Goal: Task Accomplishment & Management: Manage account settings

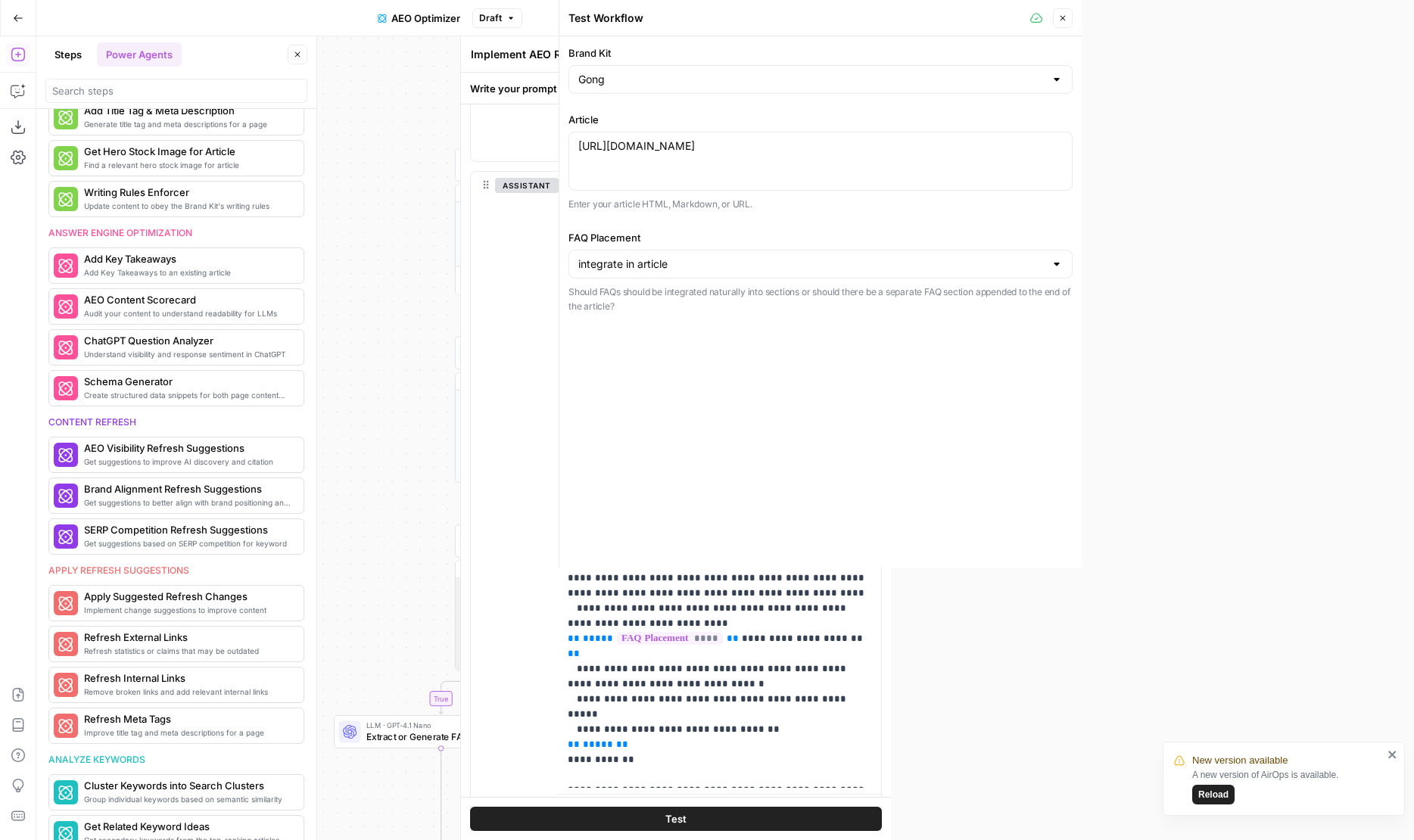
scroll to position [515, 0]
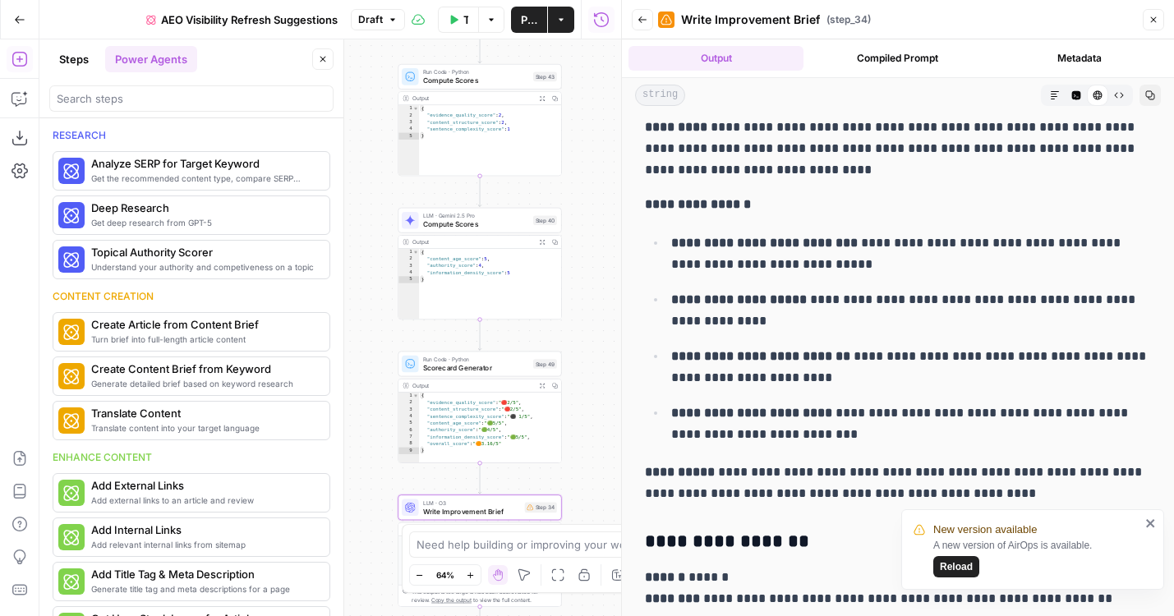
scroll to position [5316, 0]
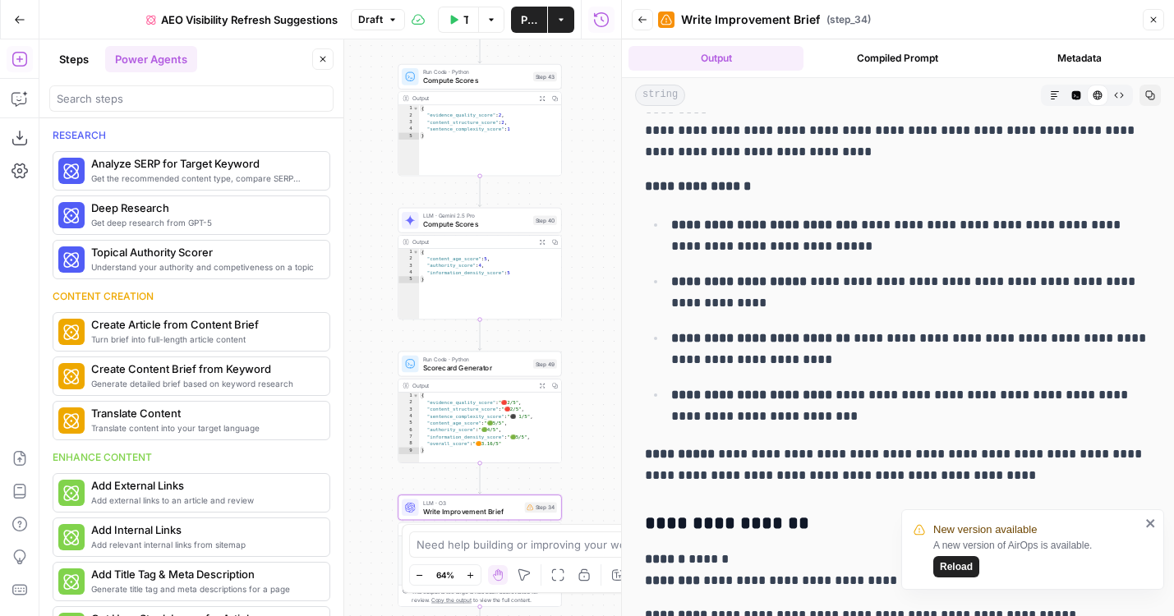
drag, startPoint x: 597, startPoint y: 140, endPoint x: 582, endPoint y: 228, distance: 88.3
click at [590, 166] on div "**********" at bounding box center [330, 327] width 582 height 577
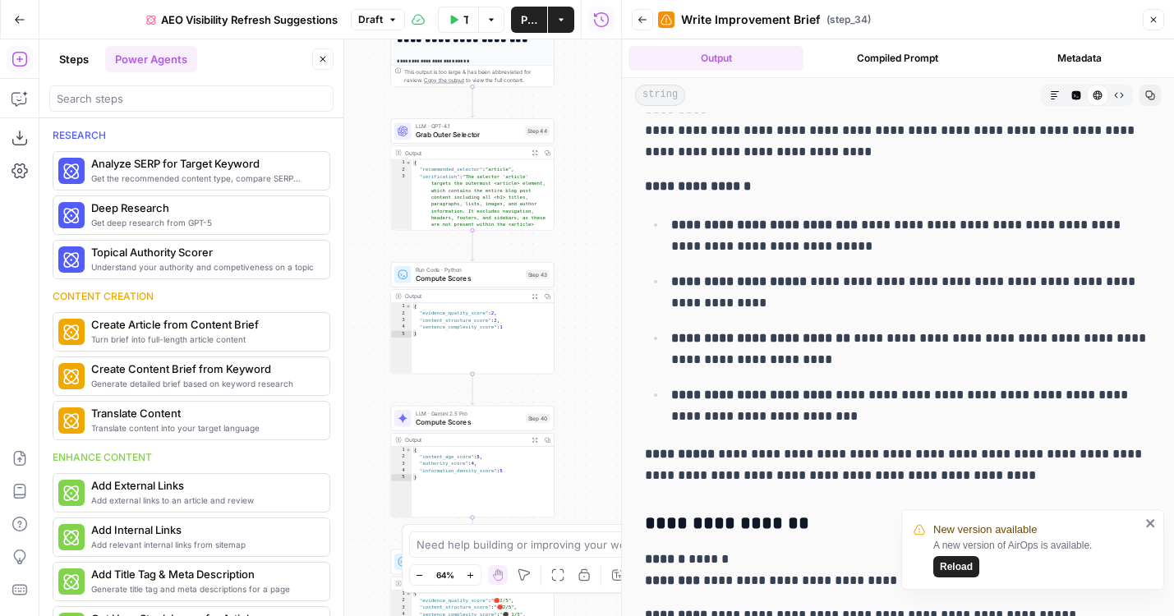
drag, startPoint x: 578, startPoint y: 208, endPoint x: 578, endPoint y: 382, distance: 174.2
click at [578, 382] on div "**********" at bounding box center [330, 327] width 582 height 577
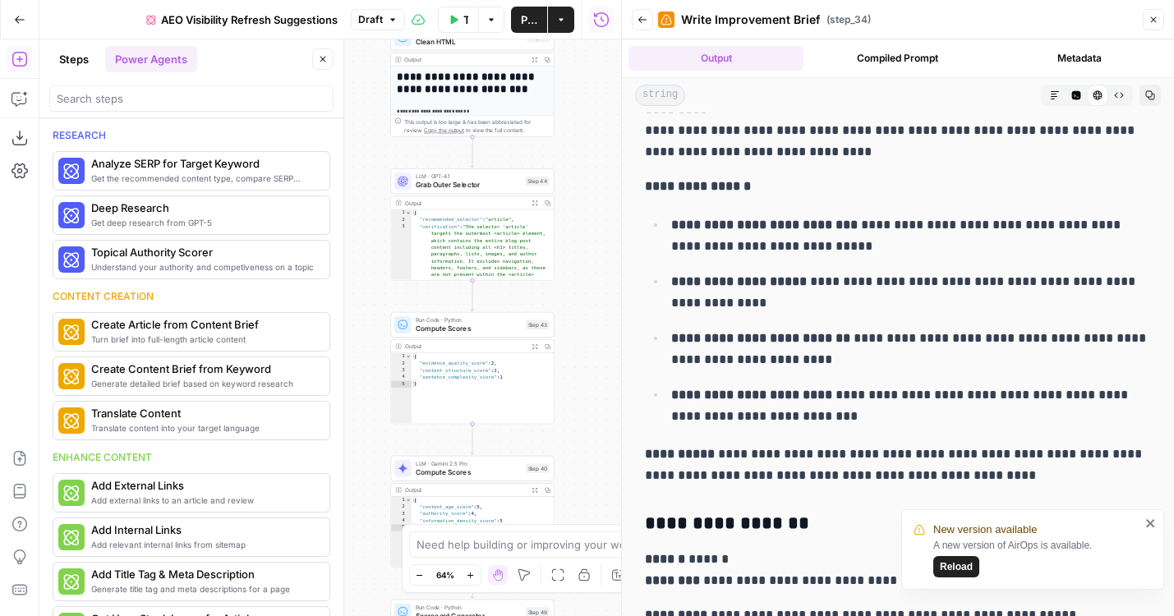
drag, startPoint x: 588, startPoint y: 185, endPoint x: 588, endPoint y: 321, distance: 136.4
click at [588, 321] on div "**********" at bounding box center [330, 327] width 582 height 577
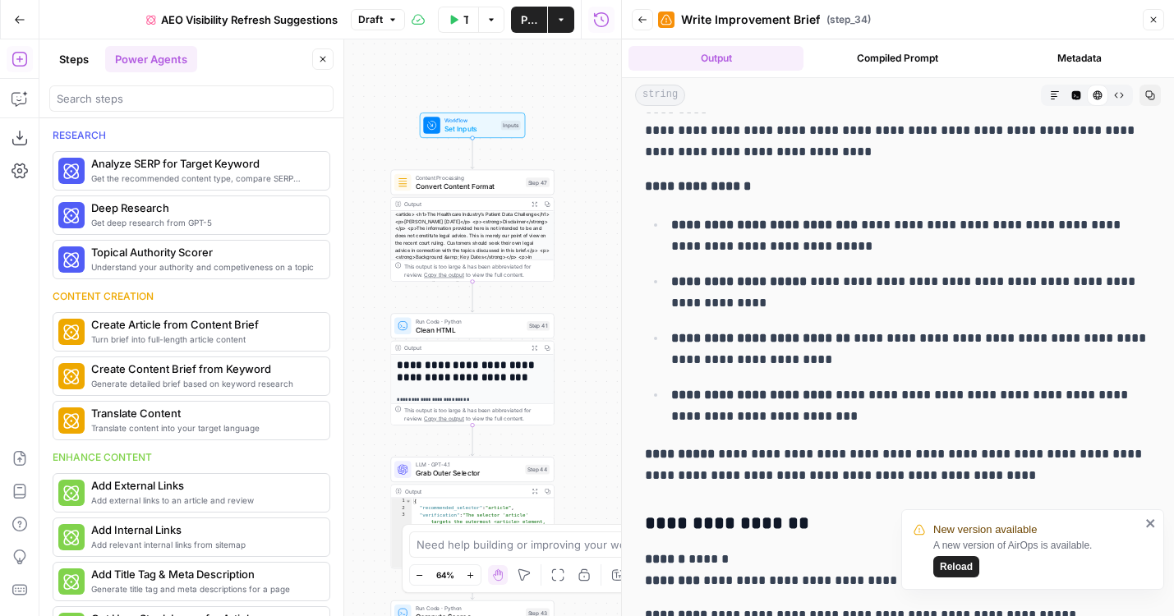
drag, startPoint x: 591, startPoint y: 182, endPoint x: 591, endPoint y: 380, distance: 198.0
click at [591, 380] on div "**********" at bounding box center [330, 327] width 582 height 577
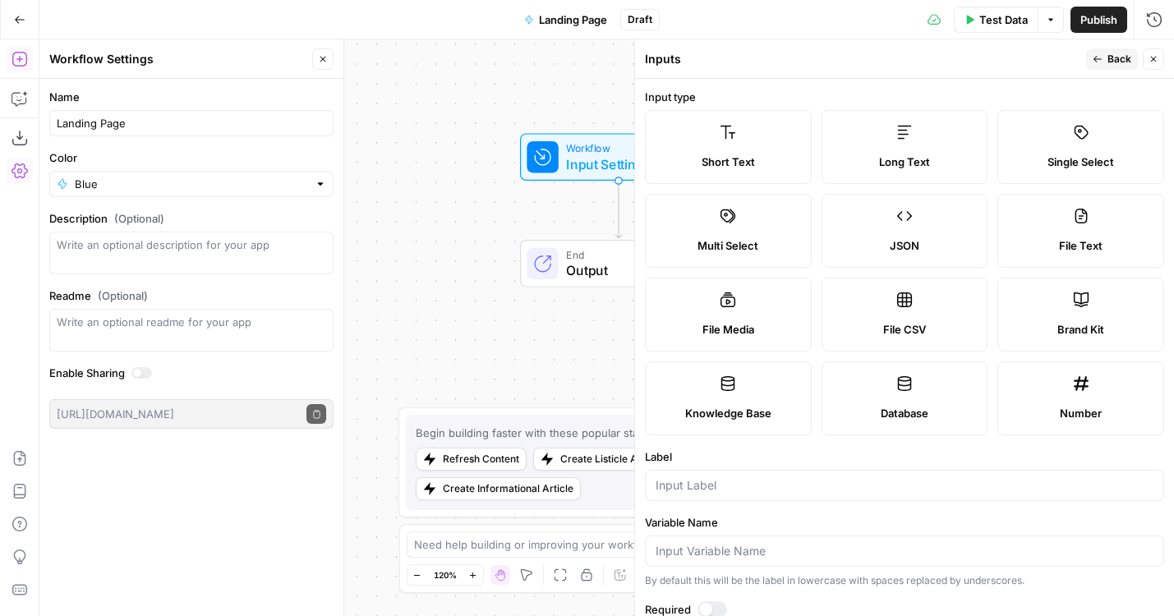
scroll to position [51, 0]
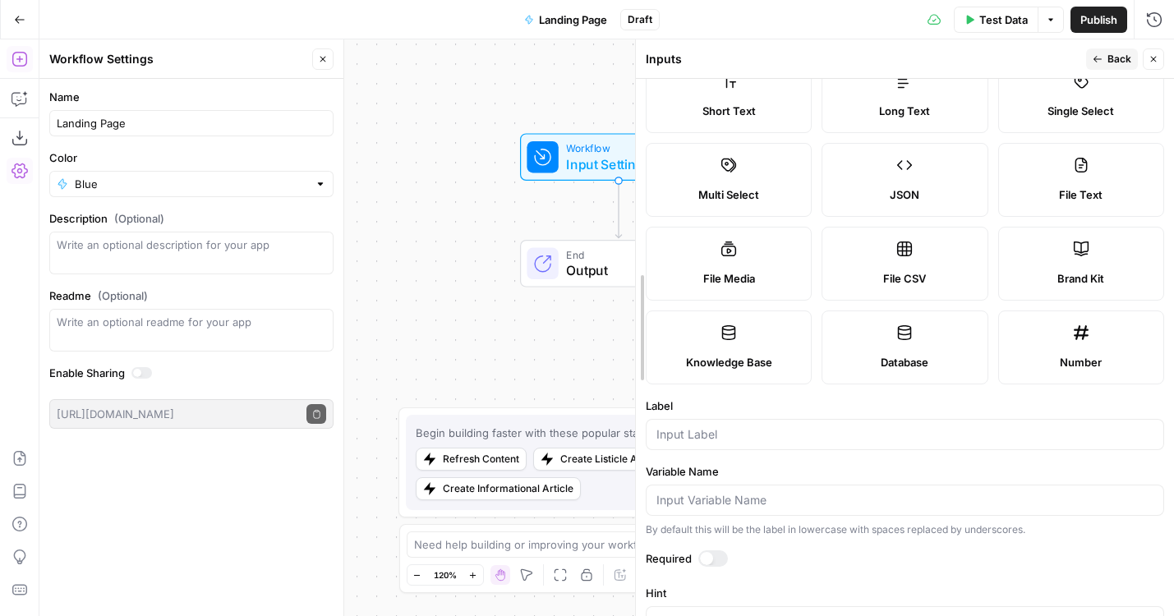
drag, startPoint x: 630, startPoint y: 155, endPoint x: 688, endPoint y: 155, distance: 57.5
click at [644, 155] on div at bounding box center [636, 327] width 16 height 577
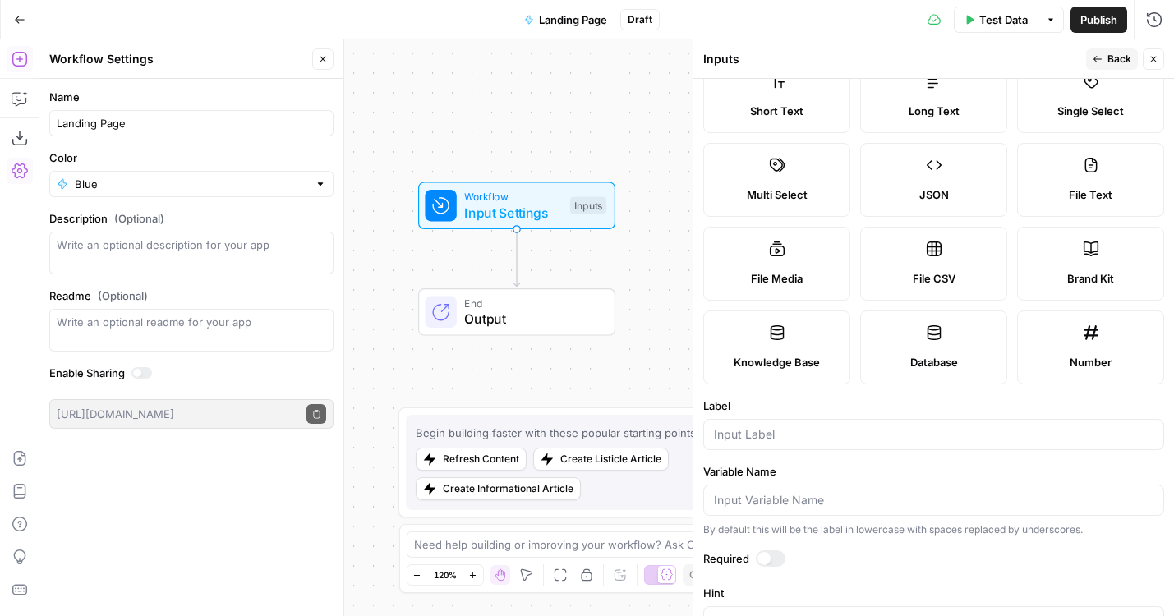
click at [559, 174] on span "Test Step" at bounding box center [571, 169] width 53 height 18
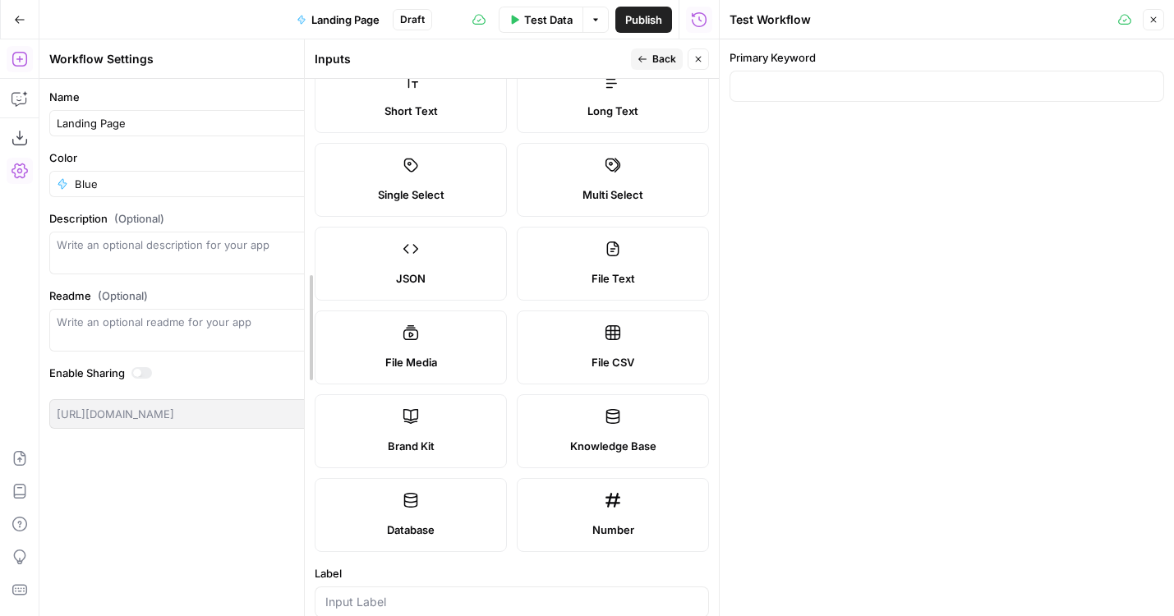
drag, startPoint x: 237, startPoint y: 166, endPoint x: 302, endPoint y: 166, distance: 65.7
click at [302, 166] on div at bounding box center [305, 327] width 16 height 577
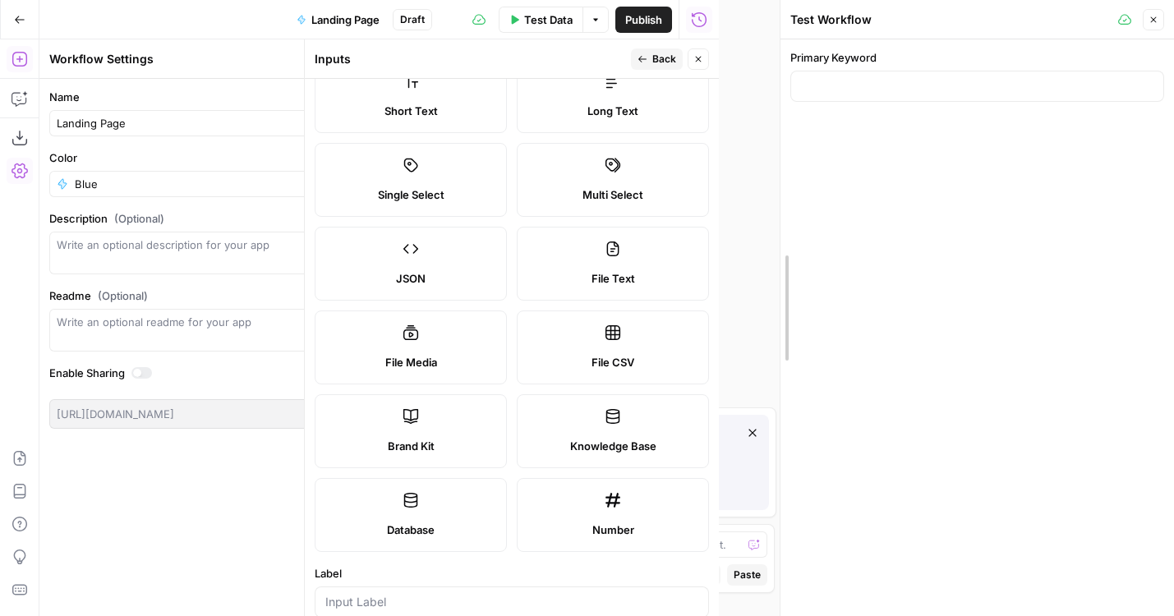
drag, startPoint x: 717, startPoint y: 101, endPoint x: 777, endPoint y: 100, distance: 60.0
click at [778, 101] on div at bounding box center [780, 308] width 16 height 616
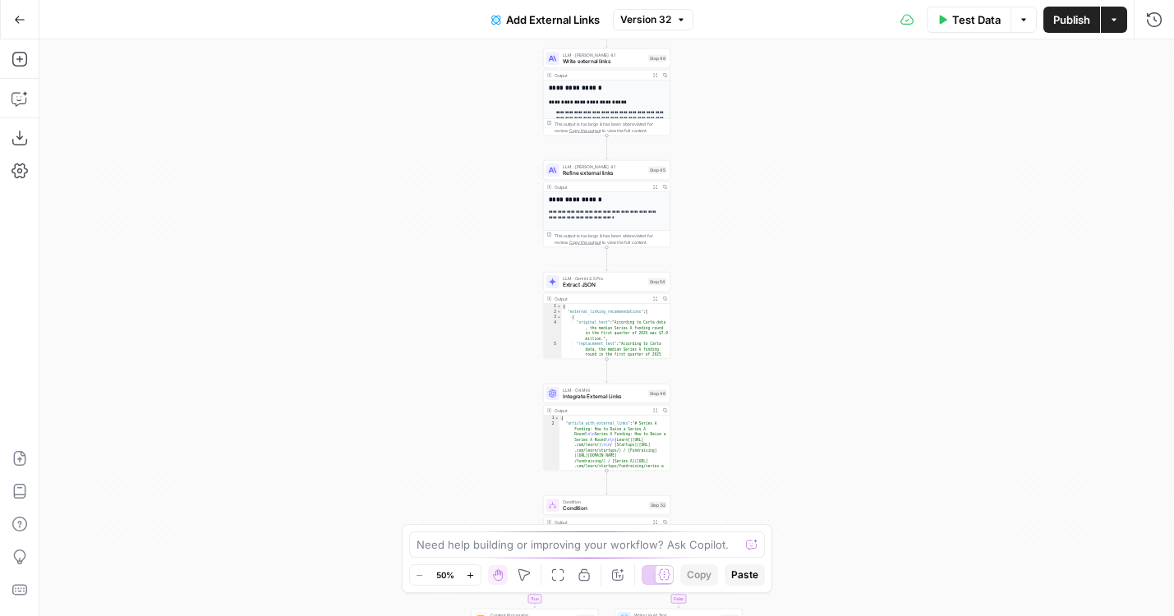
drag, startPoint x: 381, startPoint y: 362, endPoint x: 334, endPoint y: 317, distance: 65.1
click at [343, 14] on div "**********" at bounding box center [587, 308] width 1174 height 616
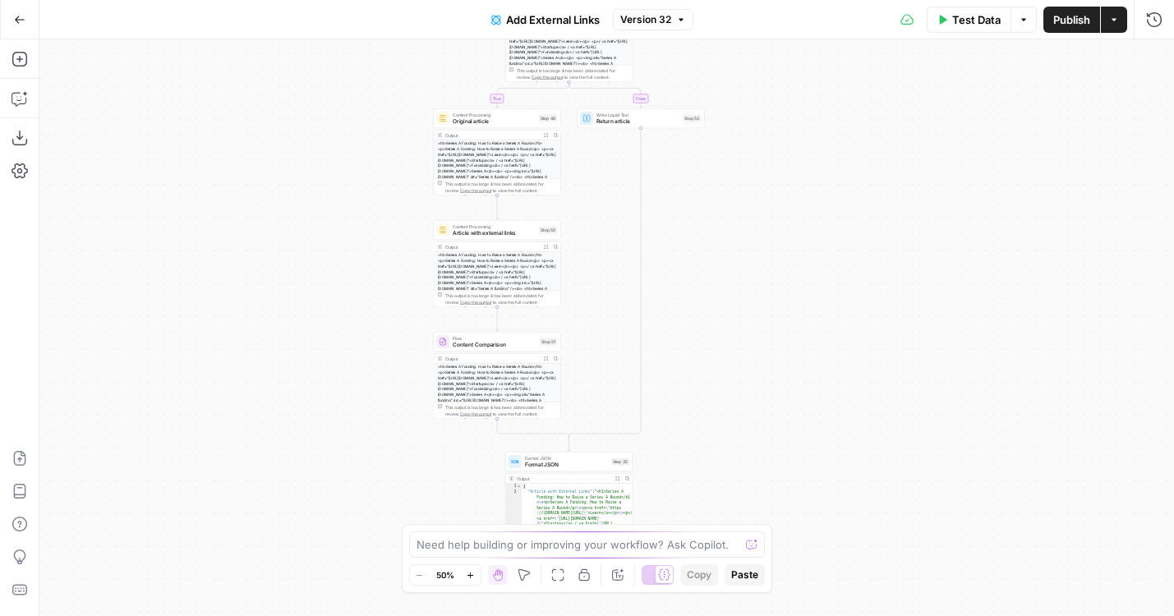
drag, startPoint x: 334, startPoint y: 317, endPoint x: 334, endPoint y: 131, distance: 186.5
click at [334, 131] on div "**********" at bounding box center [606, 327] width 1135 height 577
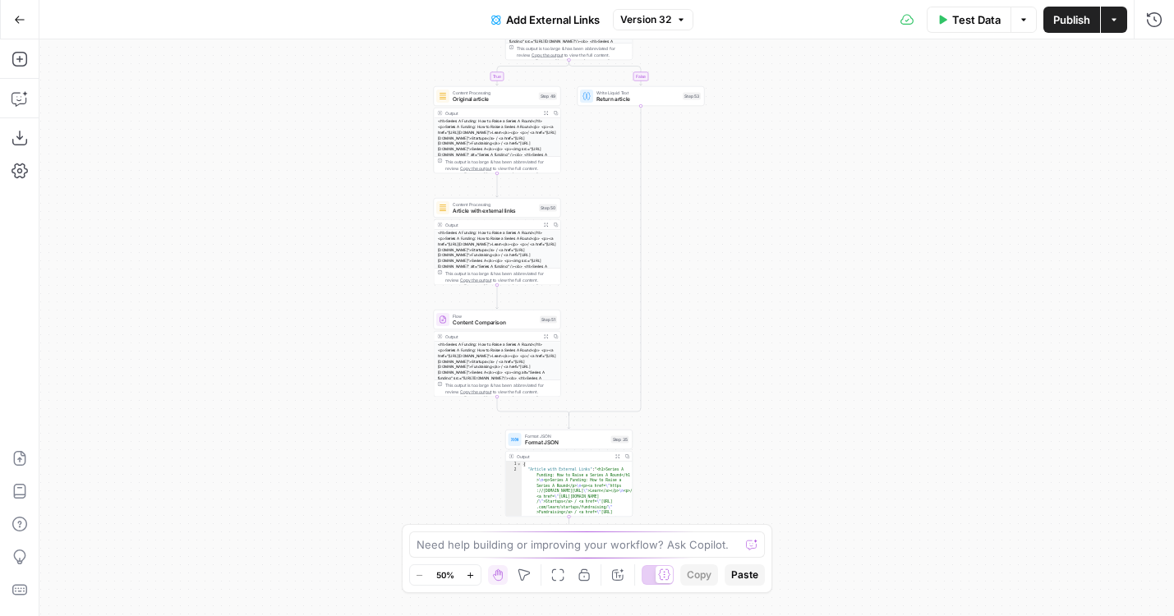
drag, startPoint x: 733, startPoint y: 182, endPoint x: 715, endPoint y: 525, distance: 343.9
click at [715, 525] on body "**********" at bounding box center [587, 308] width 1174 height 616
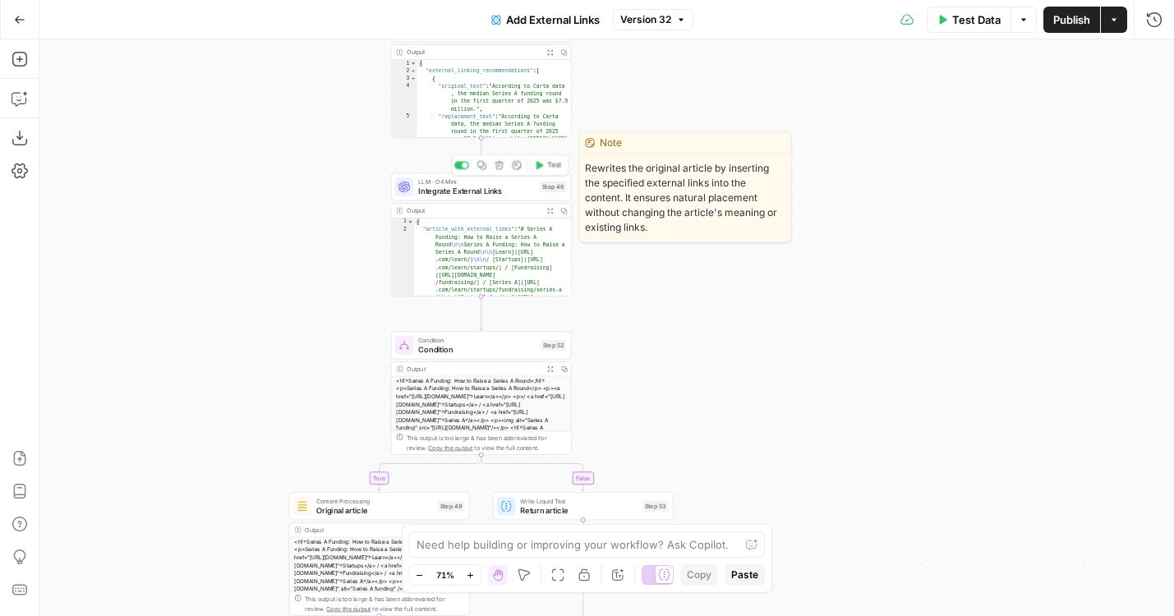
click at [466, 193] on span "Integrate External Links" at bounding box center [476, 191] width 117 height 12
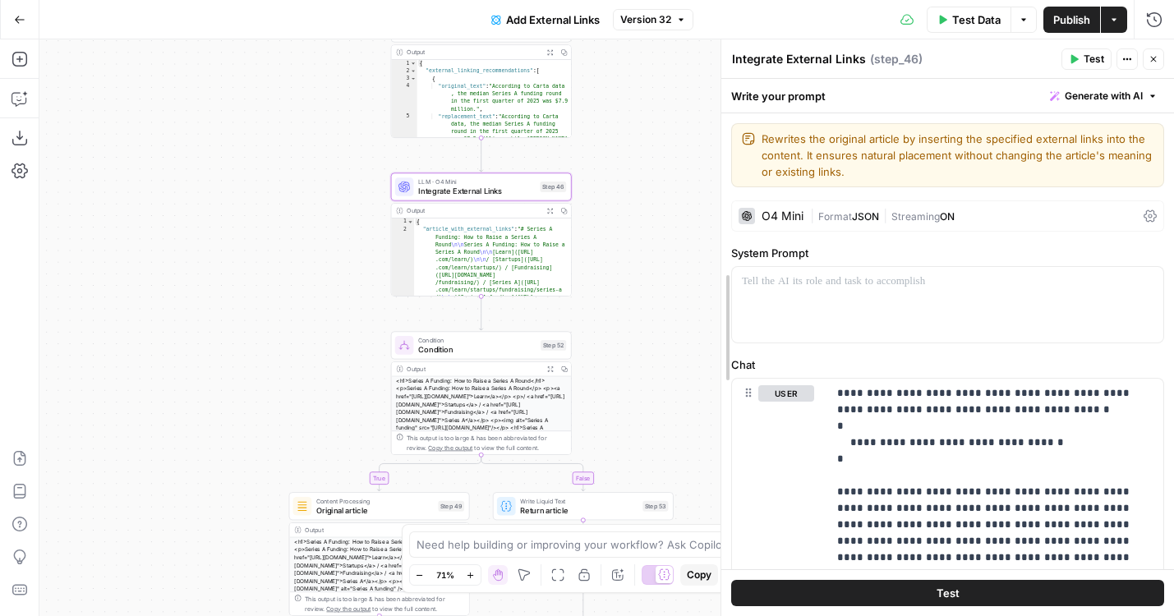
drag, startPoint x: 756, startPoint y: 231, endPoint x: 717, endPoint y: 231, distance: 38.6
click at [717, 231] on div at bounding box center [721, 327] width 16 height 577
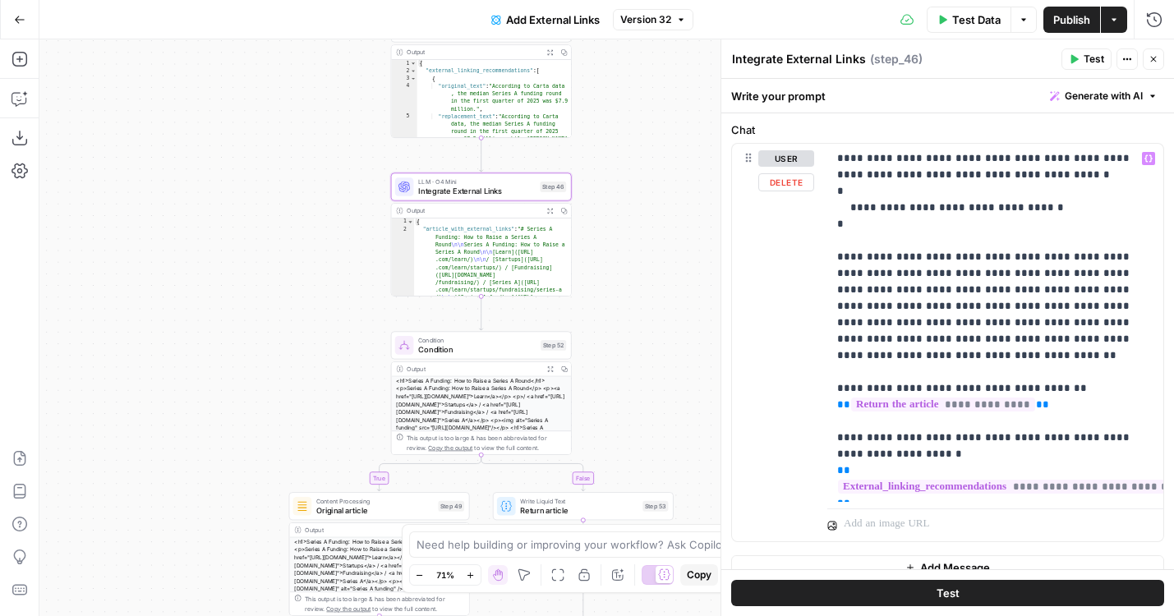
scroll to position [255, 0]
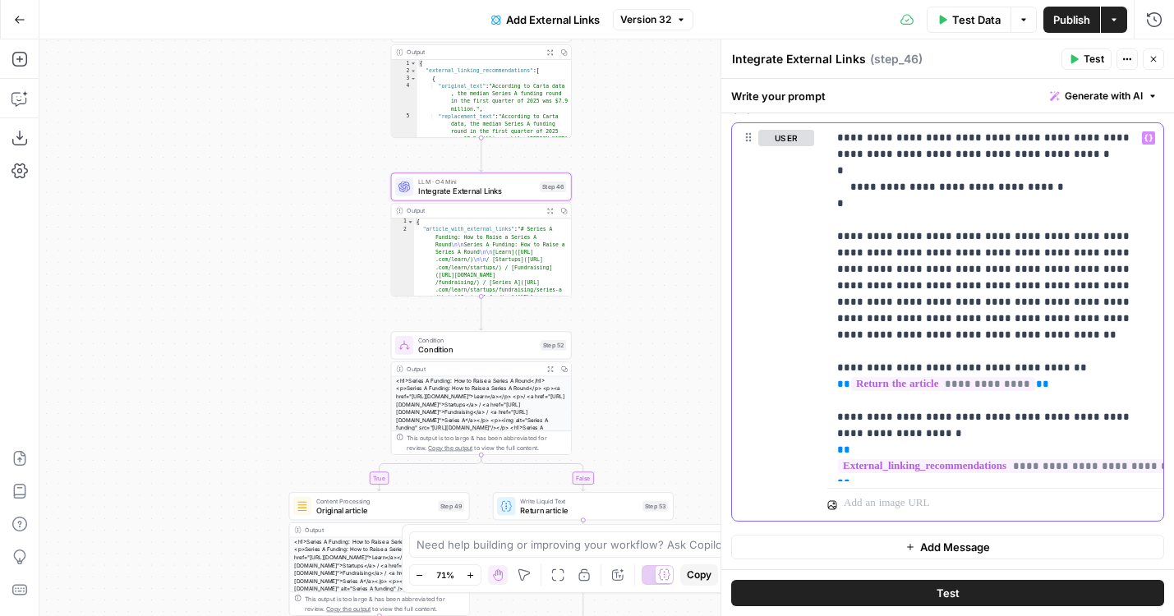
click at [860, 480] on div "**********" at bounding box center [995, 302] width 336 height 358
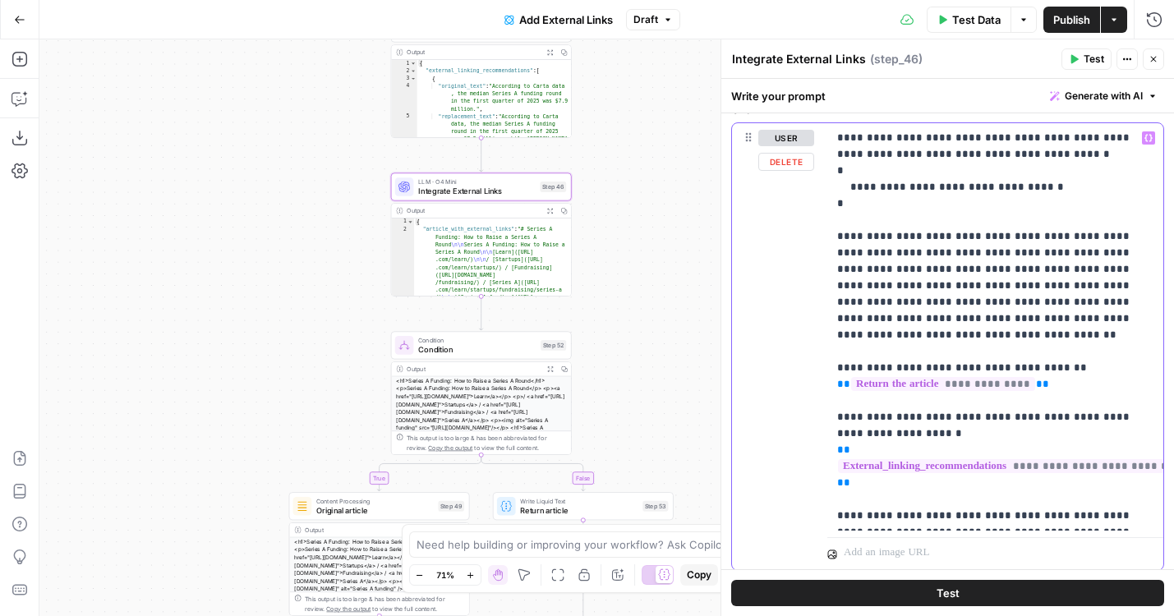
click at [1014, 499] on p "**********" at bounding box center [995, 327] width 316 height 394
click at [1019, 499] on p "**********" at bounding box center [995, 327] width 316 height 394
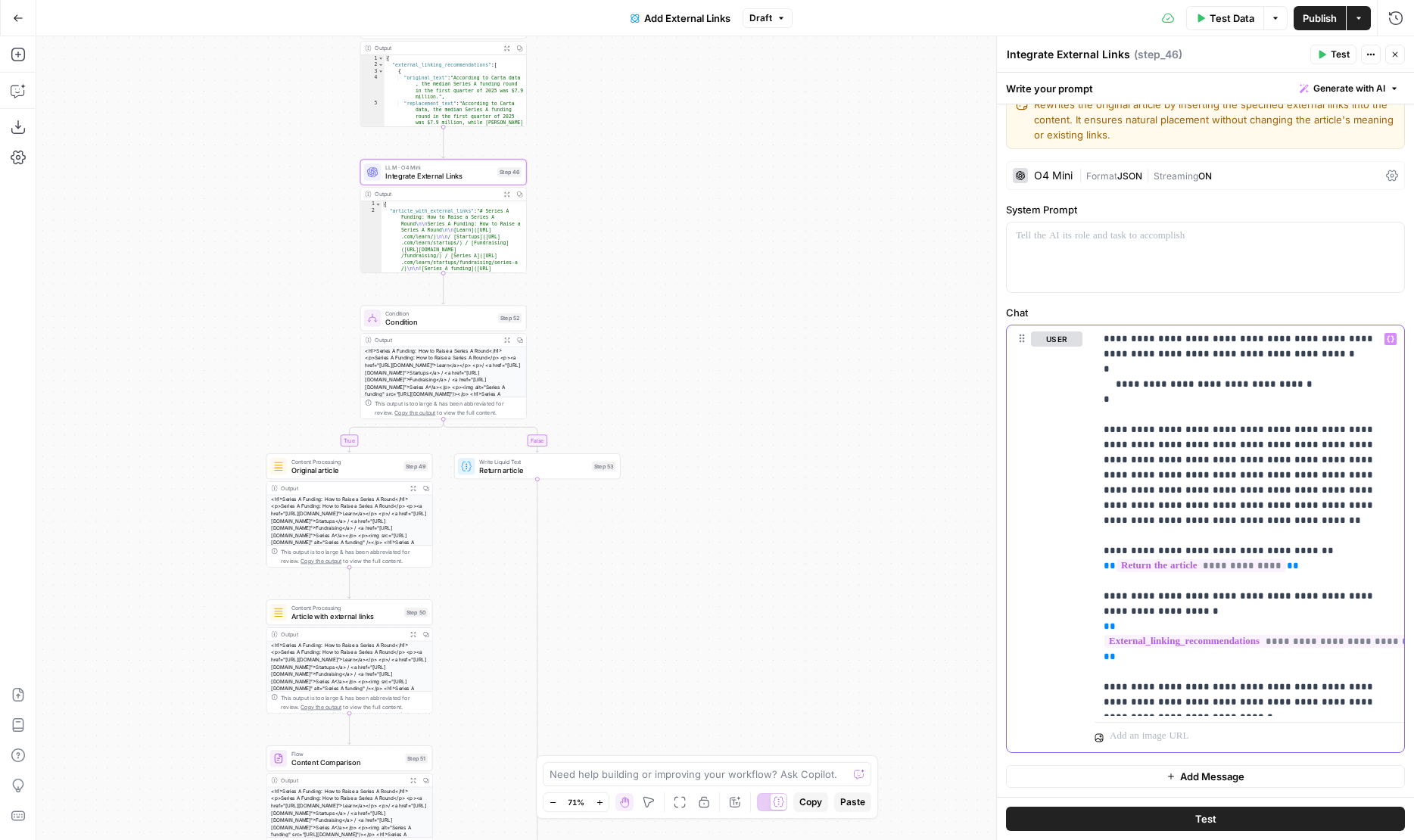
scroll to position [23, 0]
drag, startPoint x: 804, startPoint y: 580, endPoint x: 804, endPoint y: 410, distance: 170.0
click at [804, 413] on div "**********" at bounding box center [724, 438] width 1377 height 803
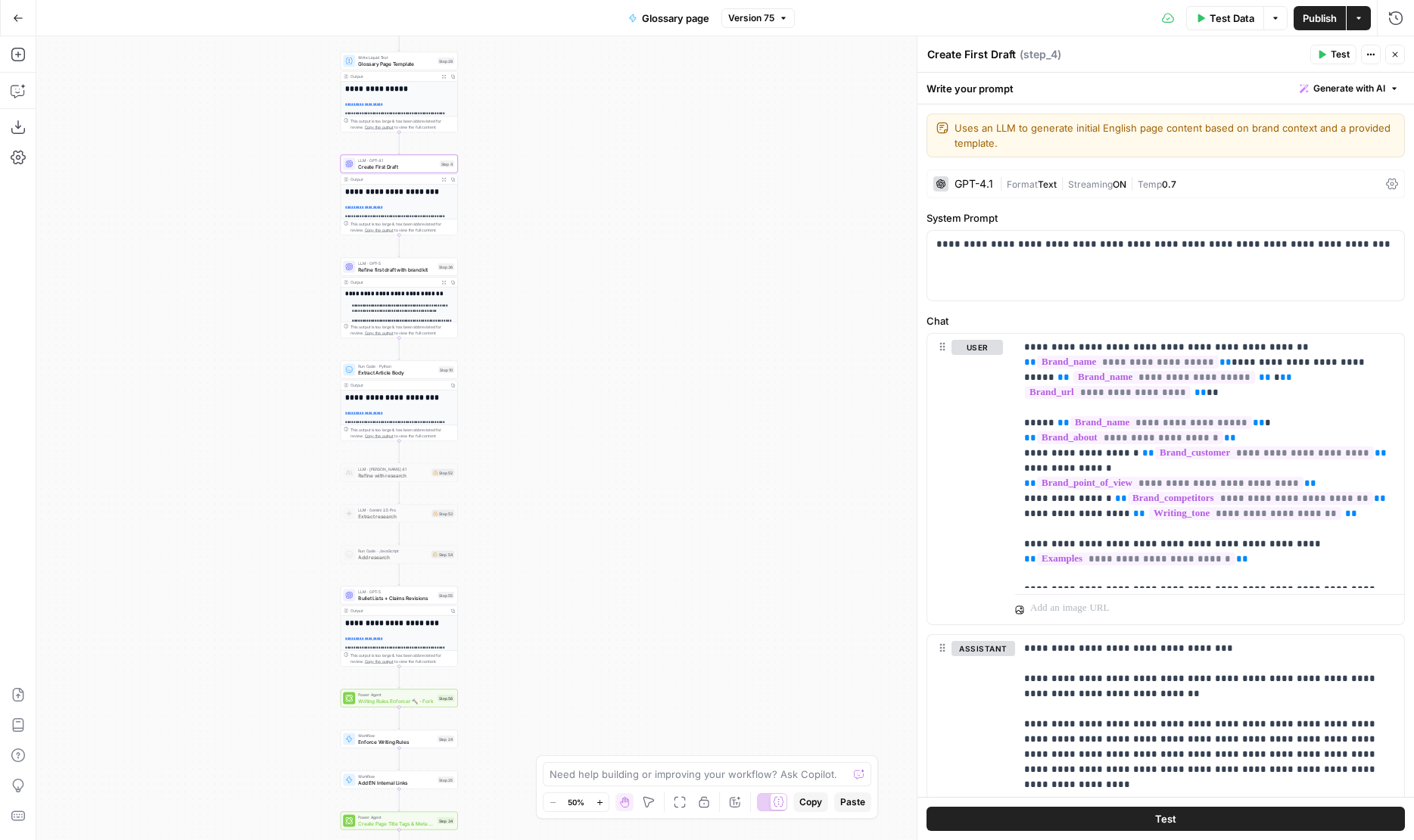
scroll to position [3477, 0]
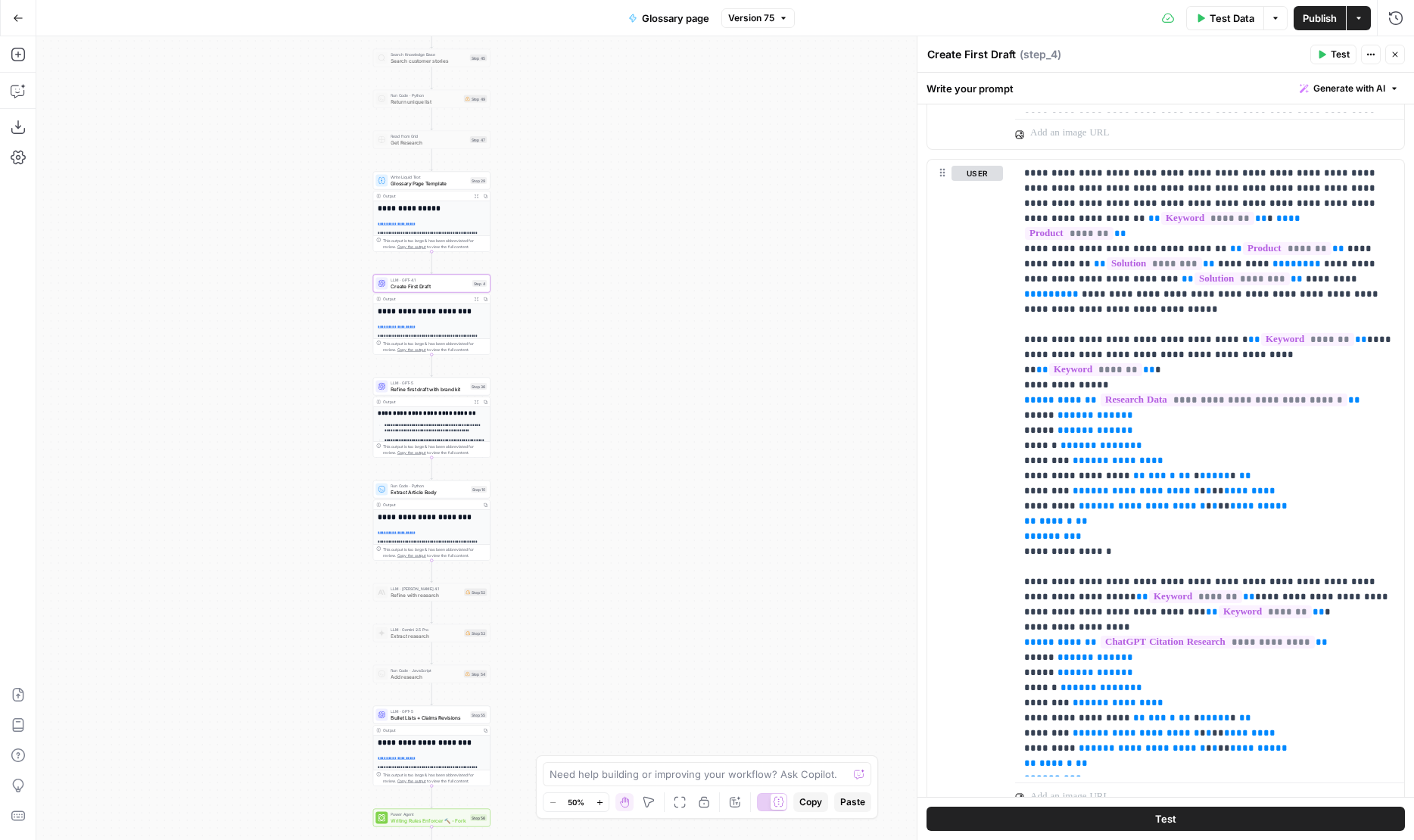
drag, startPoint x: 500, startPoint y: 204, endPoint x: 546, endPoint y: 358, distance: 160.7
click at [546, 358] on div "true false Workflow Input Settings Inputs LLM · GPT-4.1 Generate Keyword Questi…" at bounding box center [724, 438] width 1377 height 803
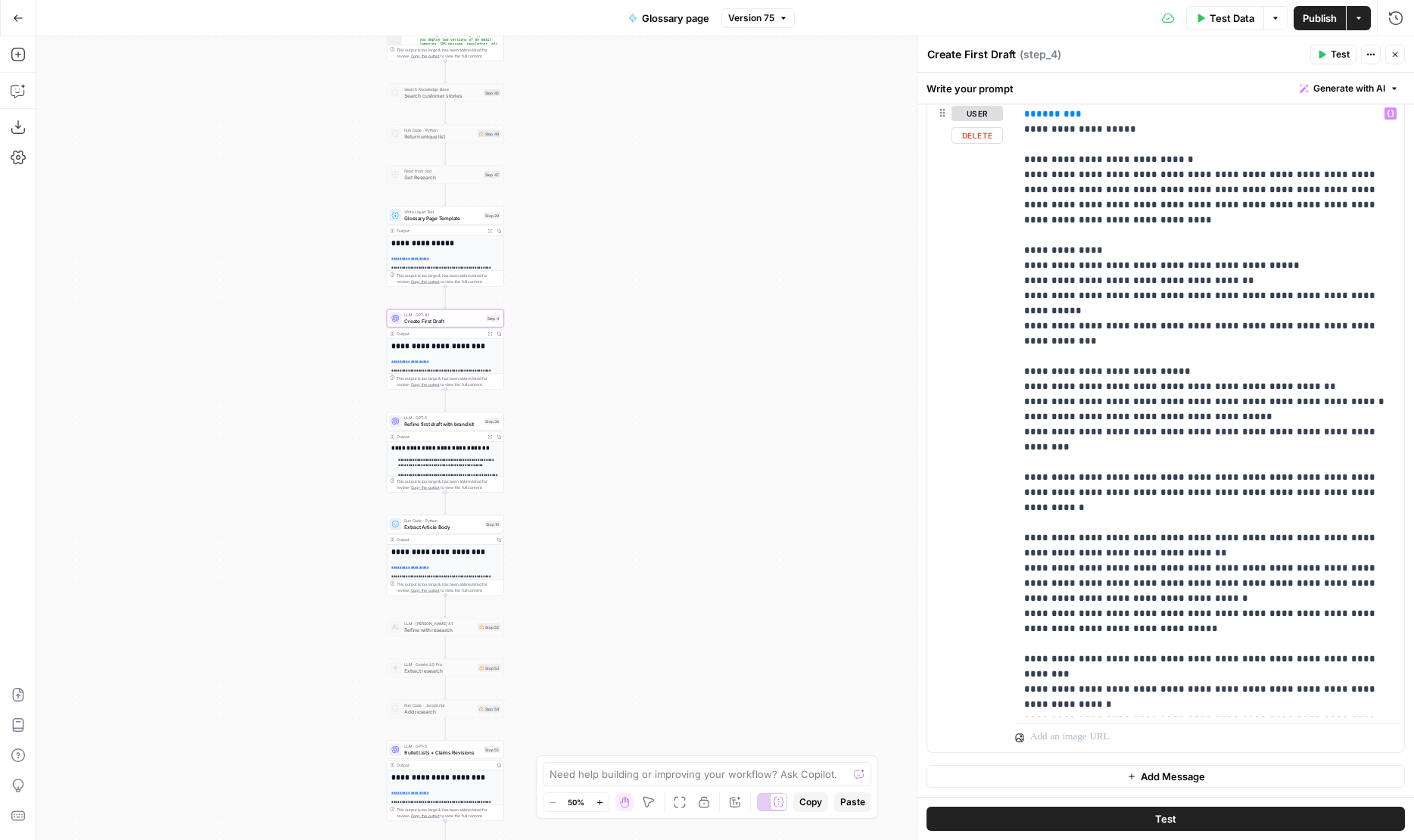
scroll to position [1469, 0]
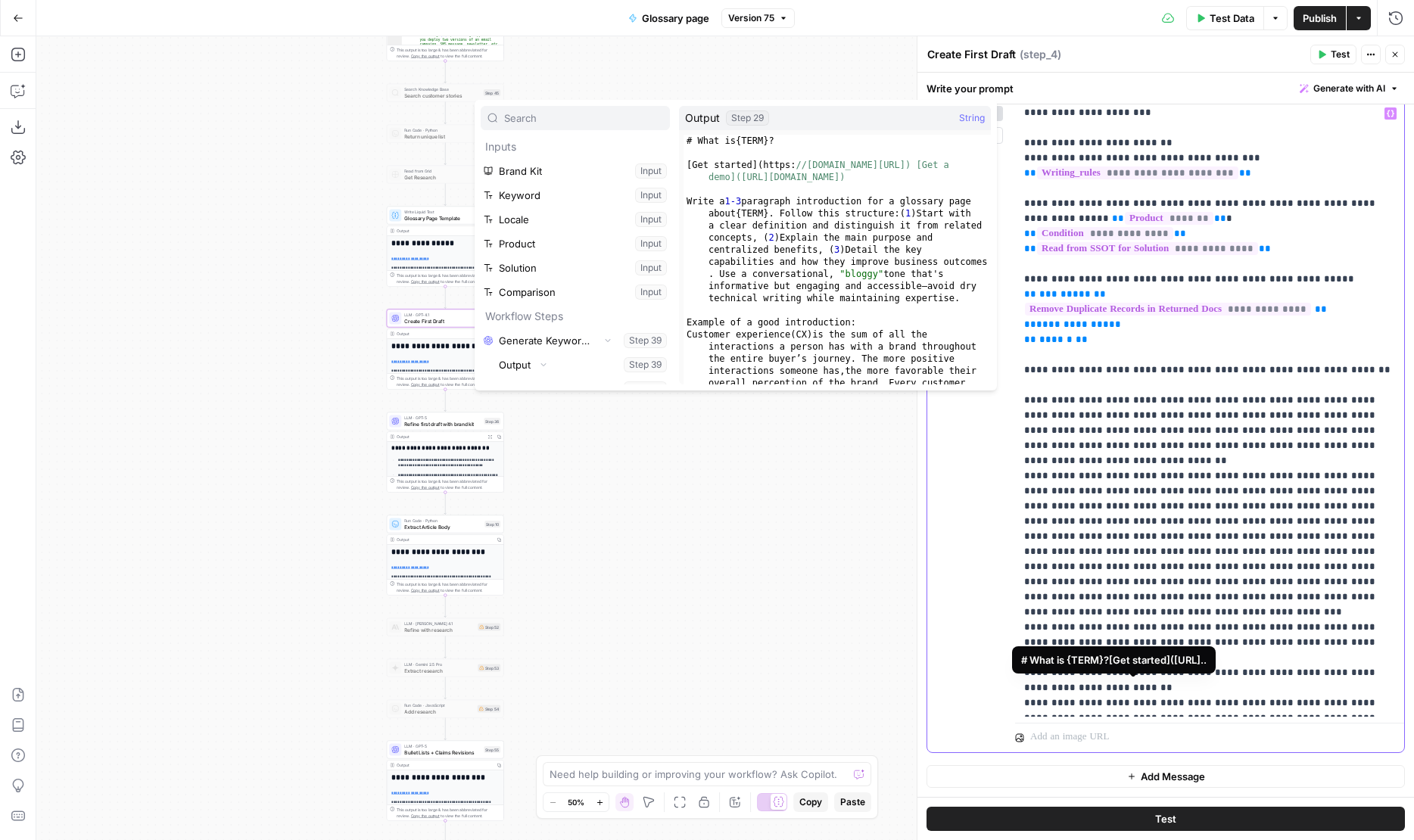
scroll to position [70695, 0]
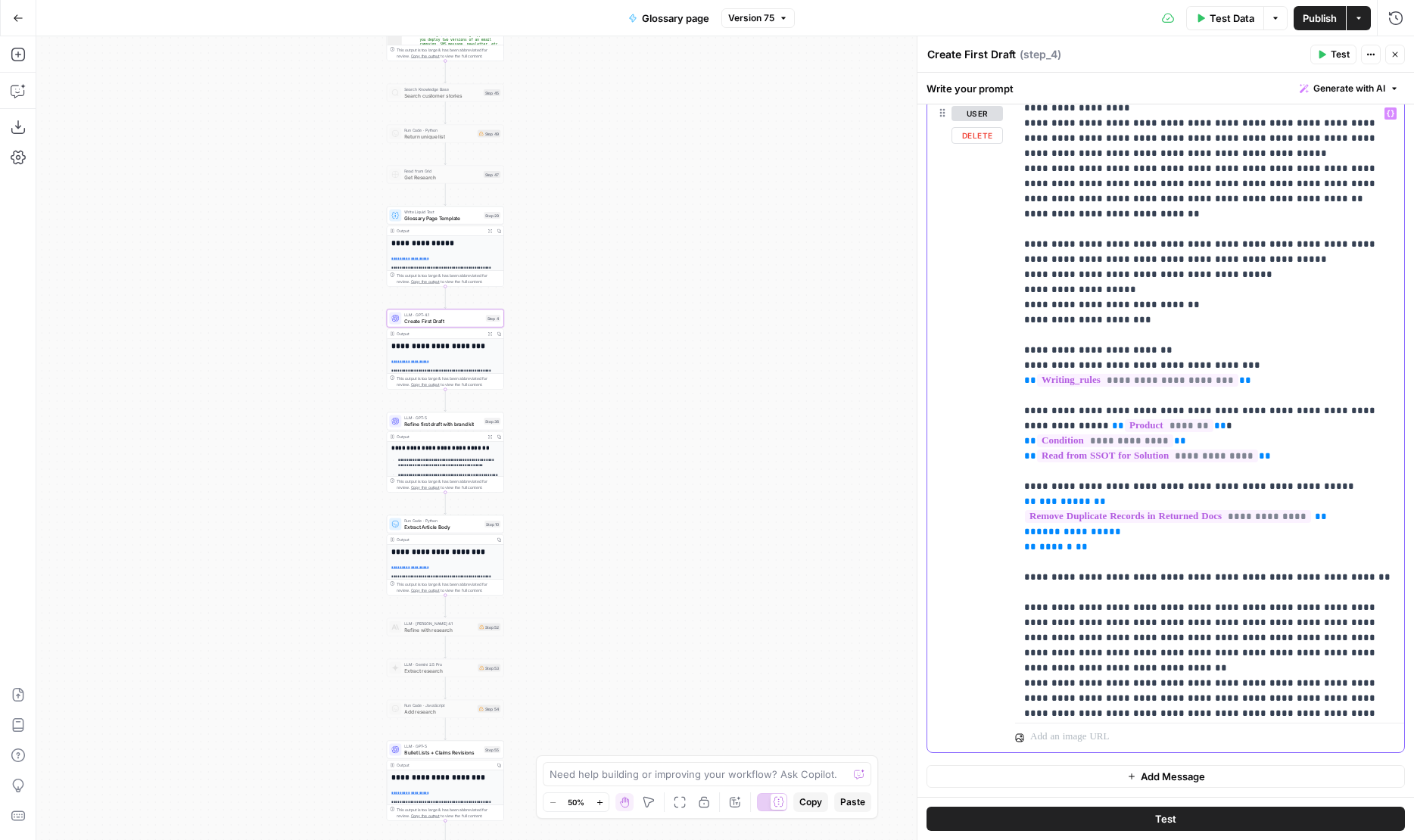
scroll to position [1469, 0]
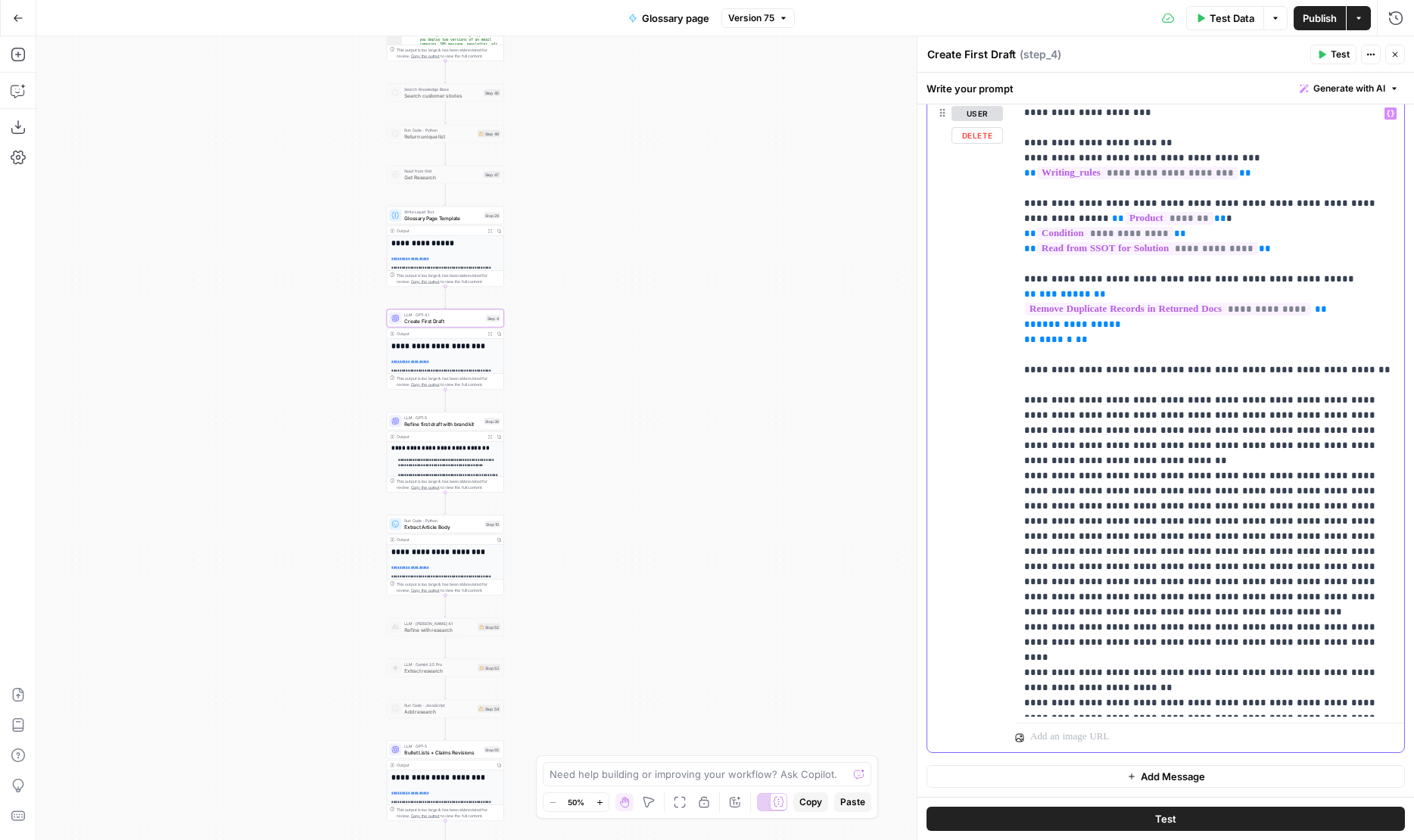
drag, startPoint x: 576, startPoint y: 124, endPoint x: 541, endPoint y: 588, distance: 465.3
click at [541, 588] on div "true false Workflow Input Settings Inputs LLM · GPT-4.1 Generate Keyword Questi…" at bounding box center [724, 438] width 1377 height 803
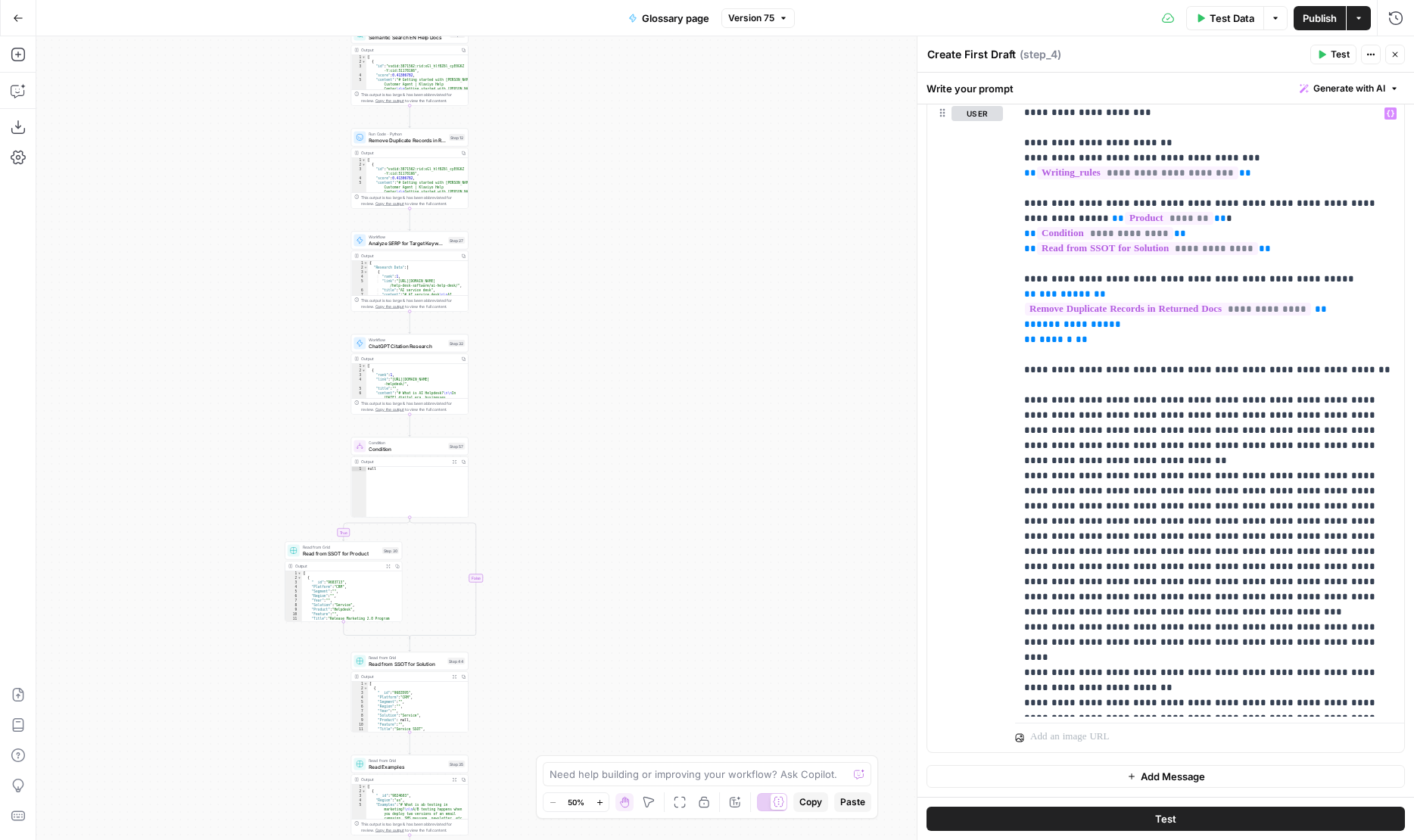
drag, startPoint x: 570, startPoint y: 404, endPoint x: 570, endPoint y: 587, distance: 183.0
click at [570, 587] on div "true false Workflow Input Settings Inputs LLM · GPT-4.1 Generate Keyword Questi…" at bounding box center [724, 438] width 1377 height 803
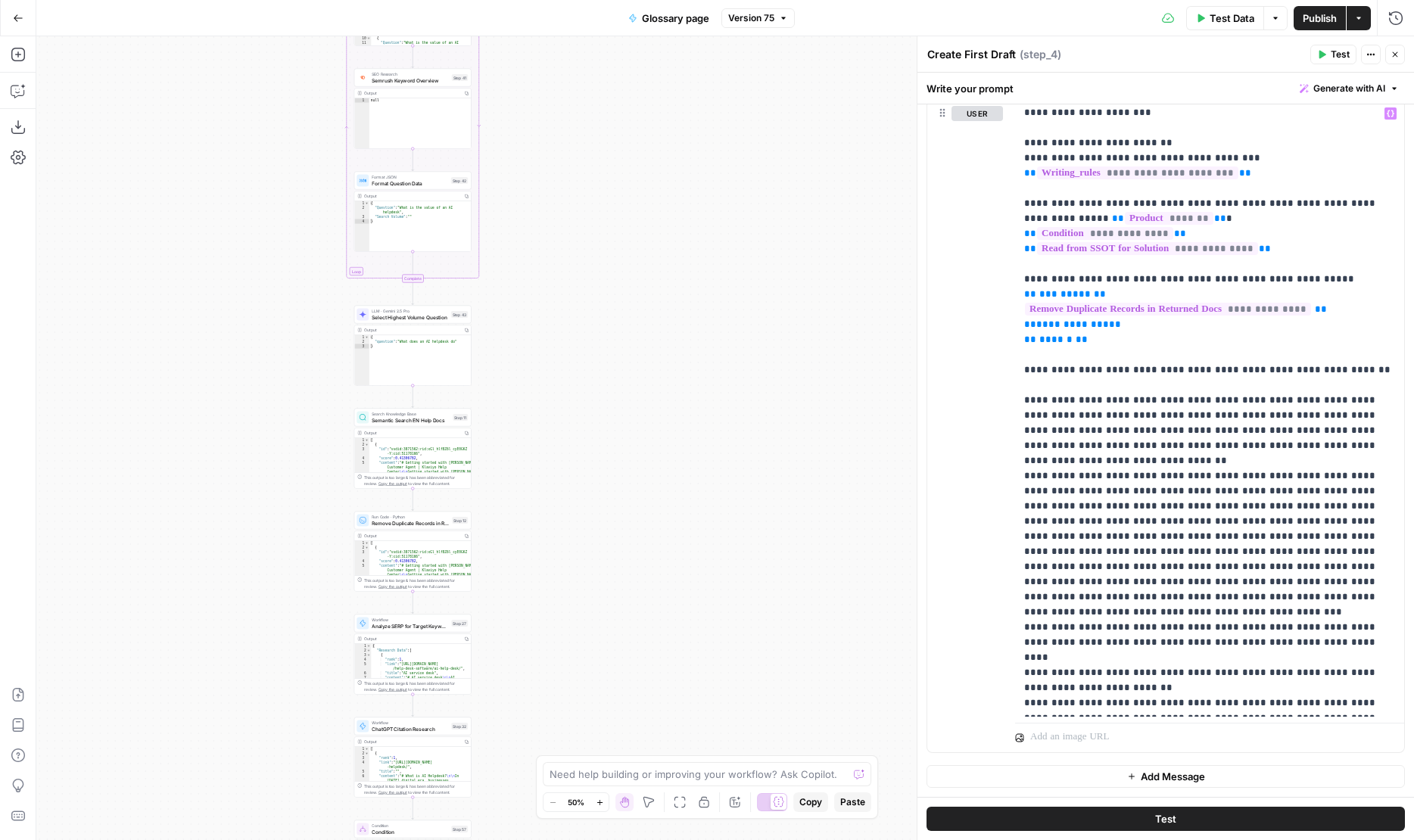
drag, startPoint x: 551, startPoint y: 223, endPoint x: 554, endPoint y: 598, distance: 375.0
click at [554, 599] on div "true false Workflow Input Settings Inputs LLM · GPT-4.1 Generate Keyword Questi…" at bounding box center [724, 438] width 1377 height 803
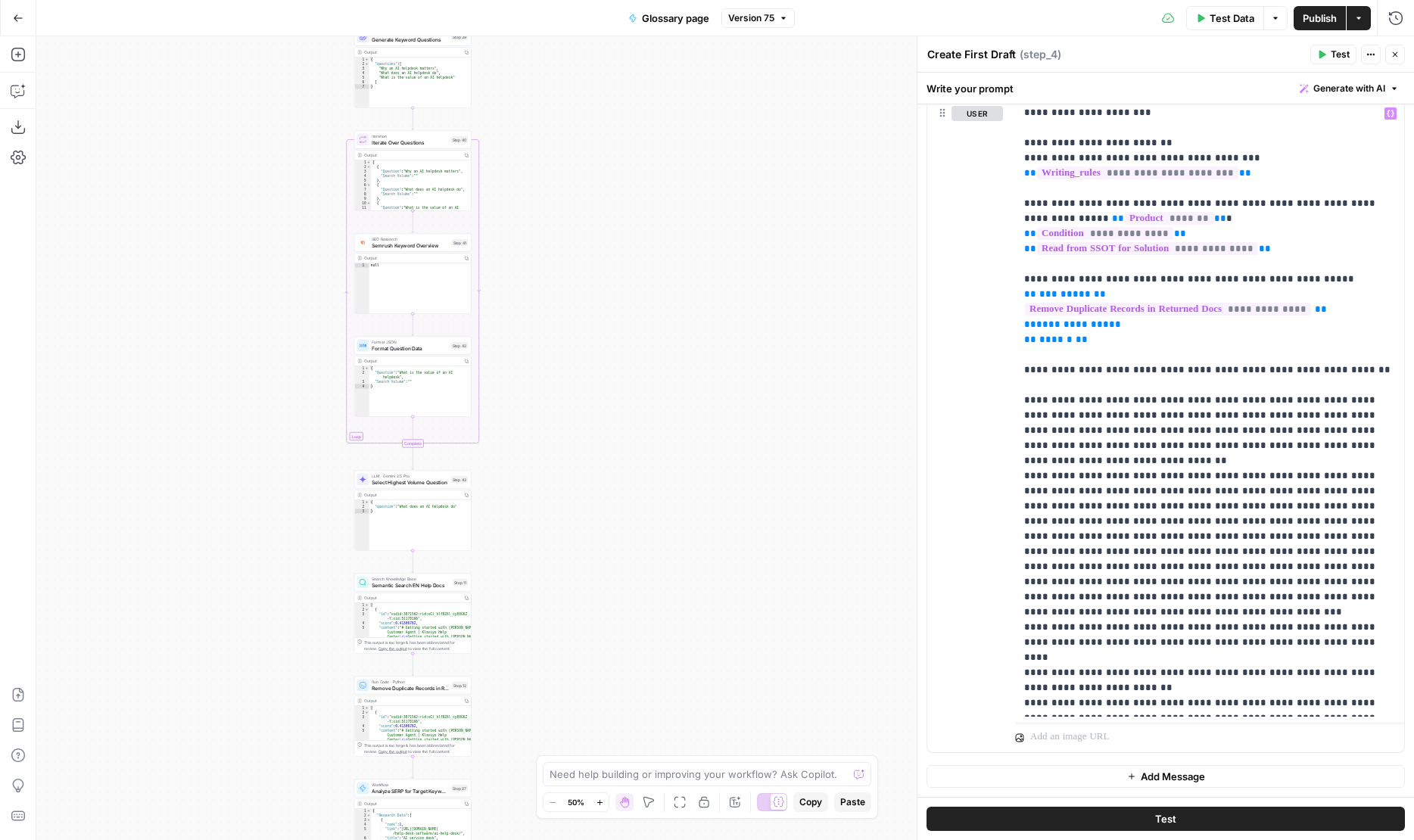
drag, startPoint x: 536, startPoint y: 304, endPoint x: 536, endPoint y: 630, distance: 326.0
click at [536, 630] on div "true false Workflow Input Settings Inputs LLM · GPT-4.1 Generate Keyword Questi…" at bounding box center [724, 438] width 1377 height 803
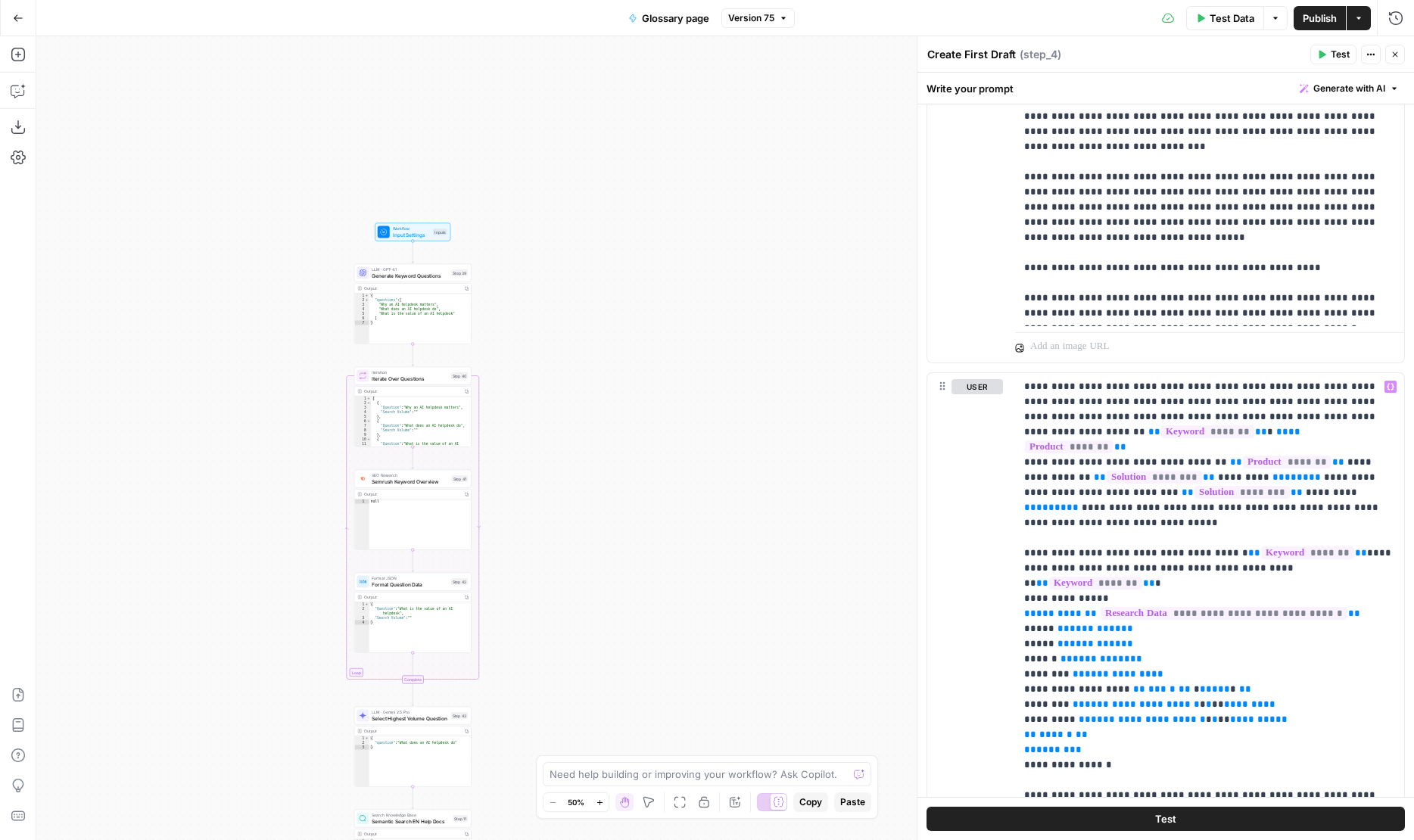
scroll to position [3453, 0]
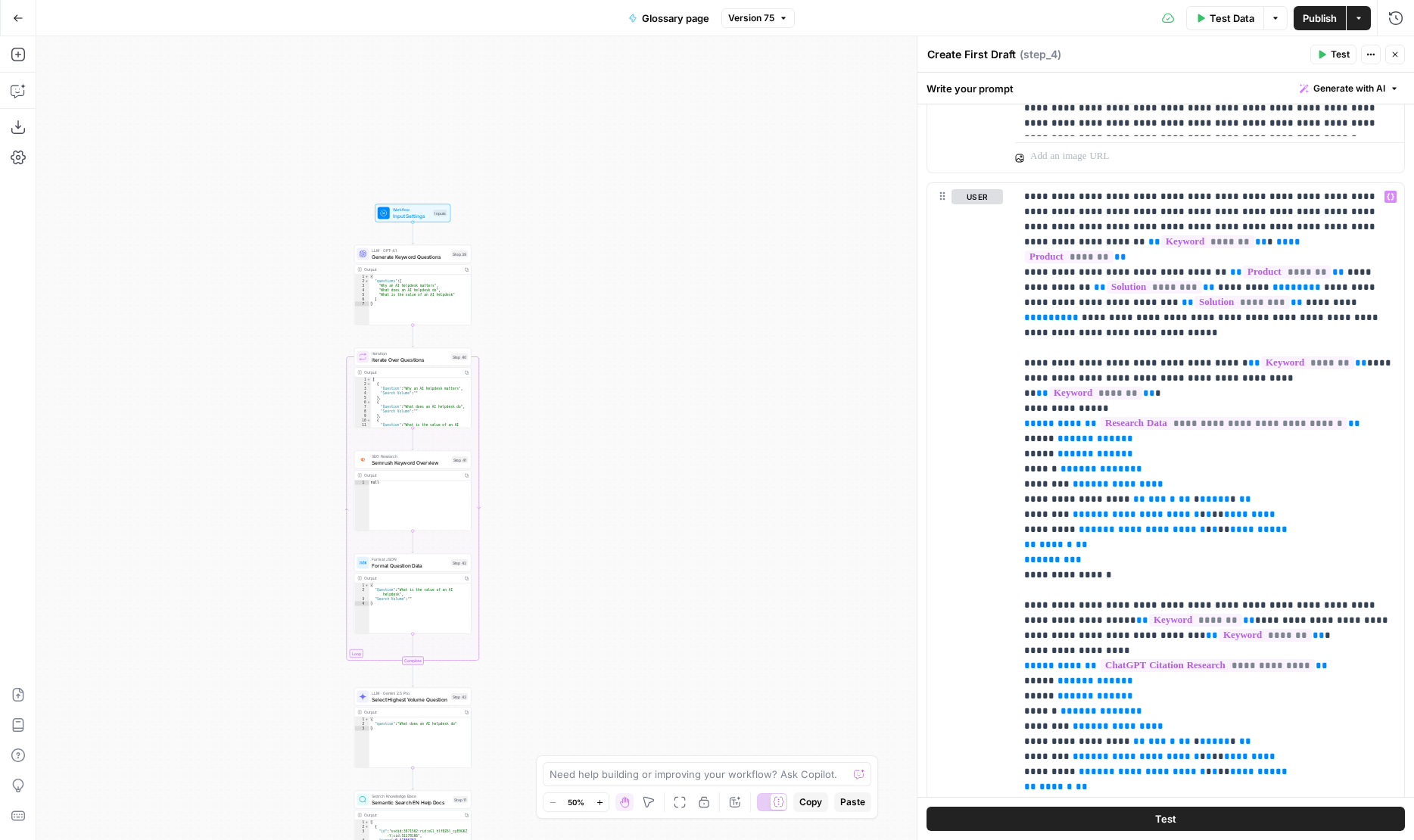
drag, startPoint x: 676, startPoint y: 480, endPoint x: 675, endPoint y: 252, distance: 228.0
click at [675, 252] on div "true false Workflow Input Settings Inputs LLM · GPT-4.1 Generate Keyword Questi…" at bounding box center [724, 438] width 1377 height 803
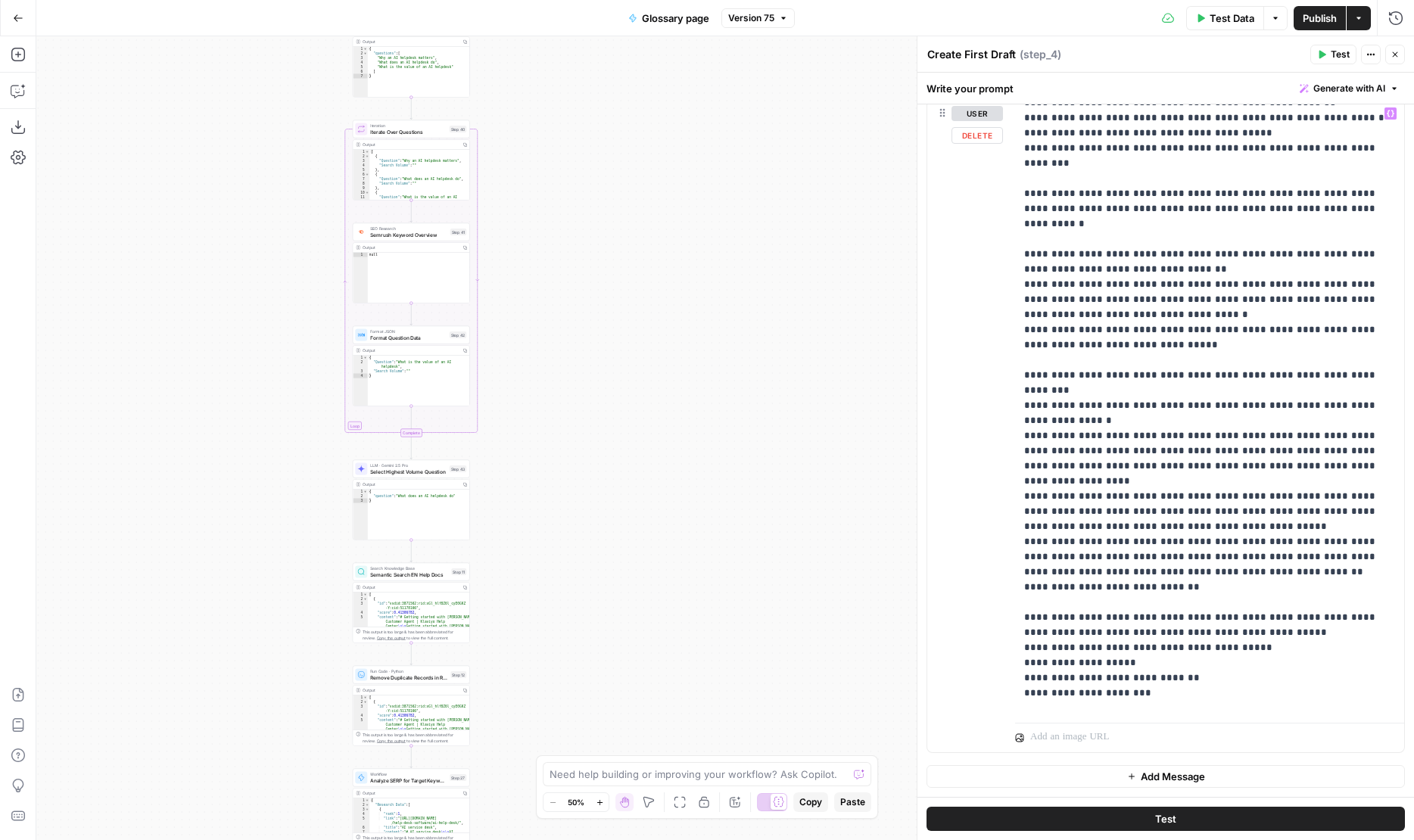
scroll to position [0, 0]
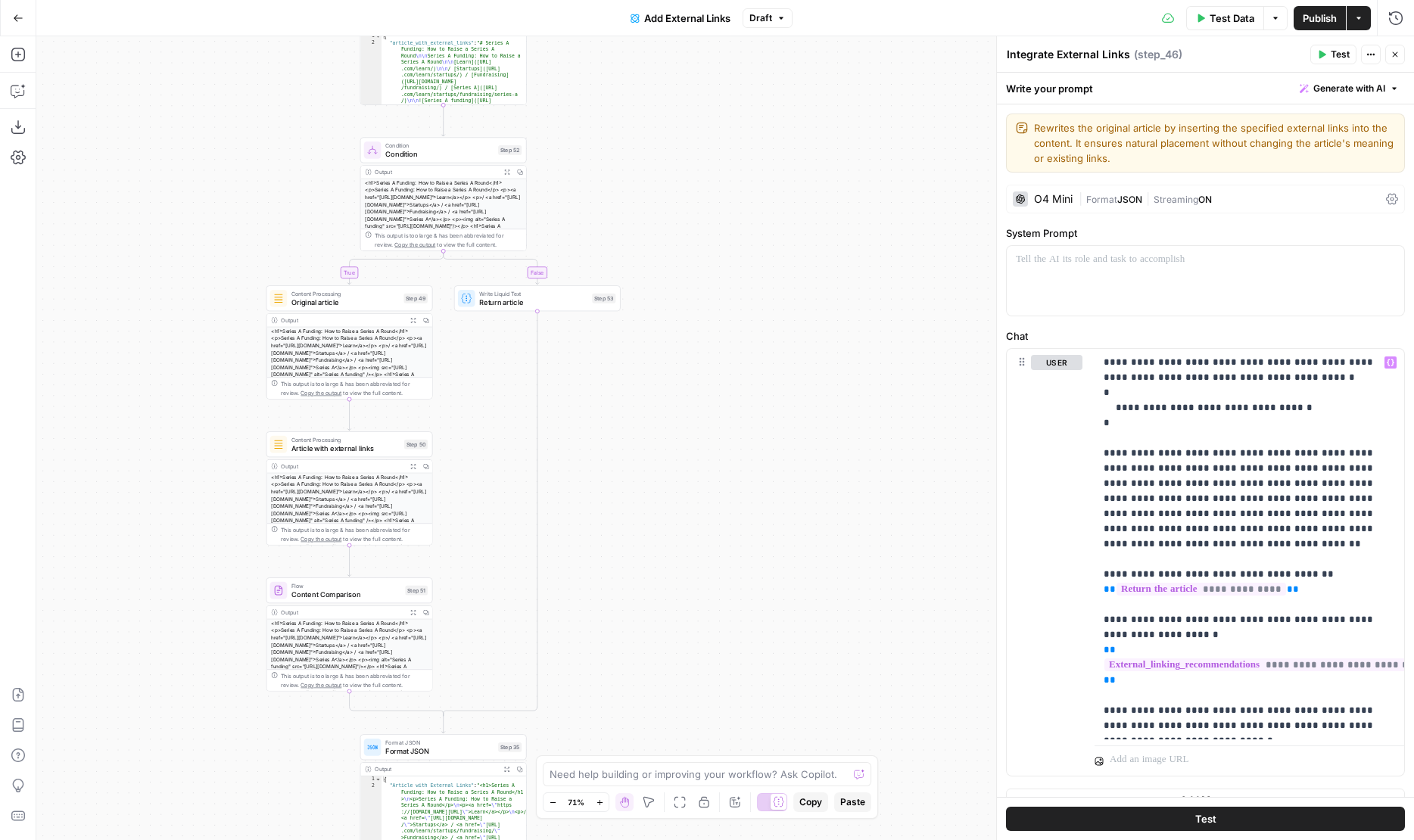
scroll to position [23, 0]
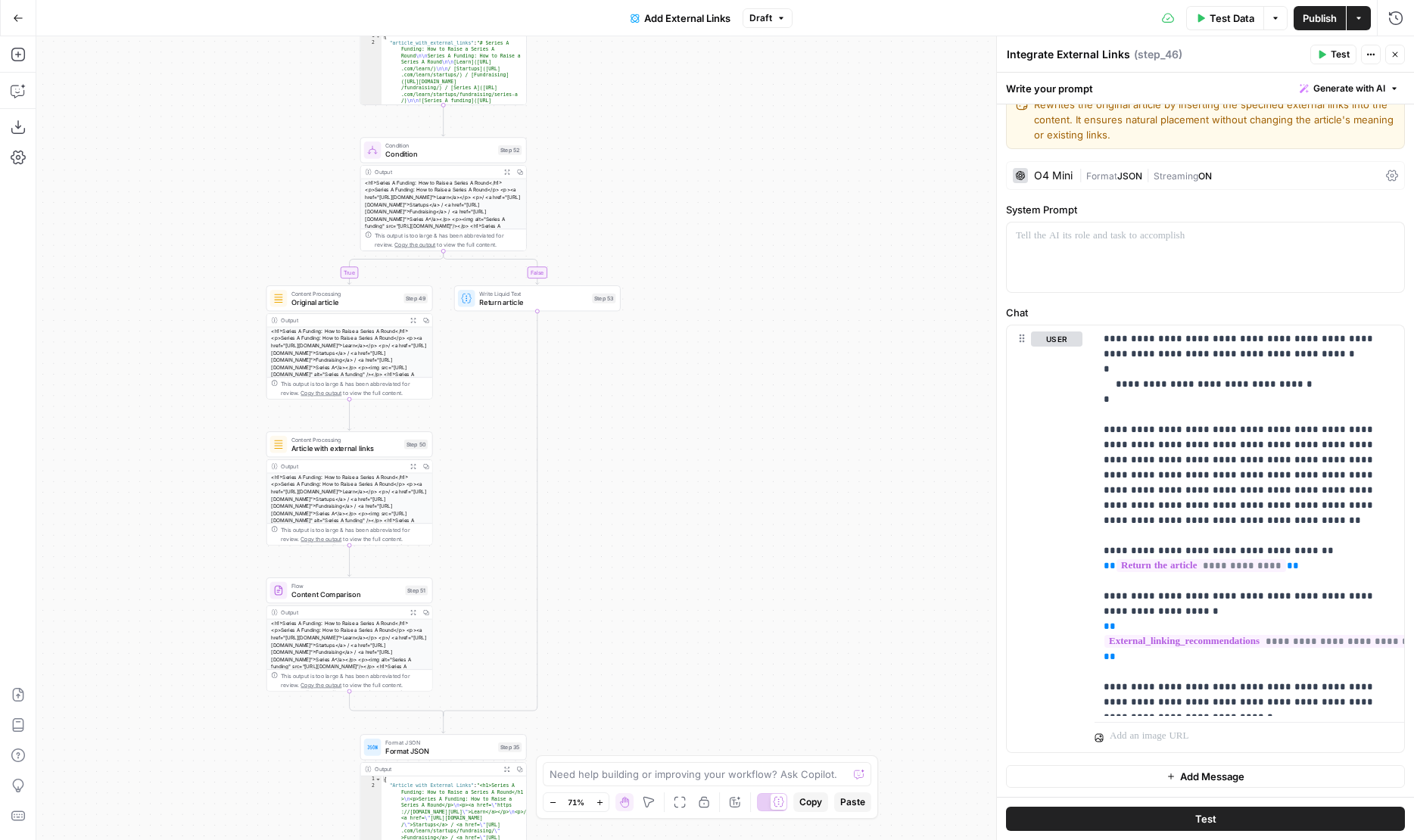
drag, startPoint x: 758, startPoint y: 231, endPoint x: 760, endPoint y: 536, distance: 305.0
click at [760, 536] on div "**********" at bounding box center [724, 438] width 1377 height 803
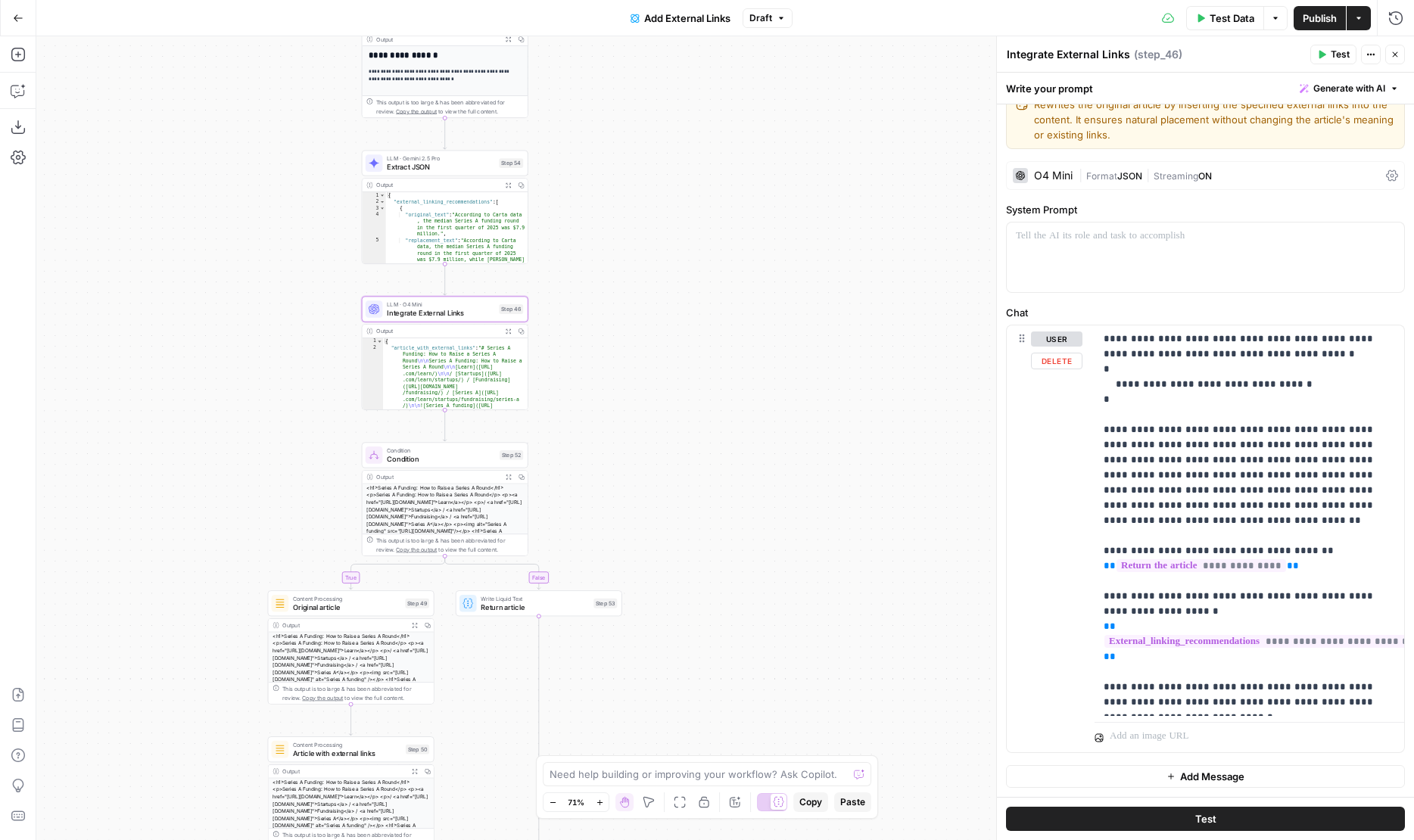
scroll to position [0, 0]
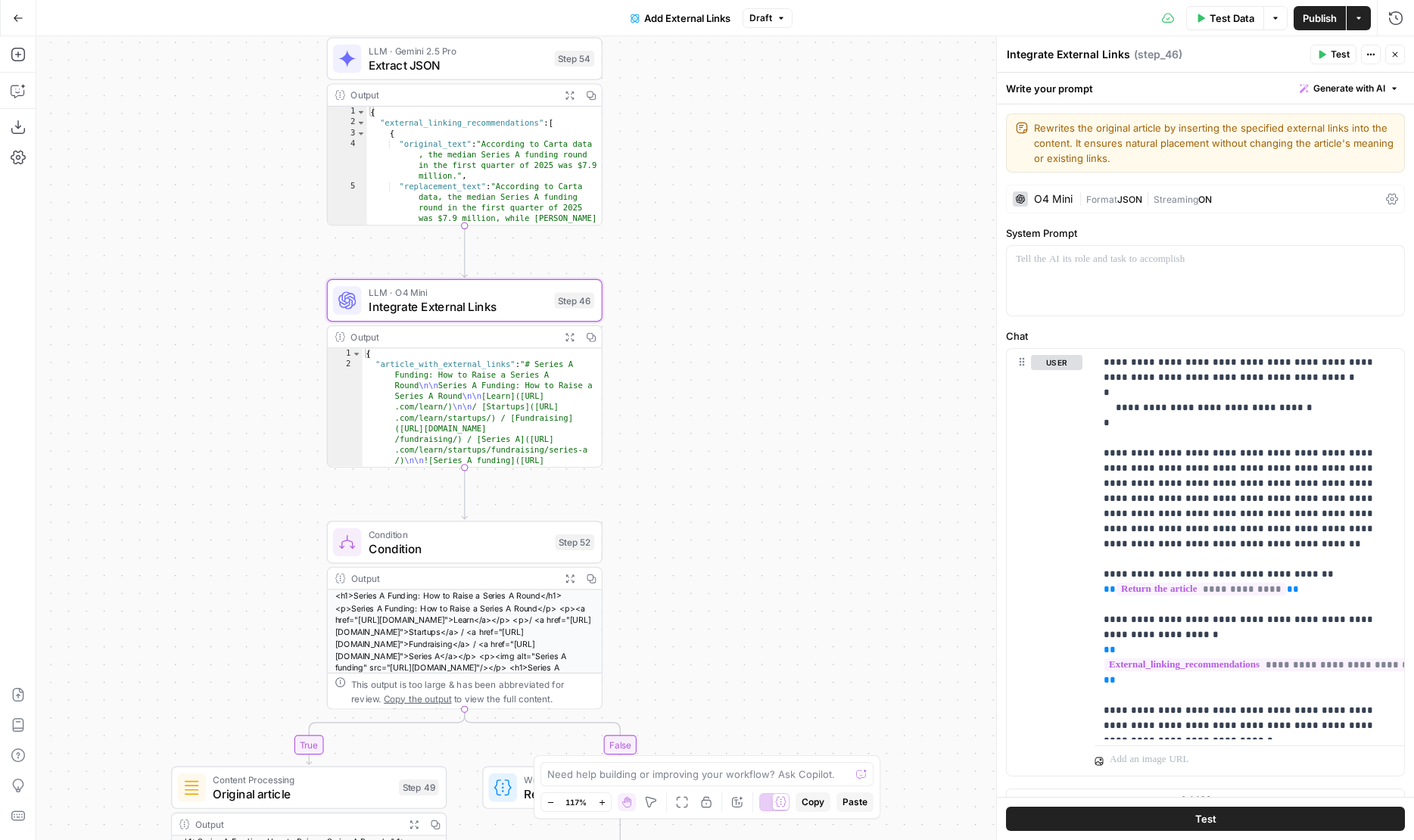
click at [409, 311] on span "Integrate External Links" at bounding box center [458, 306] width 179 height 18
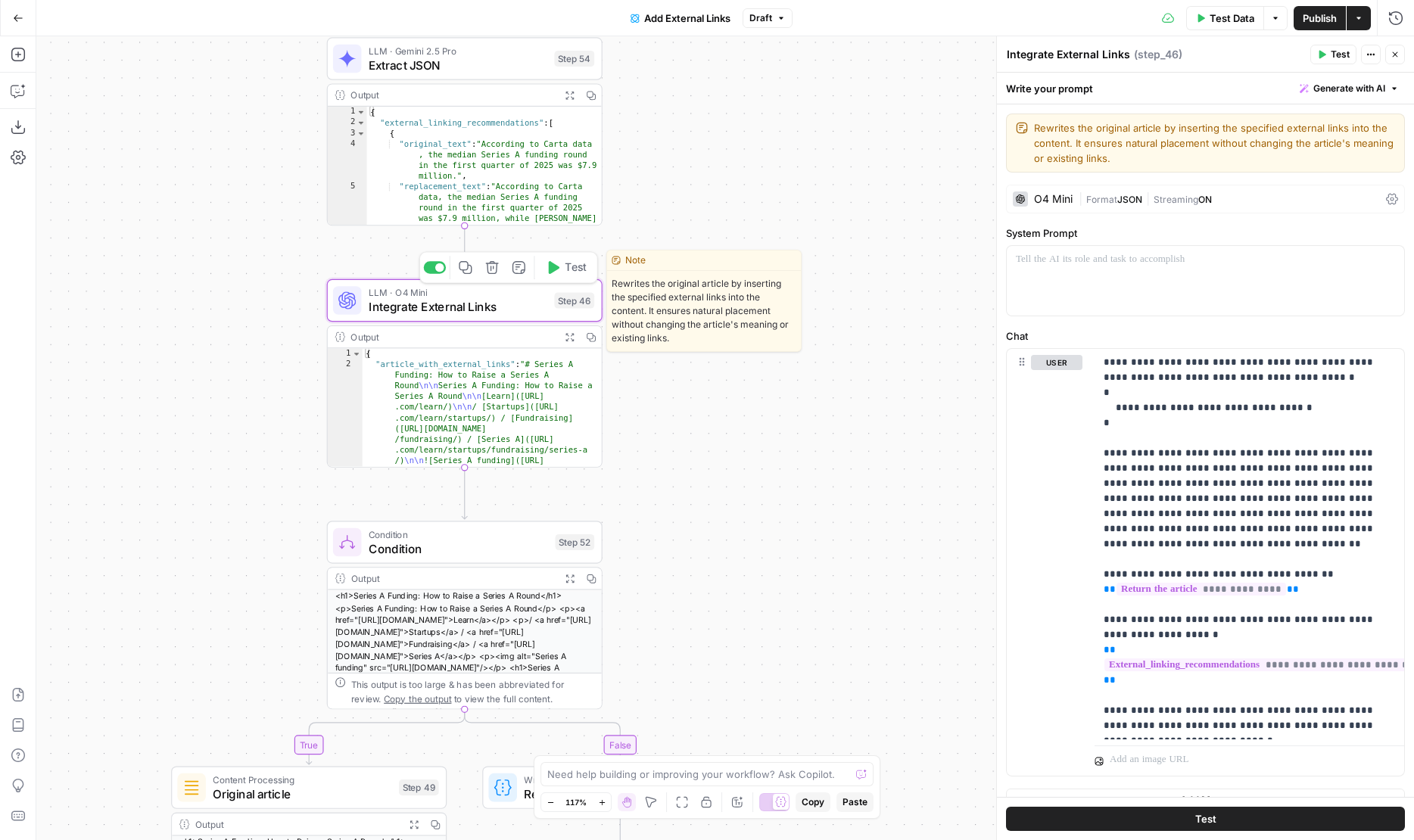
click at [390, 307] on span "Integrate External Links" at bounding box center [458, 306] width 179 height 18
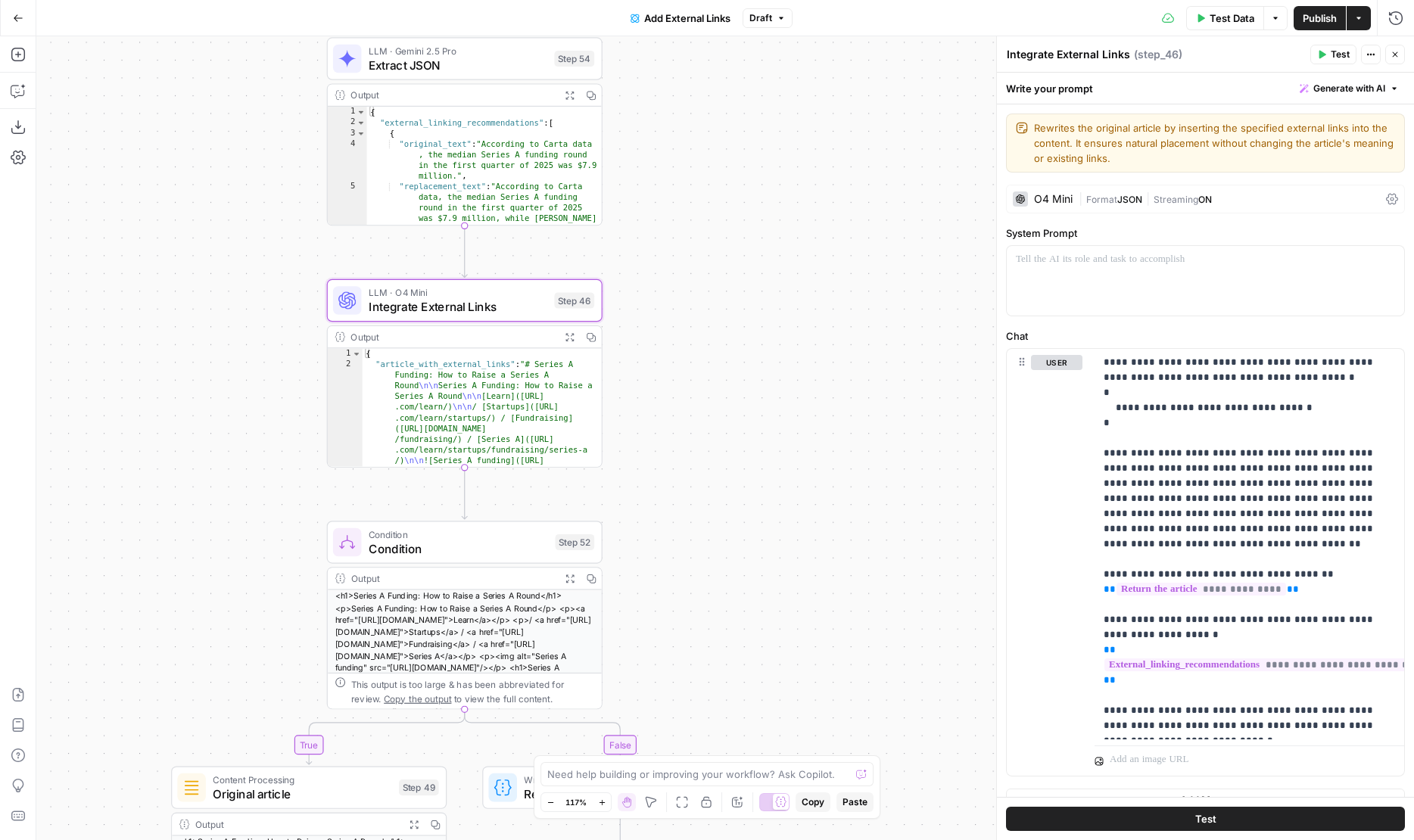
click at [1080, 202] on span "|" at bounding box center [1082, 198] width 7 height 15
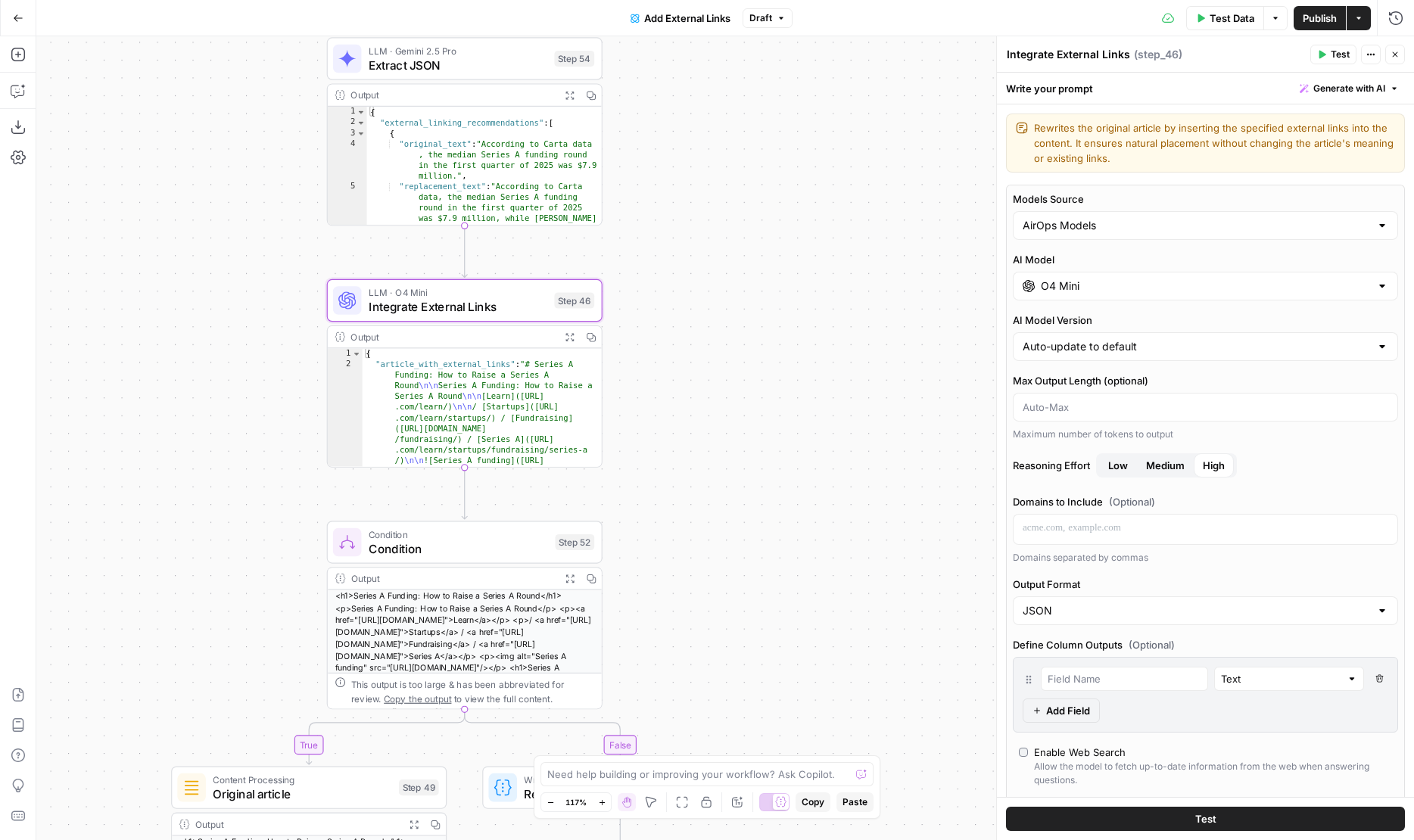
click at [1096, 284] on input "O4 Mini" at bounding box center [1205, 286] width 329 height 15
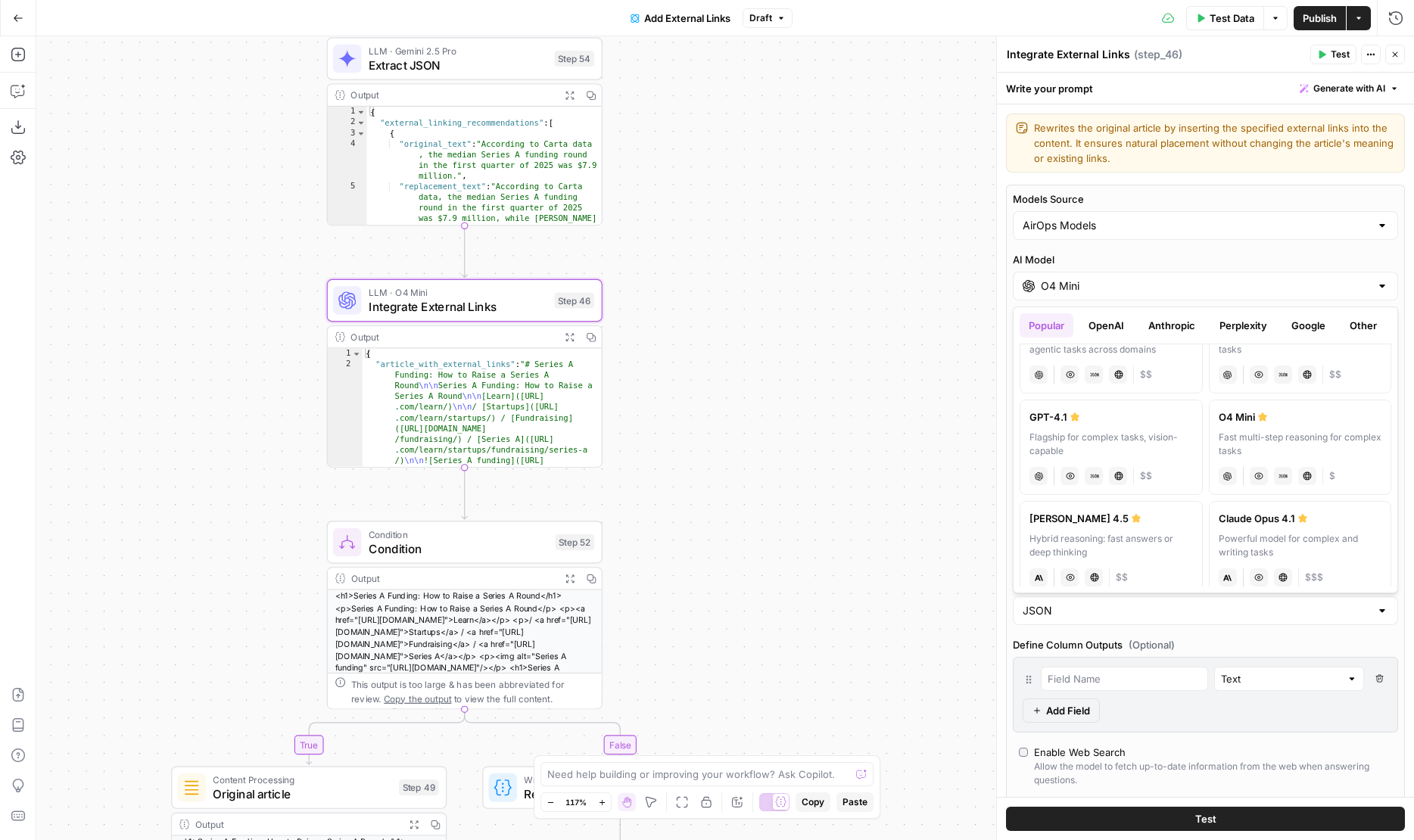
scroll to position [63, 0]
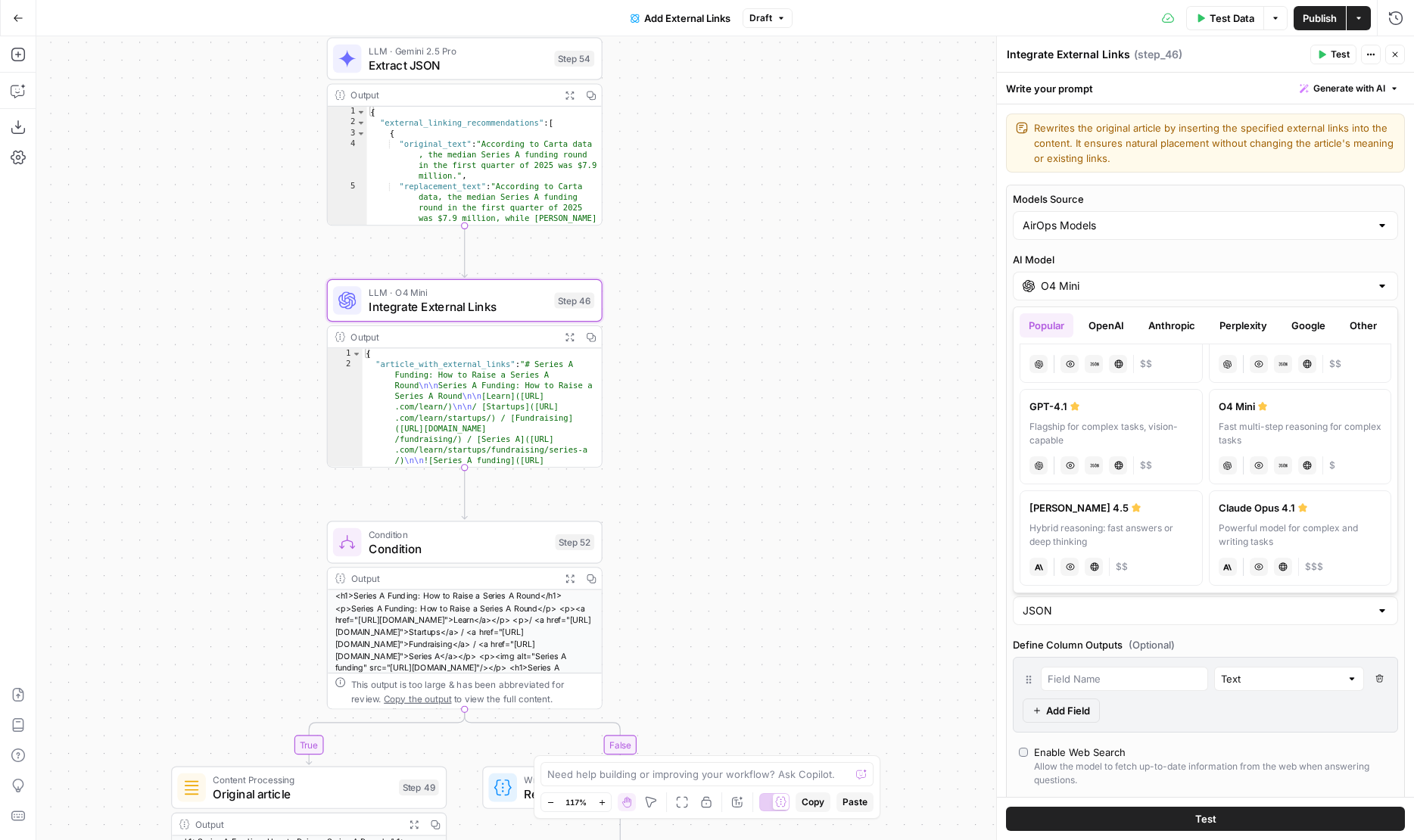
click at [1096, 533] on div "Hybrid reasoning: fast answers or deep thinking" at bounding box center [1110, 535] width 163 height 28
type input "Claude Sonnet 4.5"
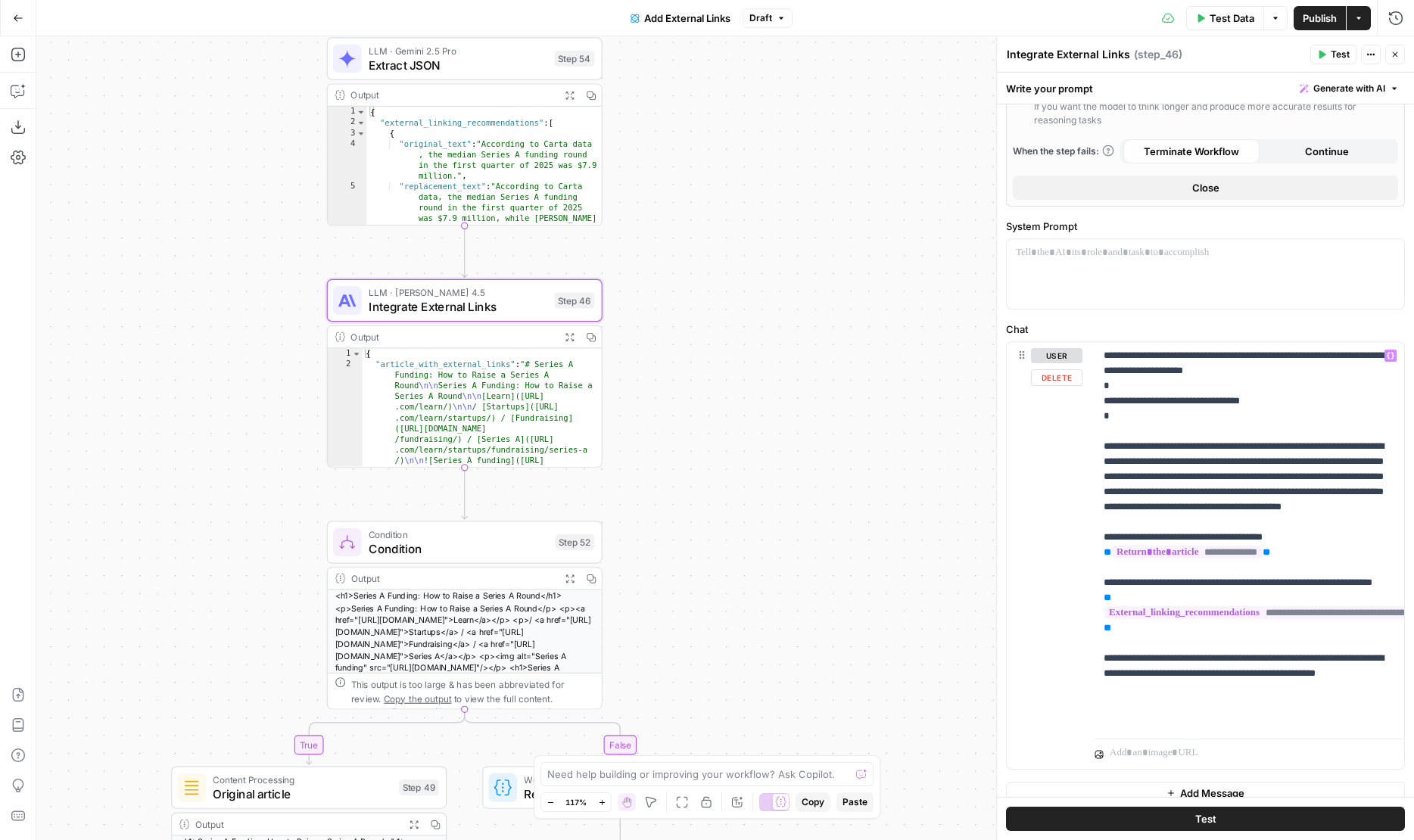
scroll to position [542, 0]
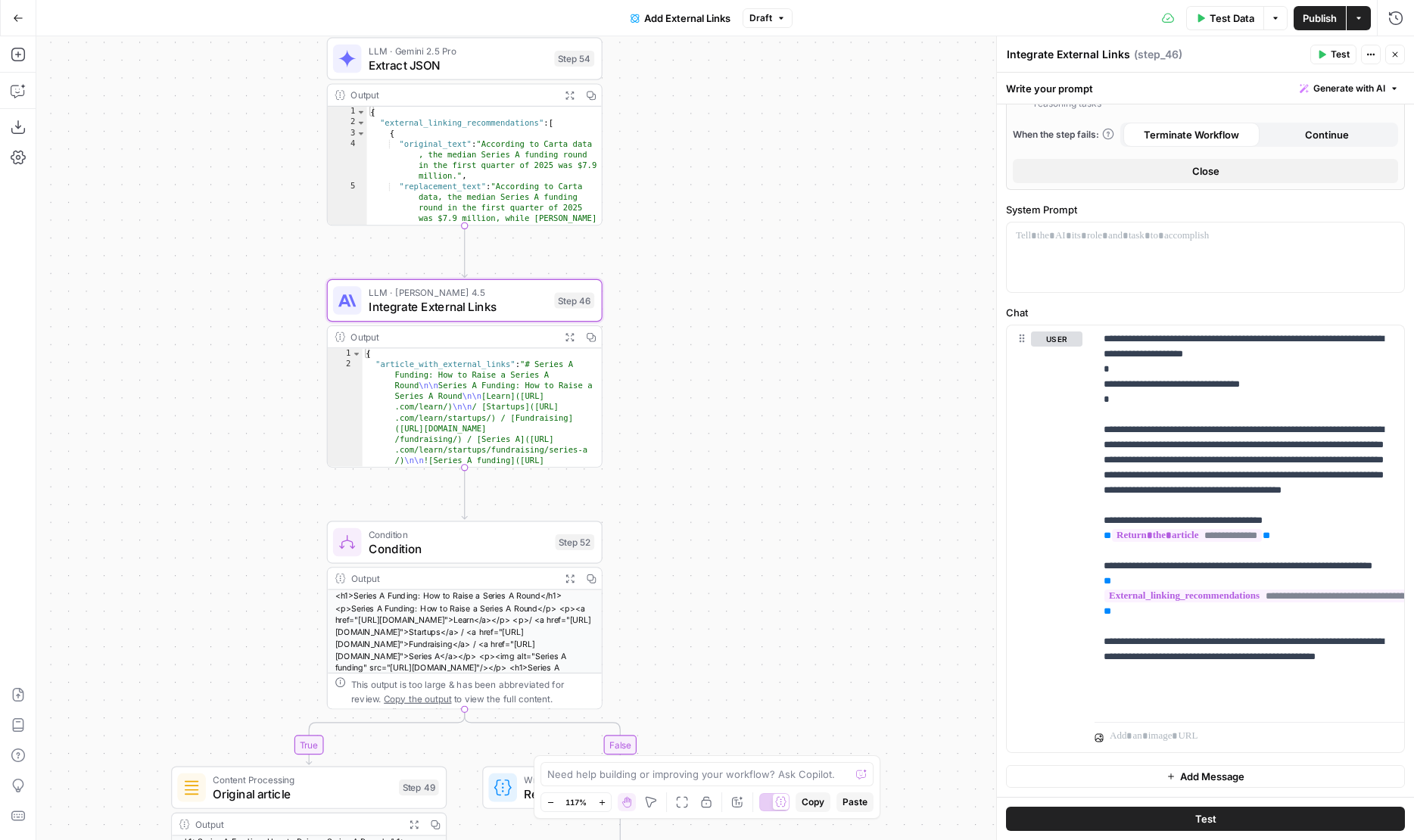
click at [1185, 820] on button "Test" at bounding box center [1205, 819] width 399 height 24
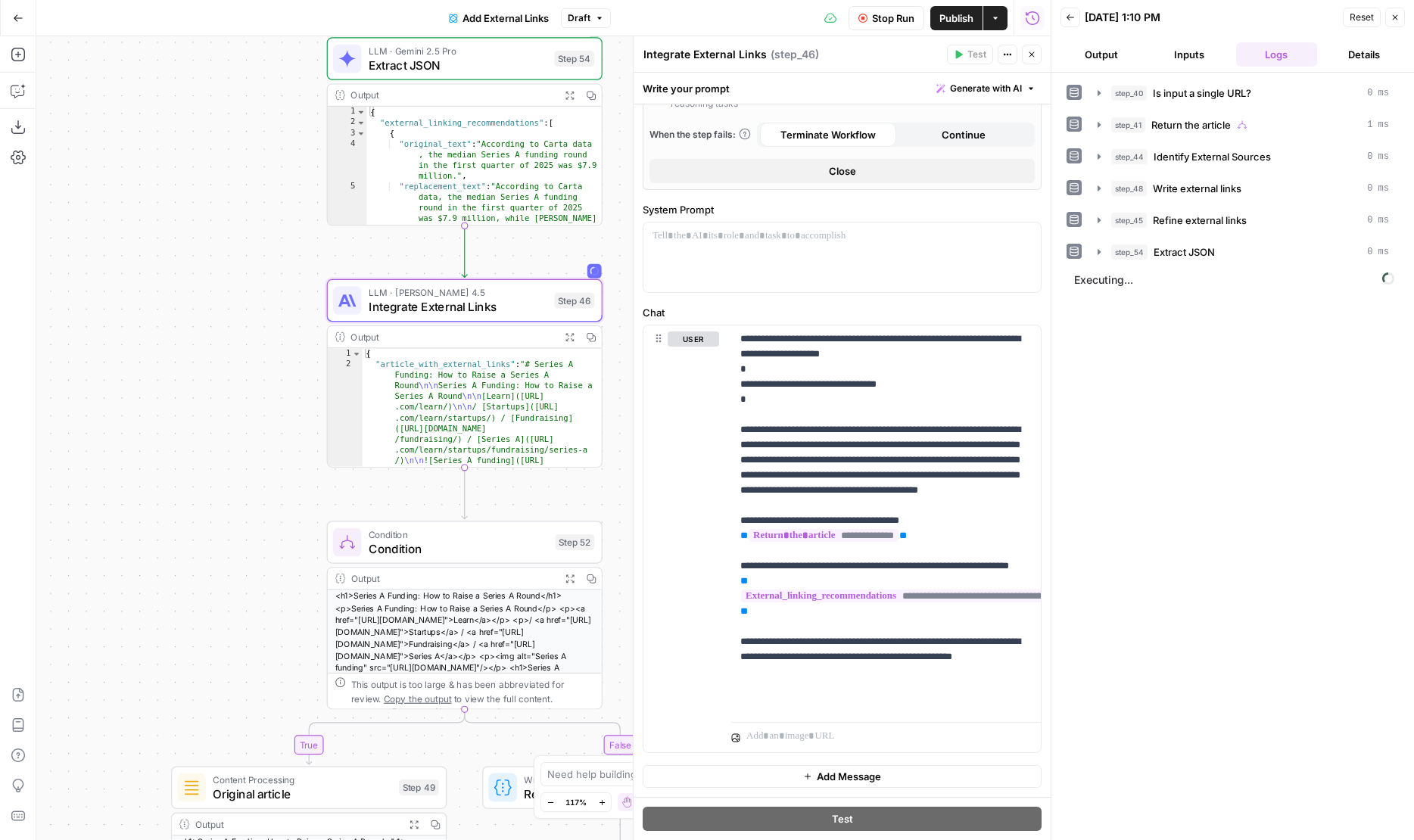
click at [1108, 49] on button "Output" at bounding box center [1101, 54] width 82 height 24
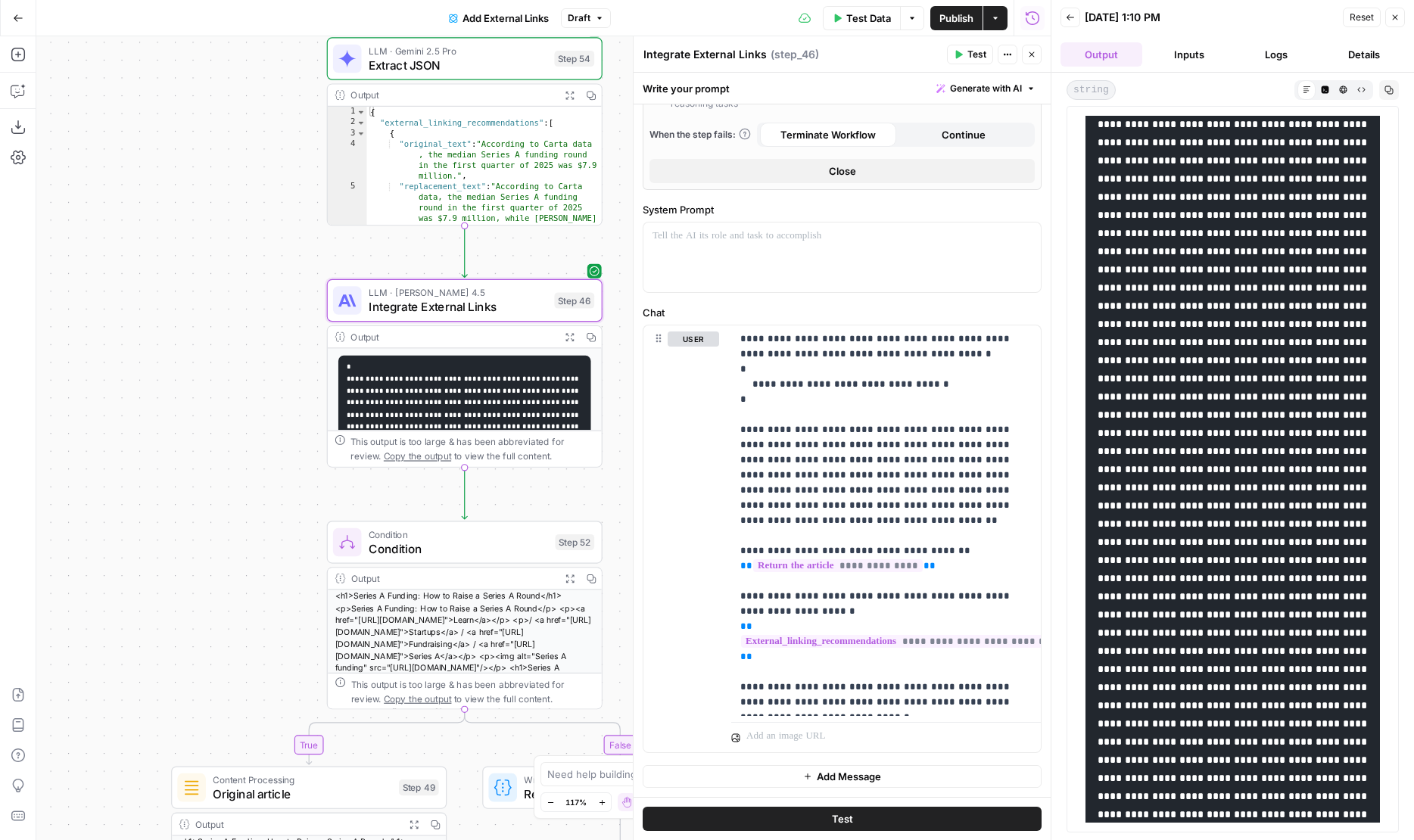
scroll to position [4000, 0]
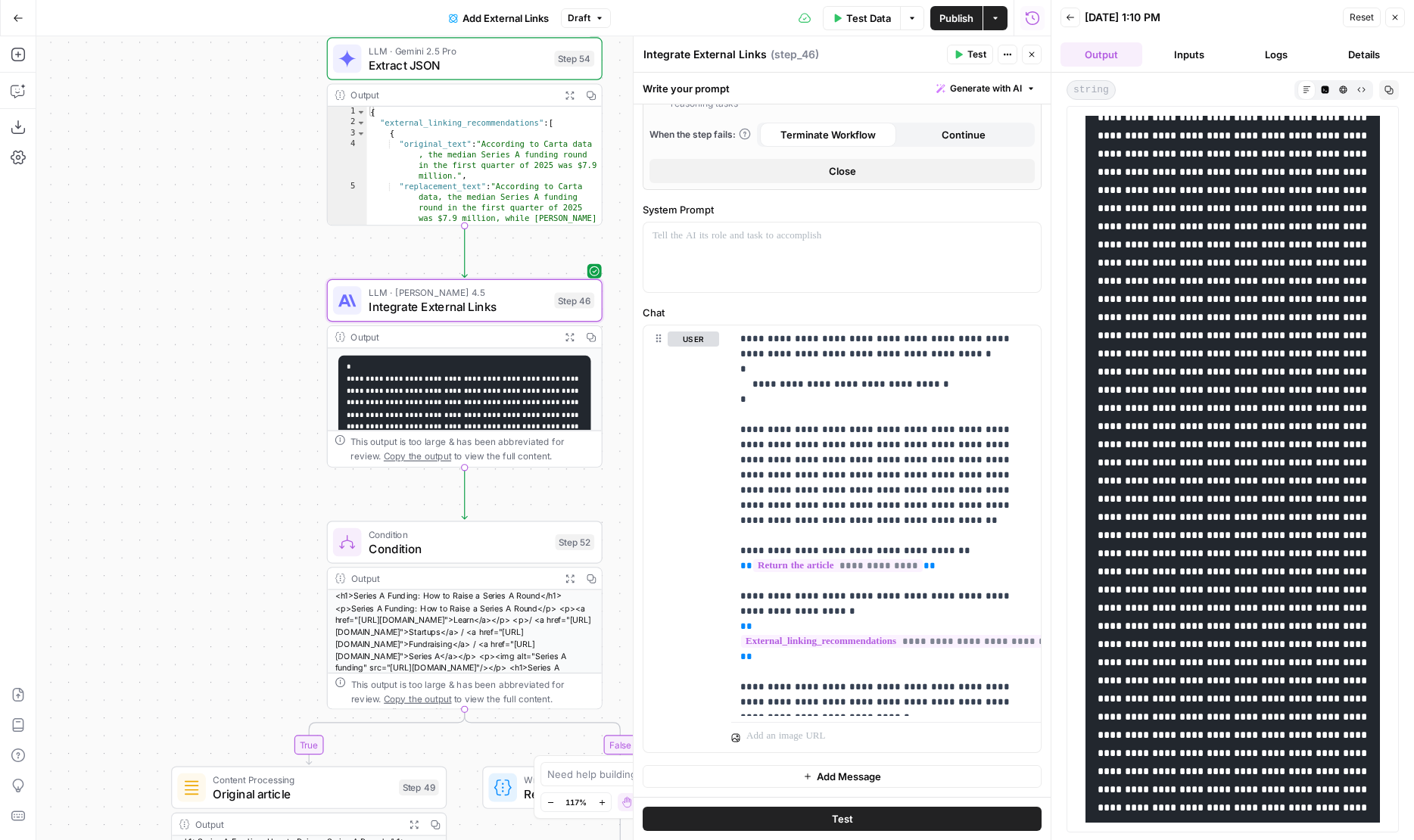
click at [184, 499] on div "**********" at bounding box center [543, 438] width 1014 height 803
drag, startPoint x: 229, startPoint y: 498, endPoint x: 168, endPoint y: 443, distance: 82.1
click at [168, 443] on div "**********" at bounding box center [543, 438] width 1014 height 803
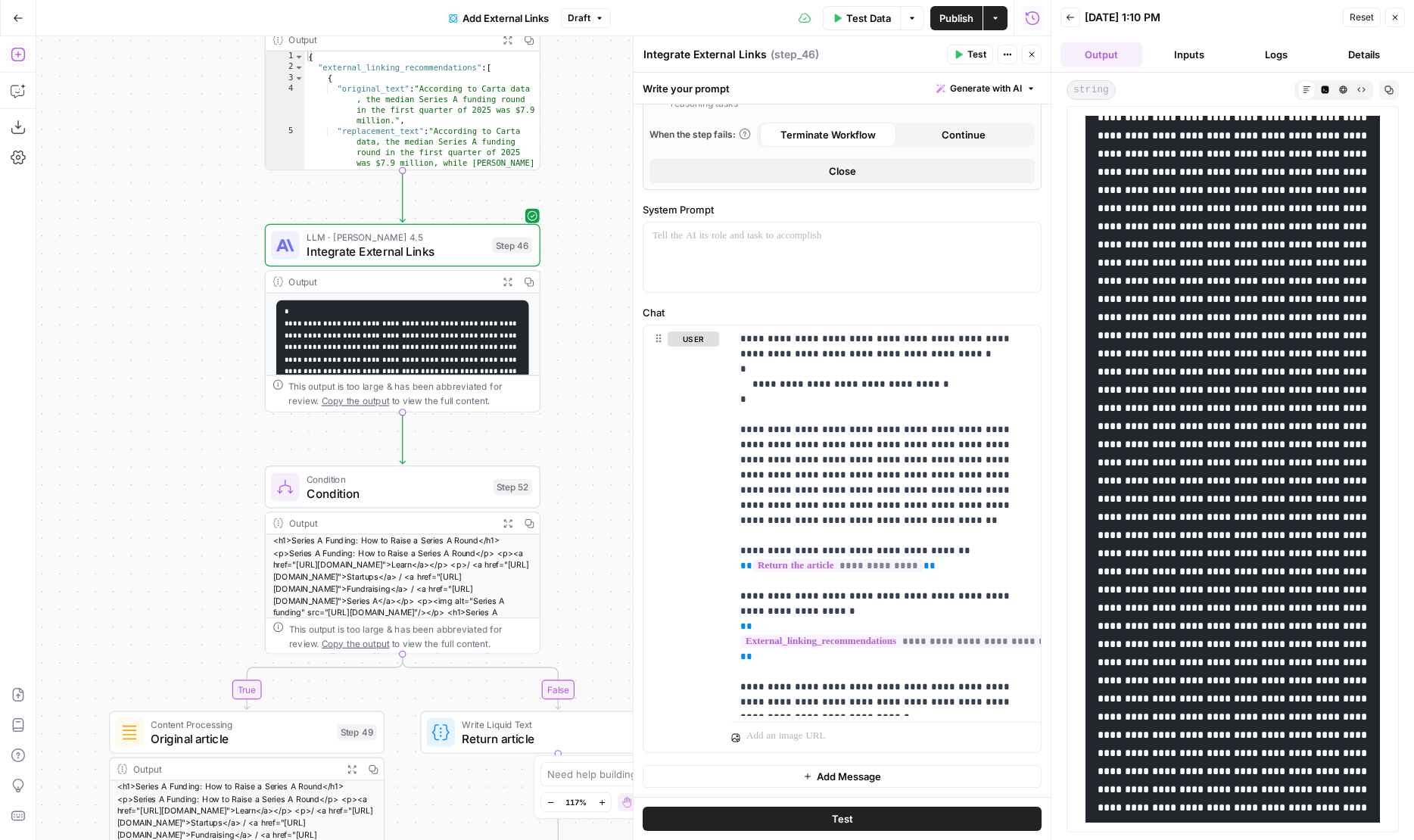
click at [19, 63] on button "Add Steps" at bounding box center [18, 54] width 24 height 24
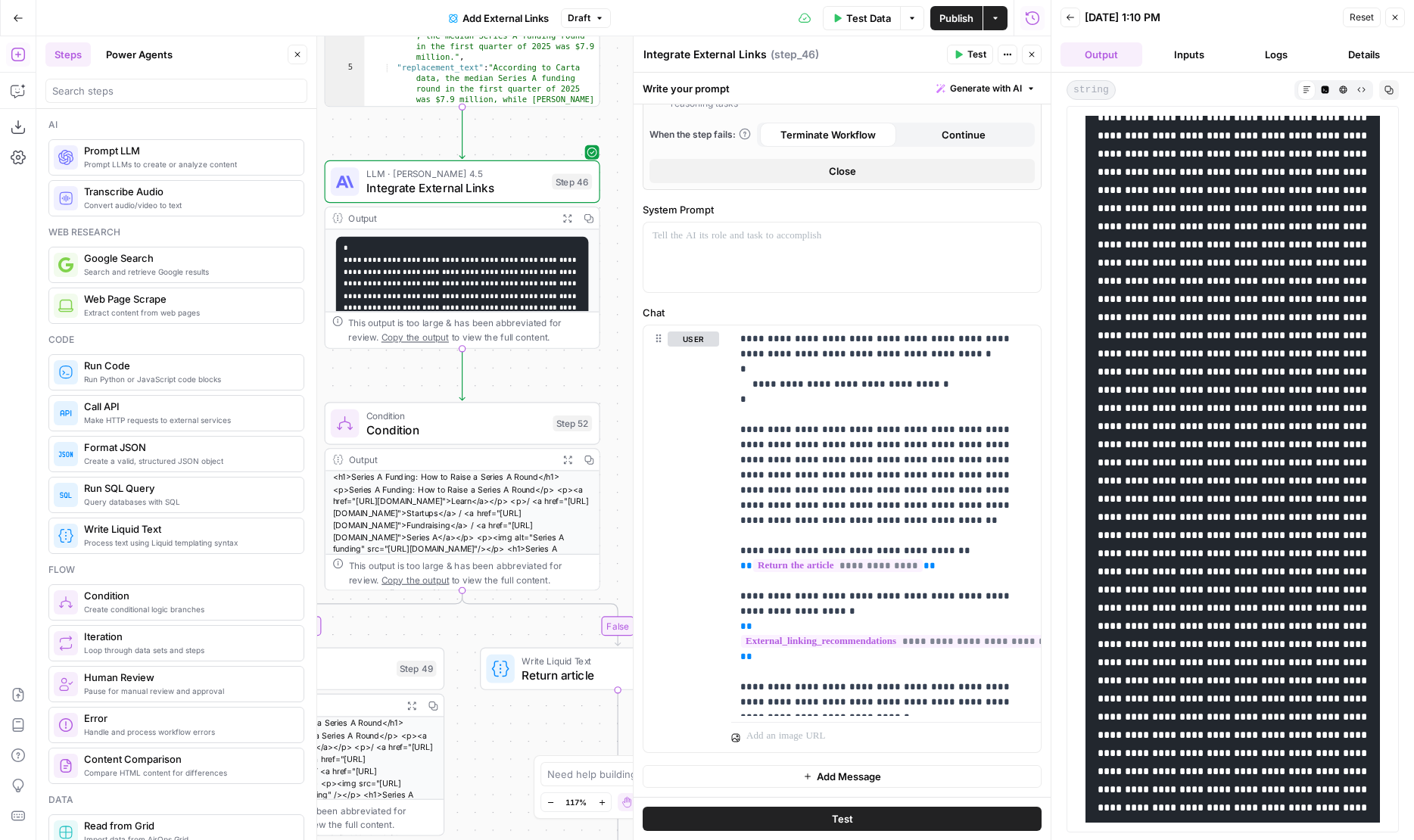
drag, startPoint x: 381, startPoint y: 223, endPoint x: 227, endPoint y: 159, distance: 166.8
click at [227, 159] on body "**********" at bounding box center [707, 420] width 1414 height 840
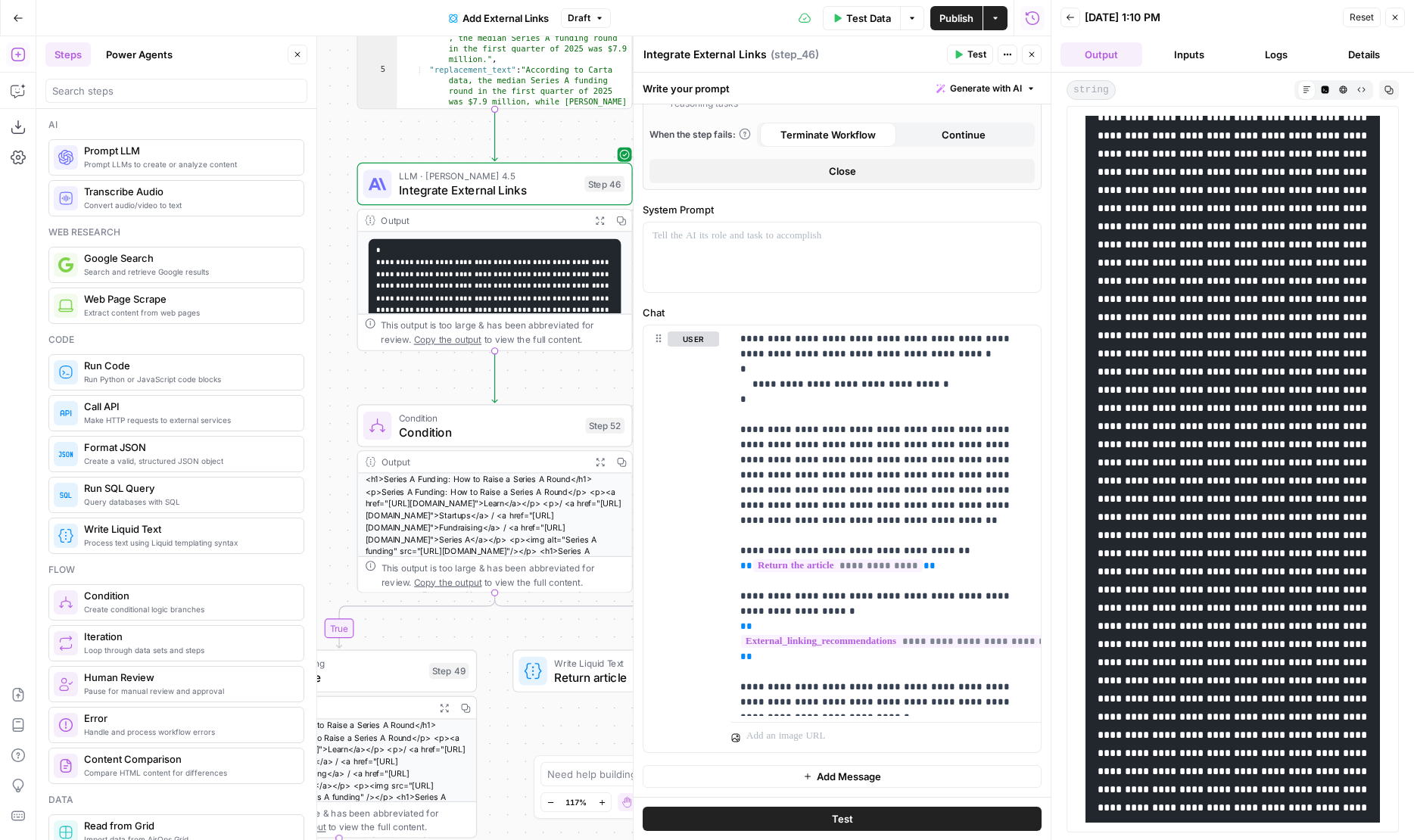
drag, startPoint x: 394, startPoint y: 368, endPoint x: 423, endPoint y: 377, distance: 30.4
click at [423, 377] on div "**********" at bounding box center [543, 438] width 1014 height 803
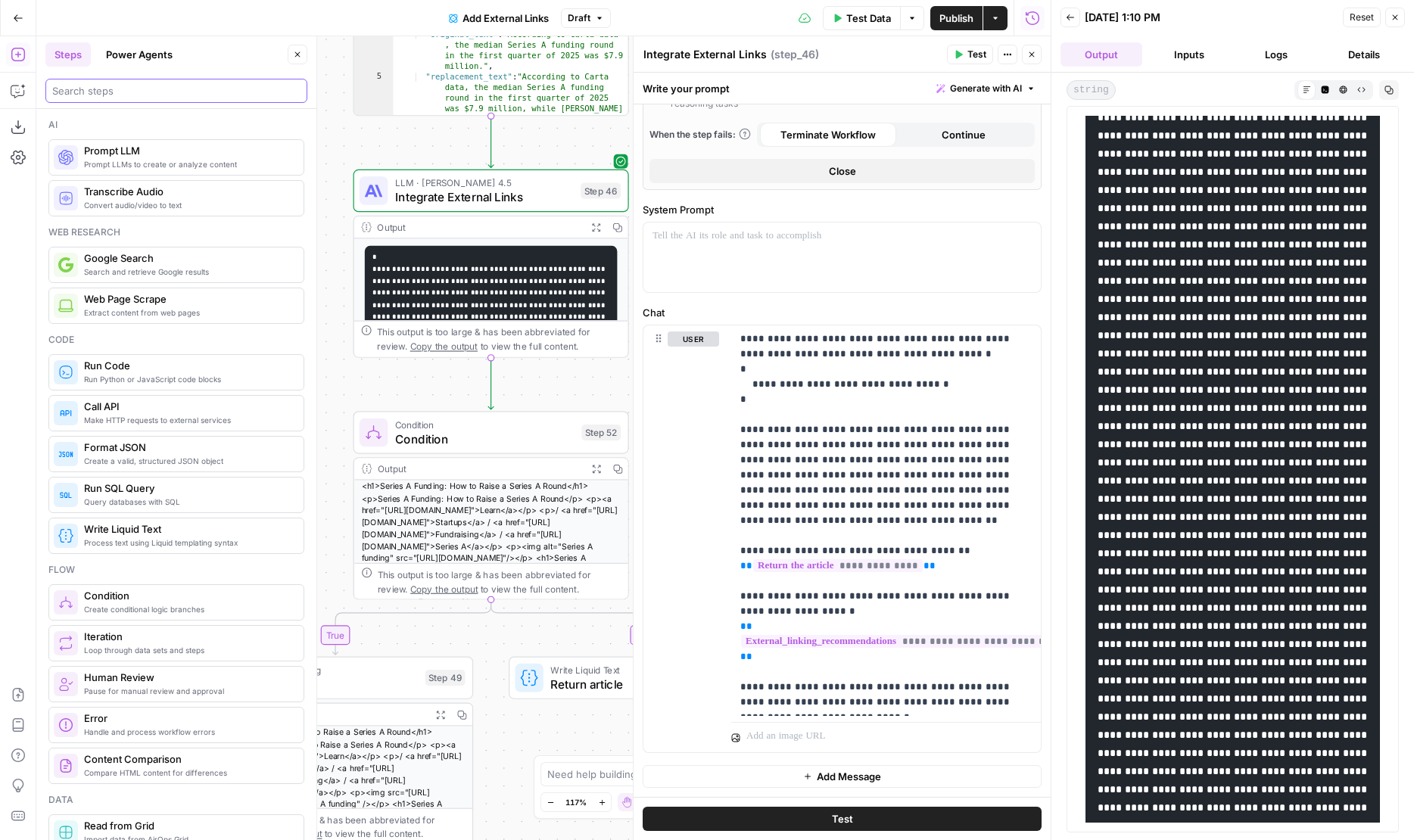
click at [181, 94] on input "search" at bounding box center [176, 90] width 248 height 15
click at [134, 93] on input "search" at bounding box center [176, 90] width 248 height 15
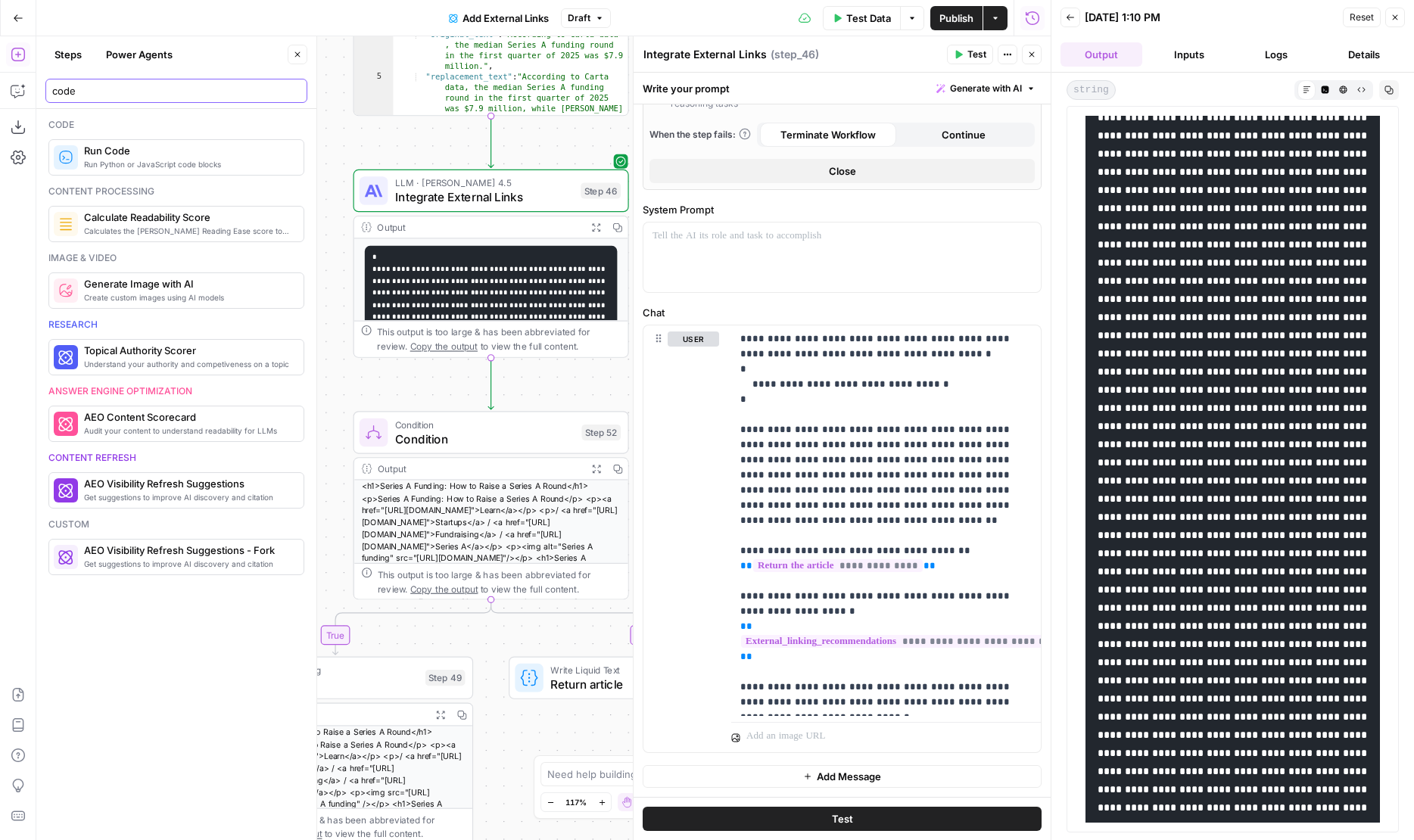
type input "code"
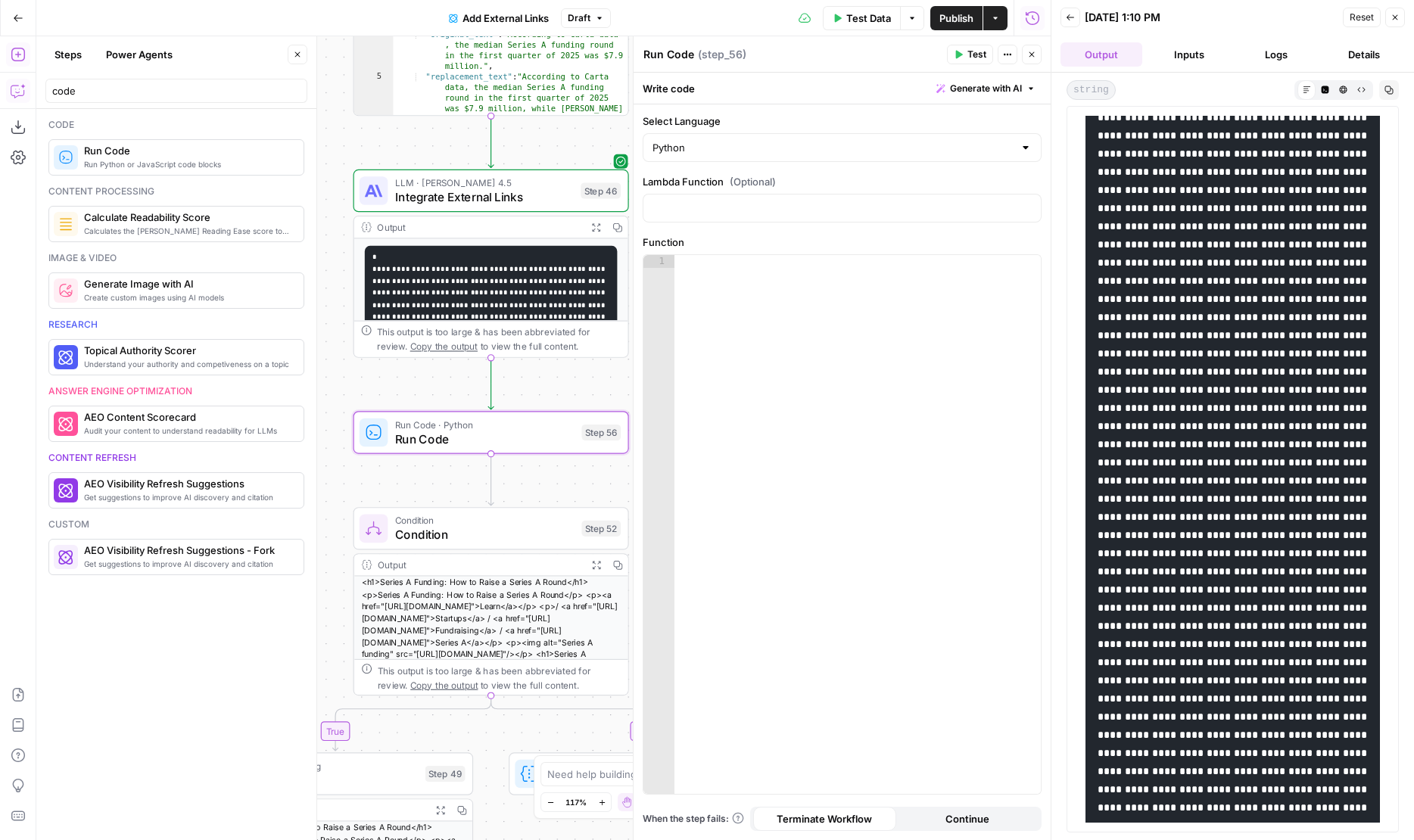
drag, startPoint x: 126, startPoint y: 151, endPoint x: 26, endPoint y: 94, distance: 115.1
click at [23, 93] on icon "button" at bounding box center [18, 91] width 13 height 12
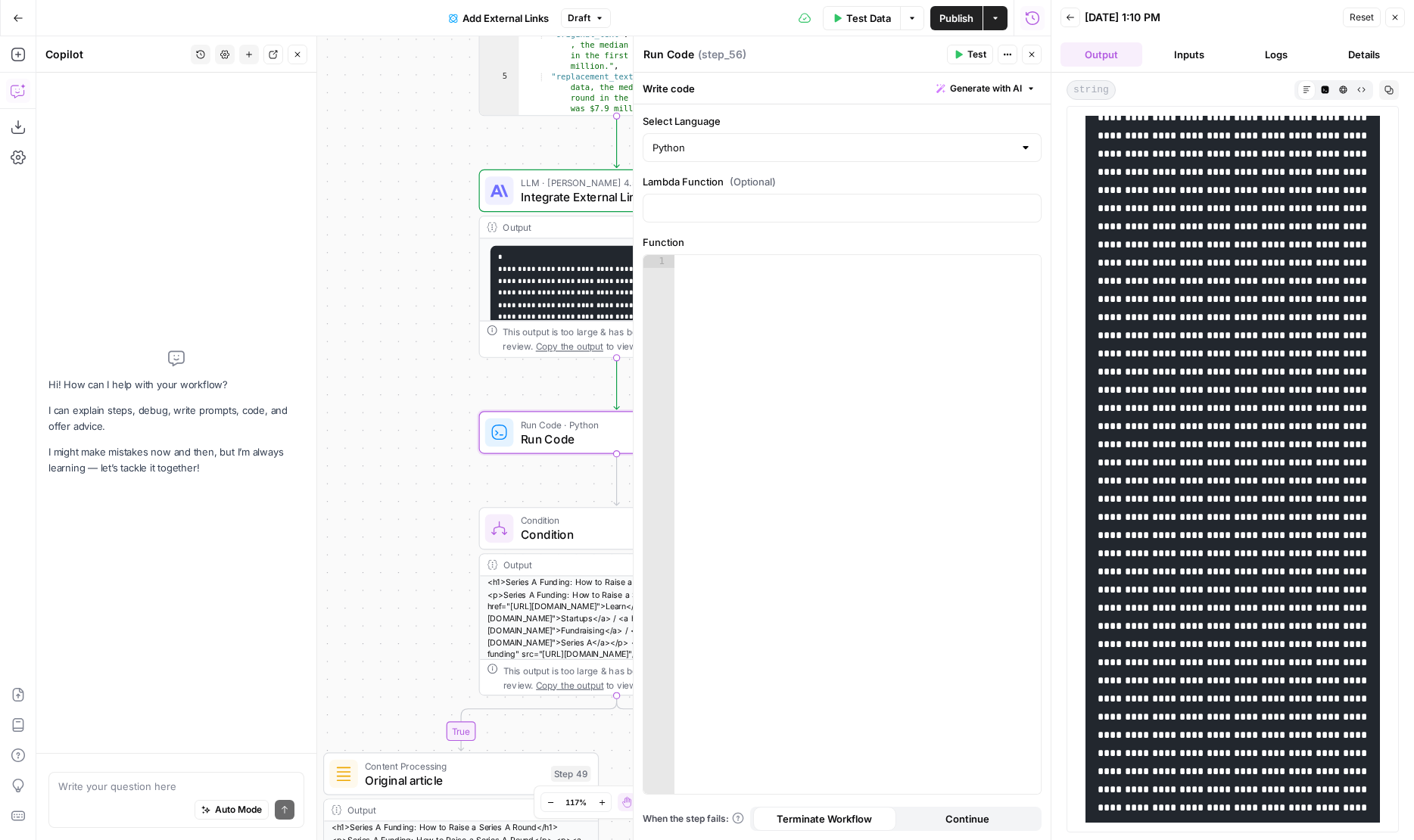
click at [141, 788] on textarea at bounding box center [176, 786] width 236 height 15
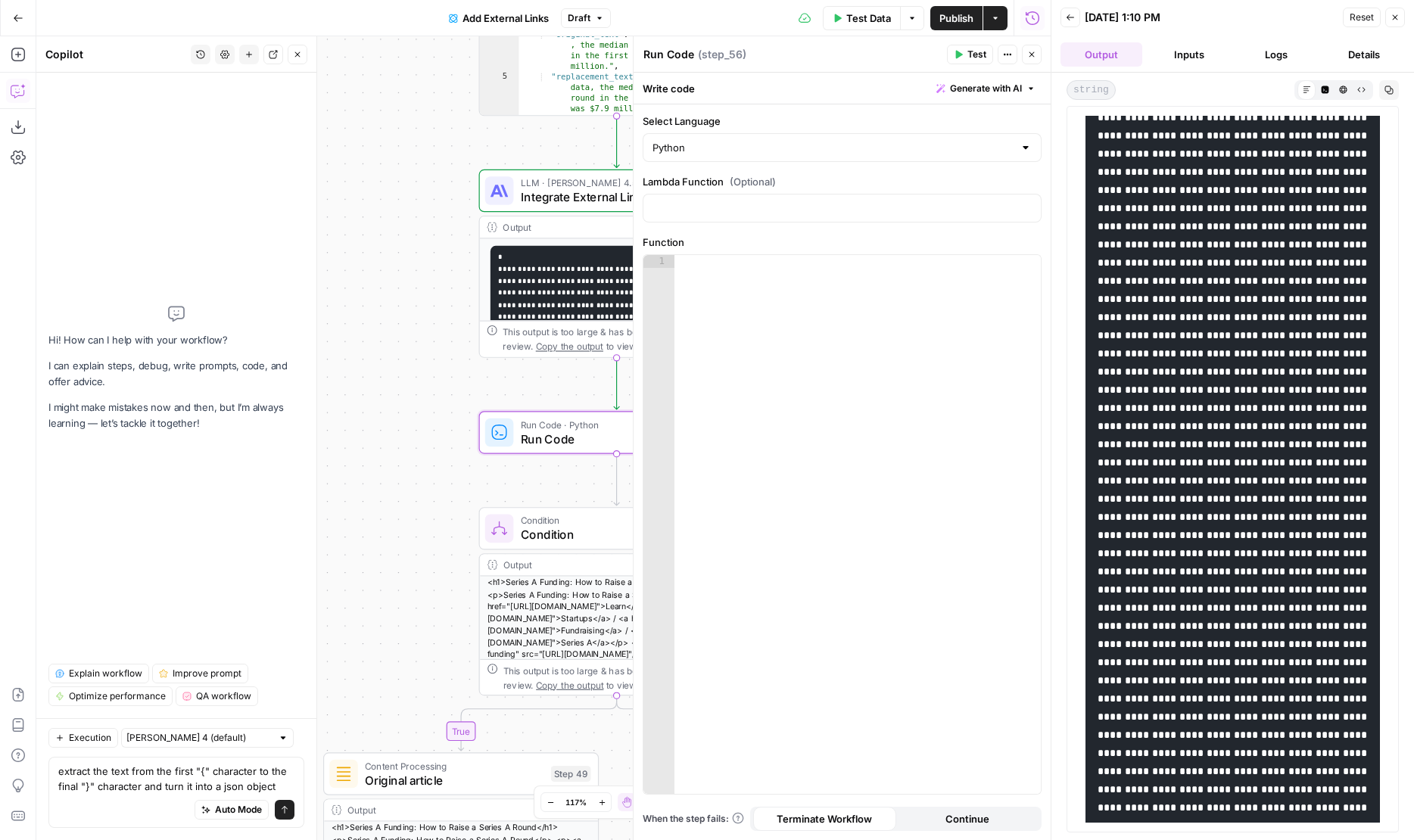
click at [1274, 52] on button "Logs" at bounding box center [1277, 54] width 82 height 24
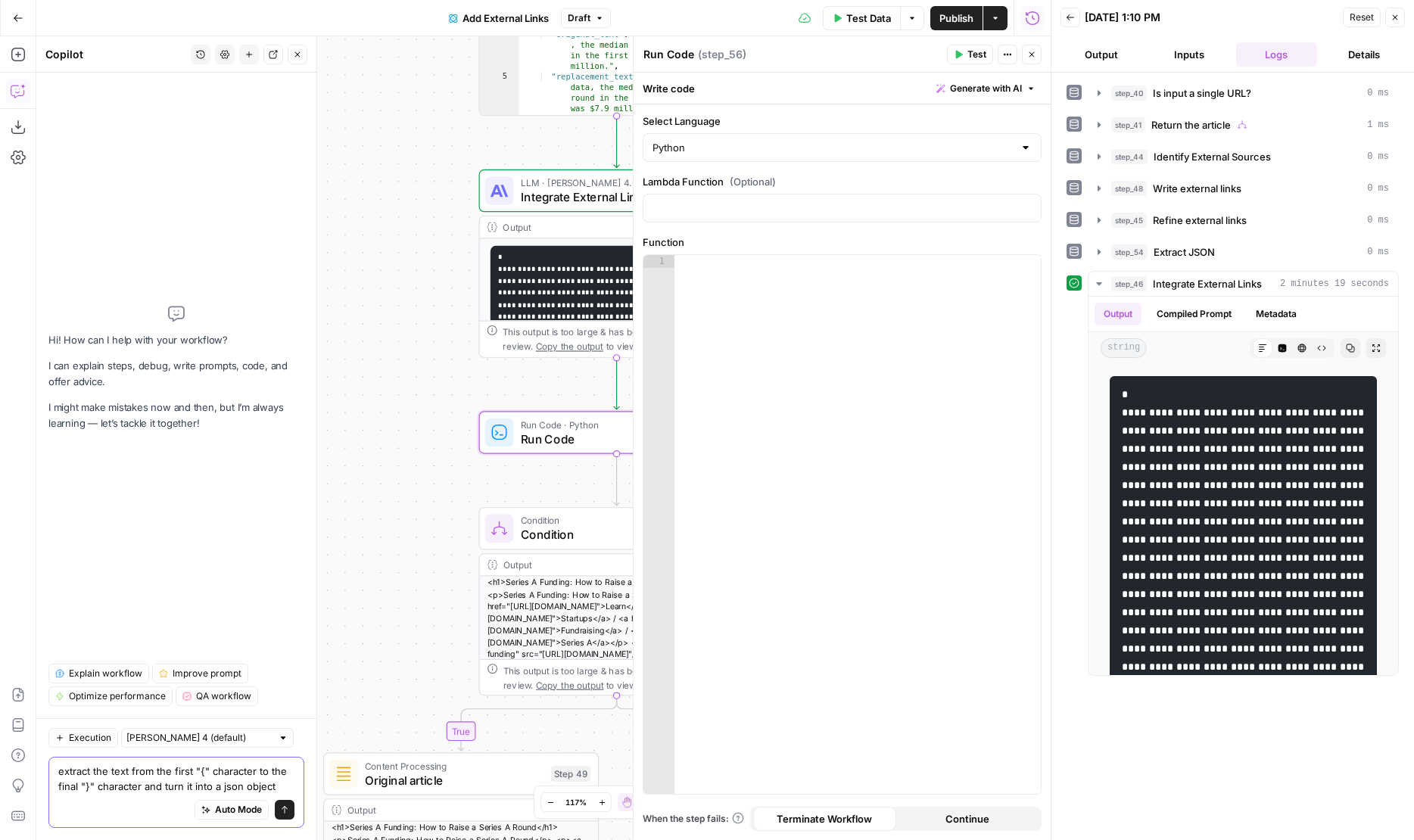
click at [252, 768] on textarea "extract the text from the first "{" character to the final "}" character and tu…" at bounding box center [176, 778] width 236 height 30
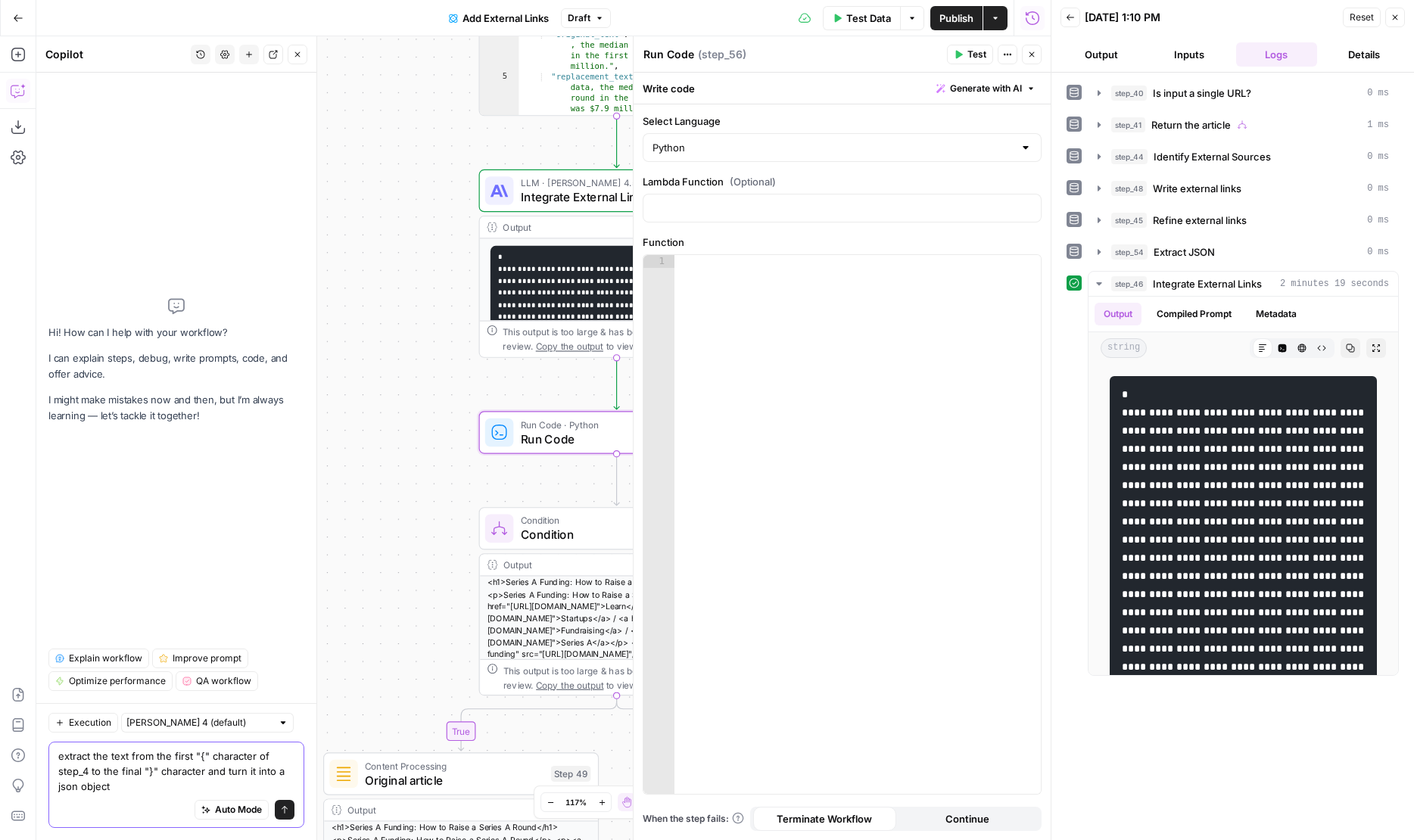
type textarea "extract the text from the first "{" character of step_46 to the final "}" chara…"
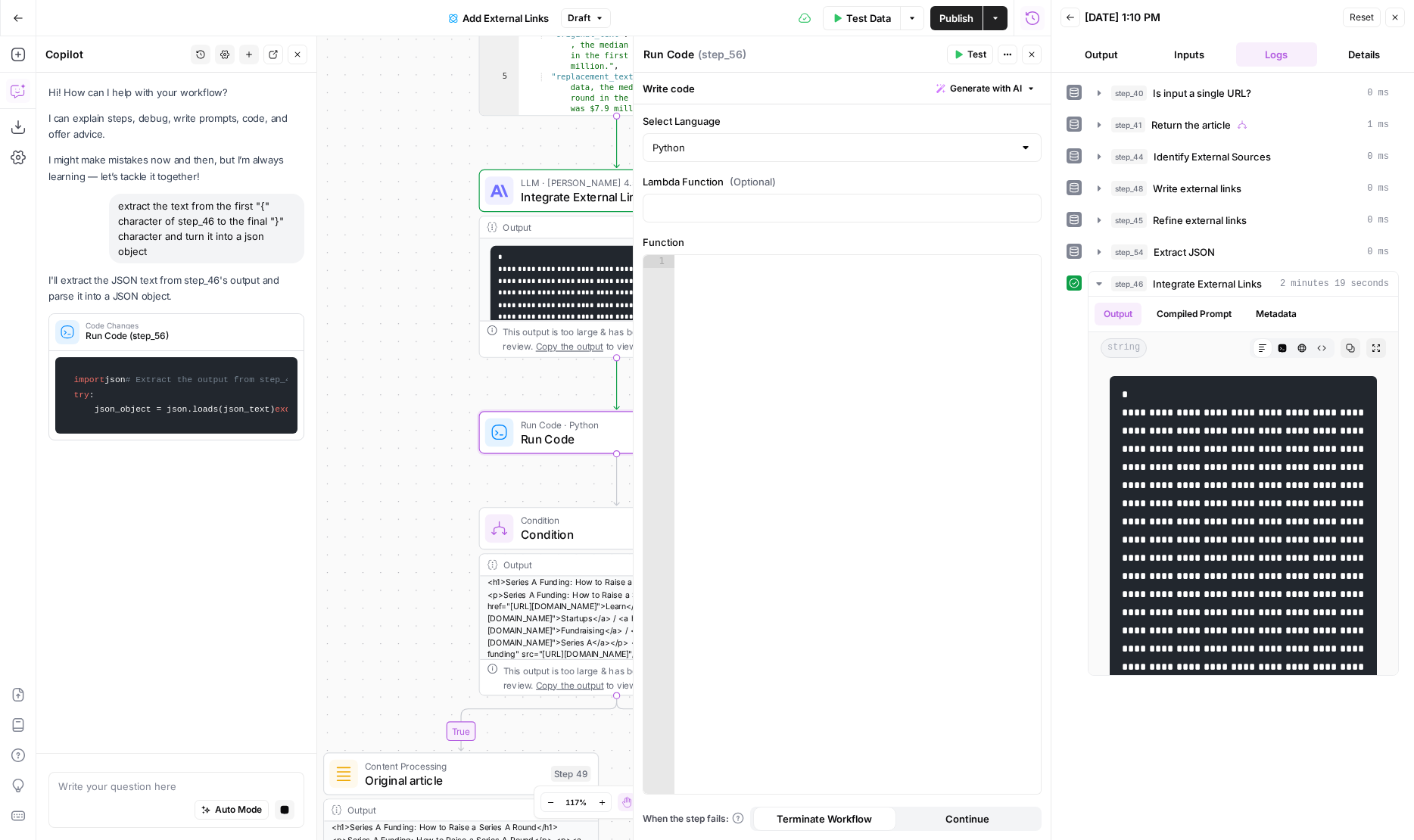
scroll to position [0, 0]
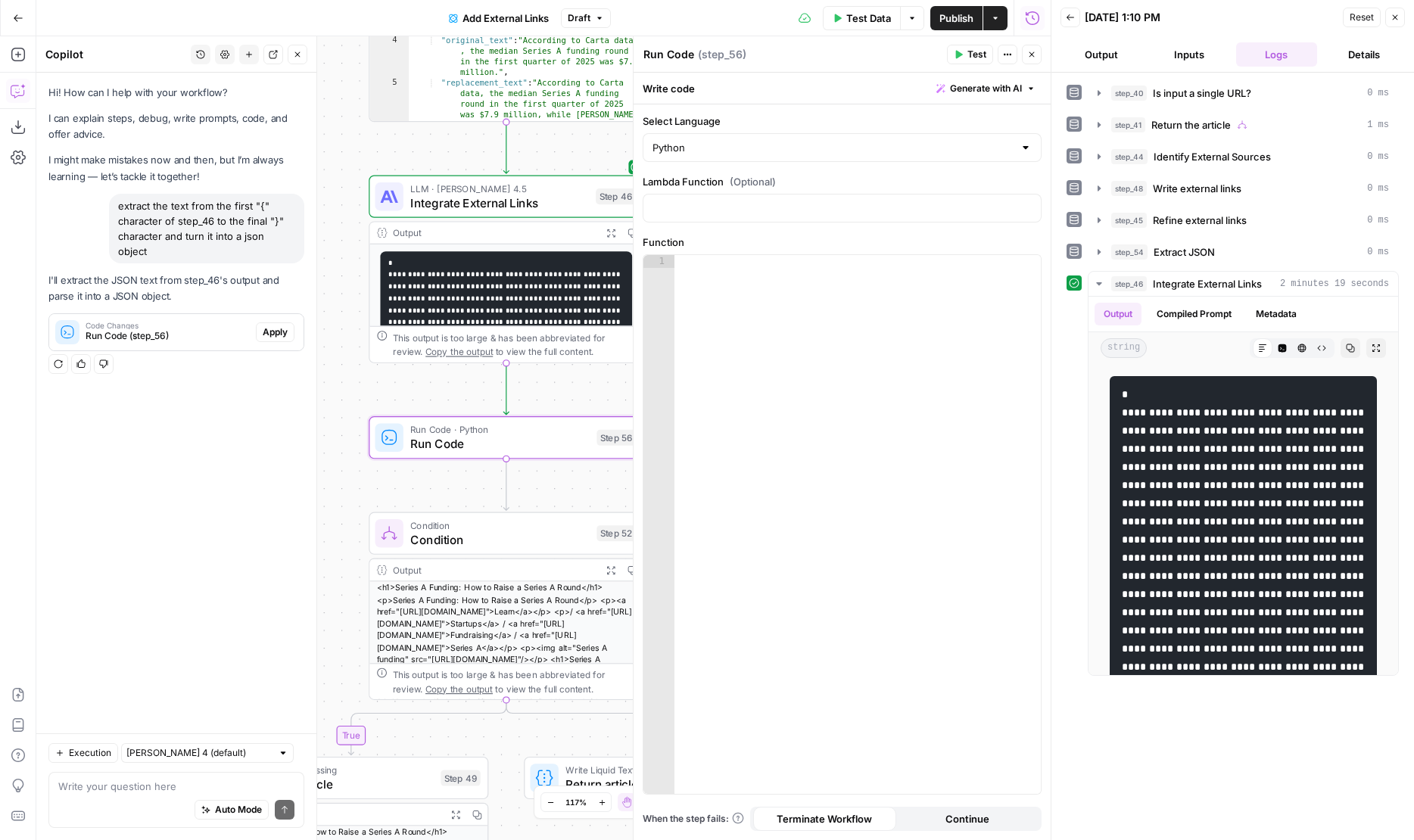
click at [279, 325] on span "Apply" at bounding box center [275, 332] width 25 height 14
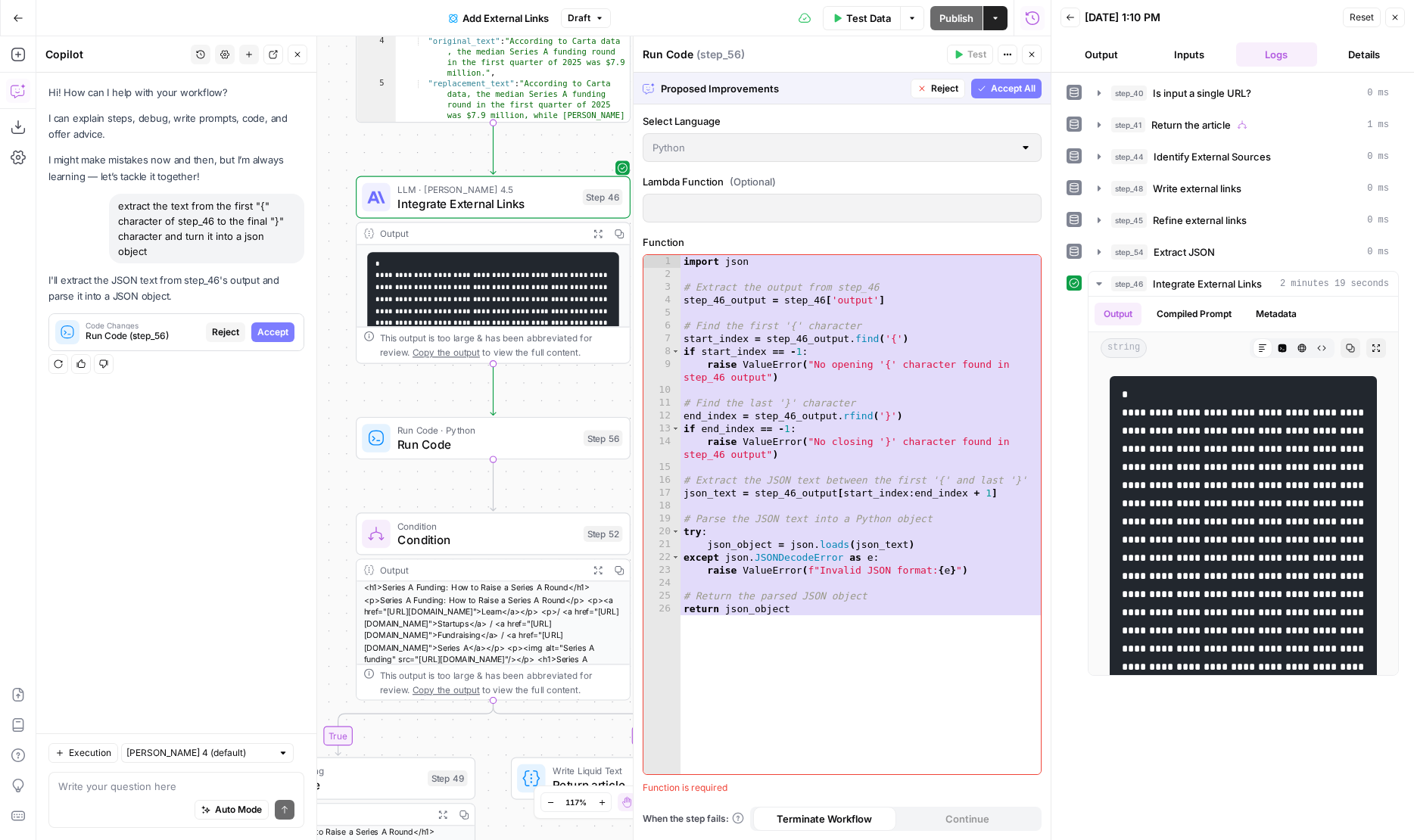
click at [1005, 90] on span "Accept All" at bounding box center [1012, 88] width 44 height 14
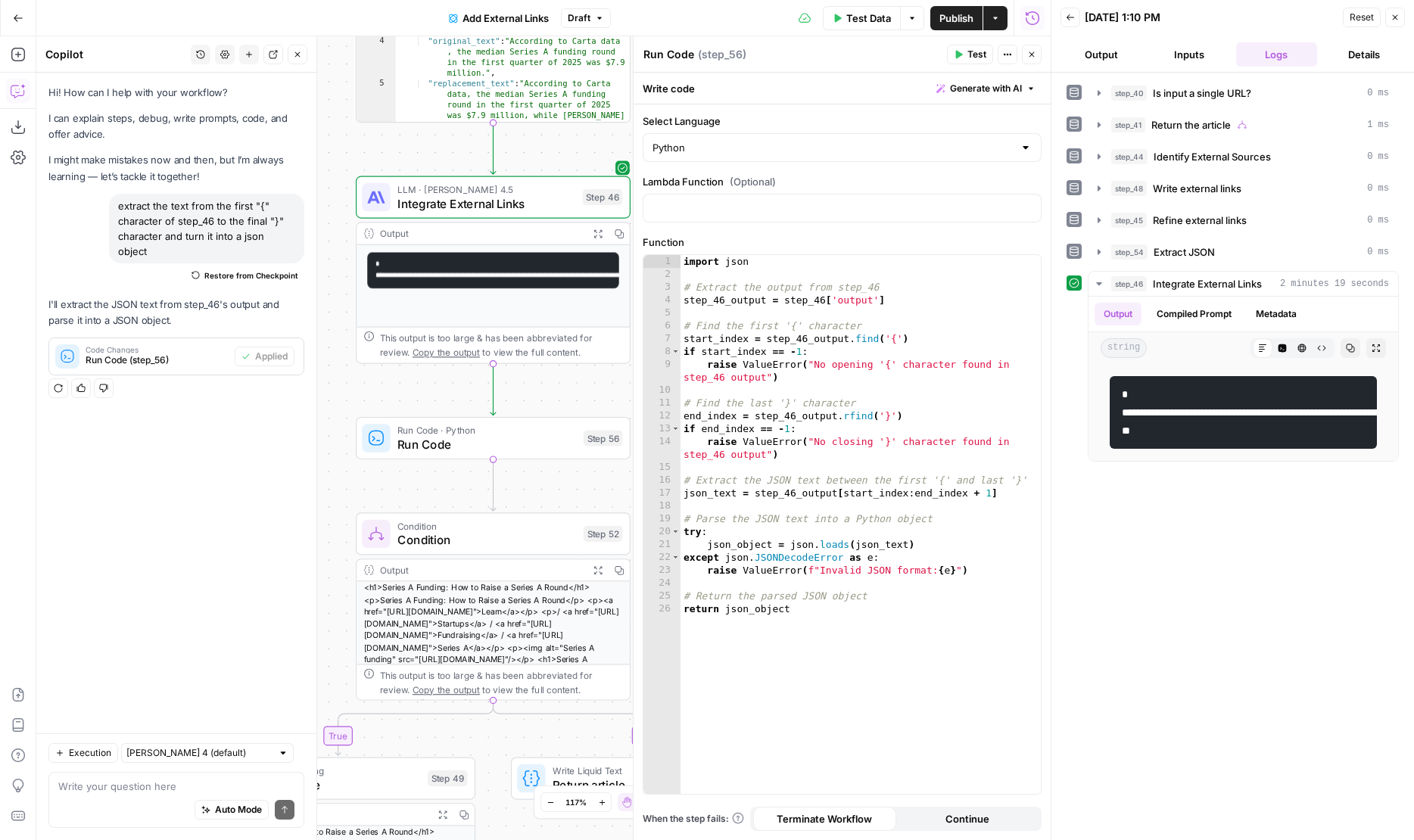
click at [965, 59] on button "Test" at bounding box center [970, 53] width 46 height 19
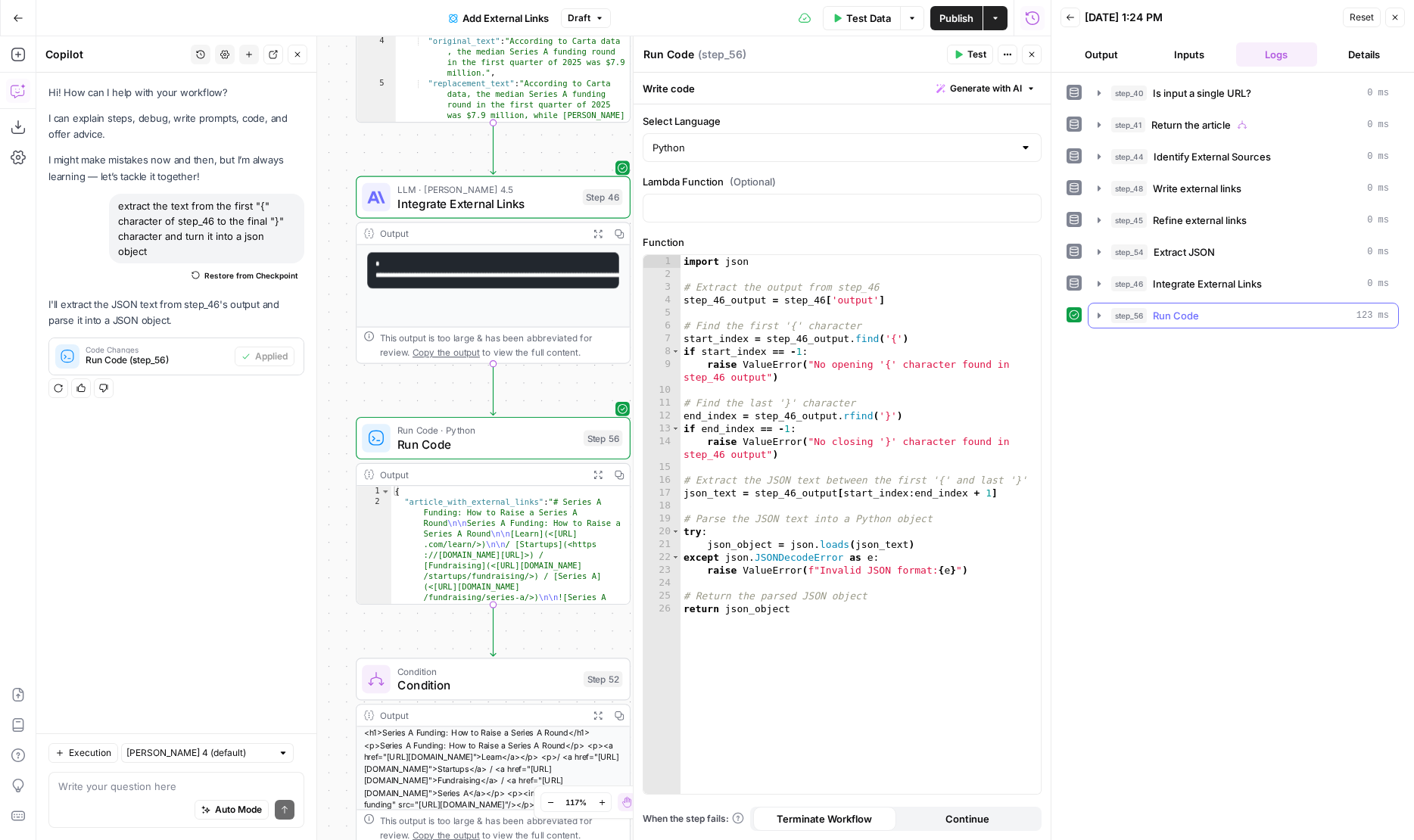
click at [1123, 321] on span "step_56" at bounding box center [1128, 315] width 36 height 15
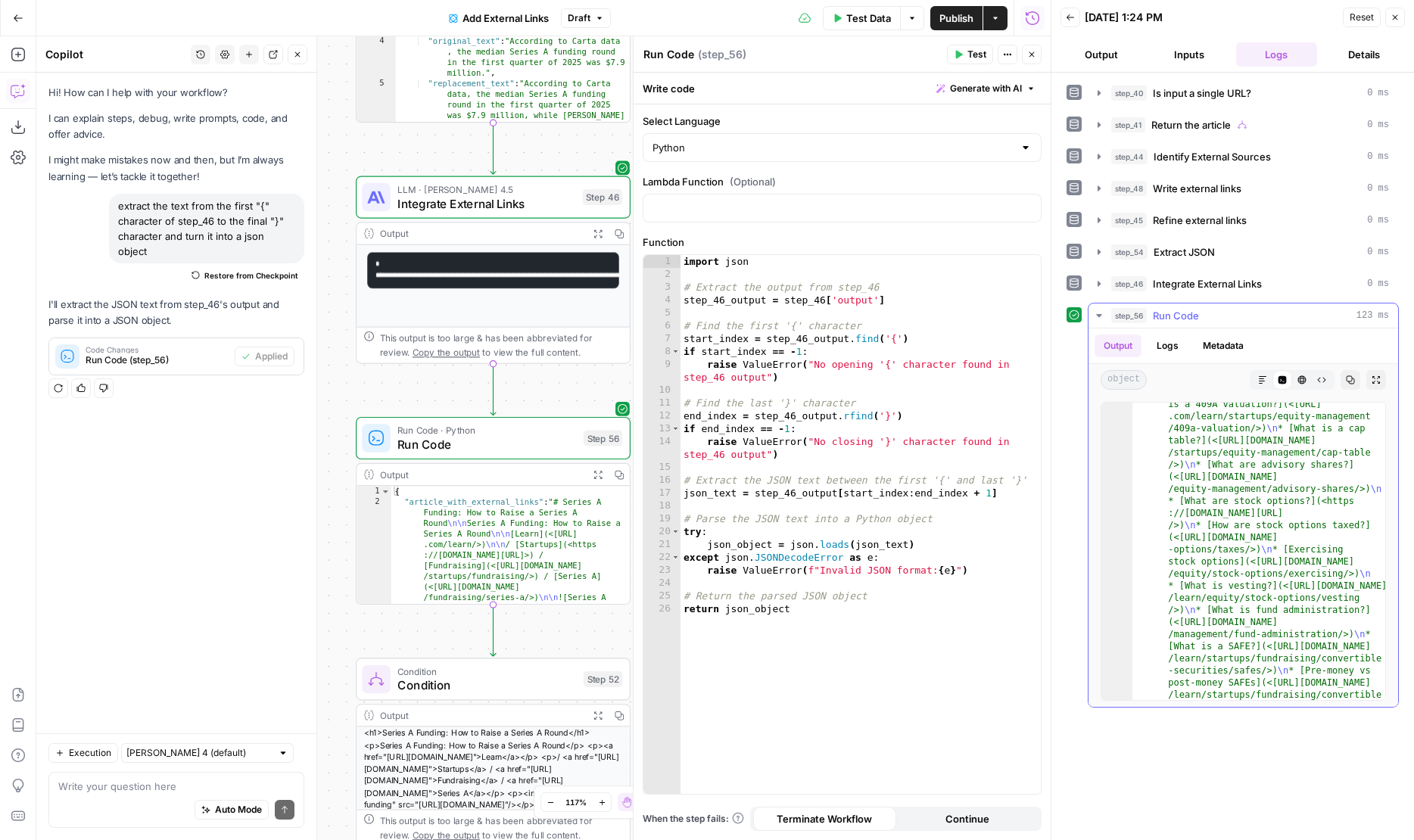
scroll to position [7093, 0]
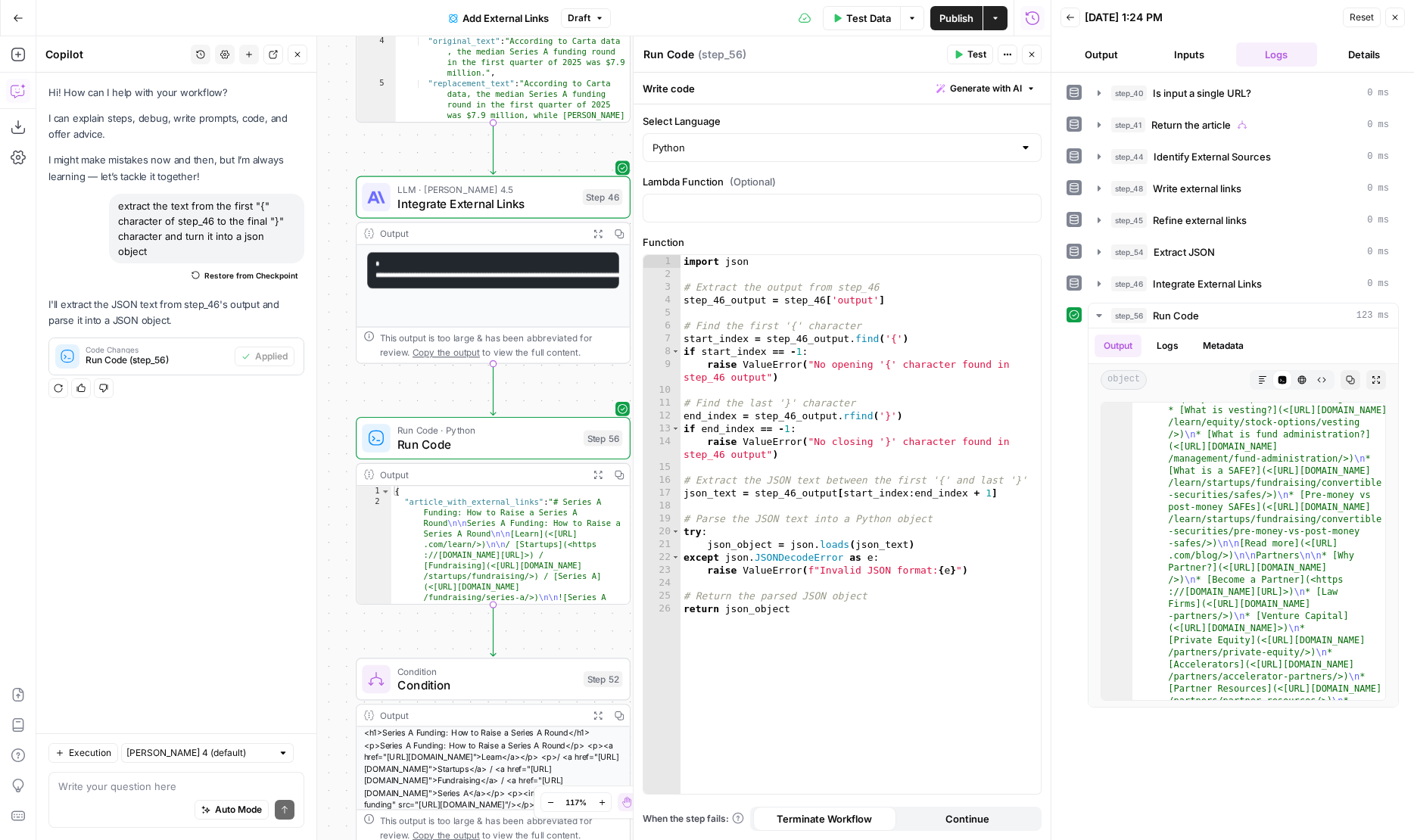
click at [472, 449] on span "Run Code" at bounding box center [486, 443] width 179 height 18
click at [675, 52] on textarea "Run Code" at bounding box center [668, 54] width 51 height 15
type textarea "Get JSON"
click at [498, 200] on span "Integrate External Links" at bounding box center [485, 203] width 178 height 18
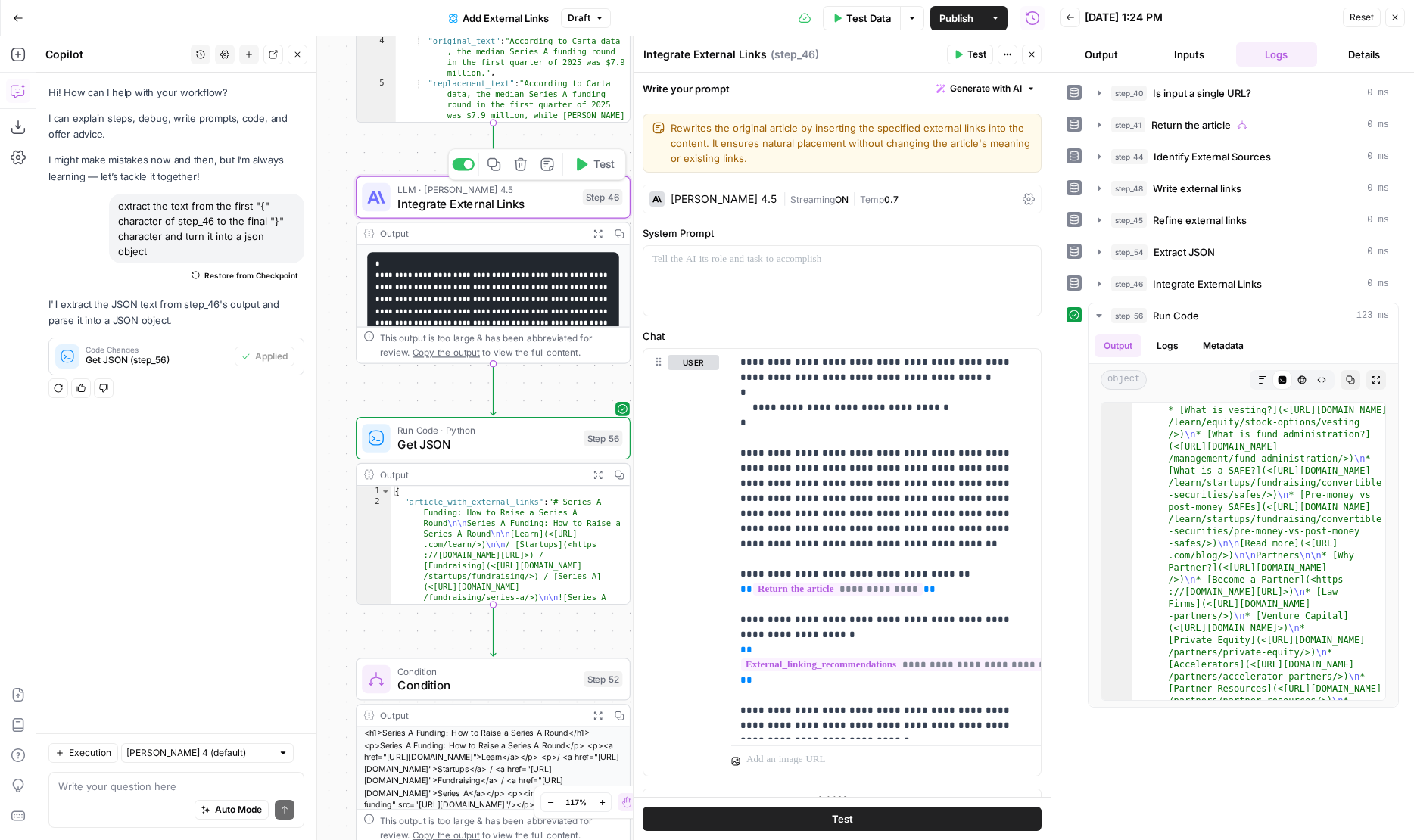
scroll to position [23, 0]
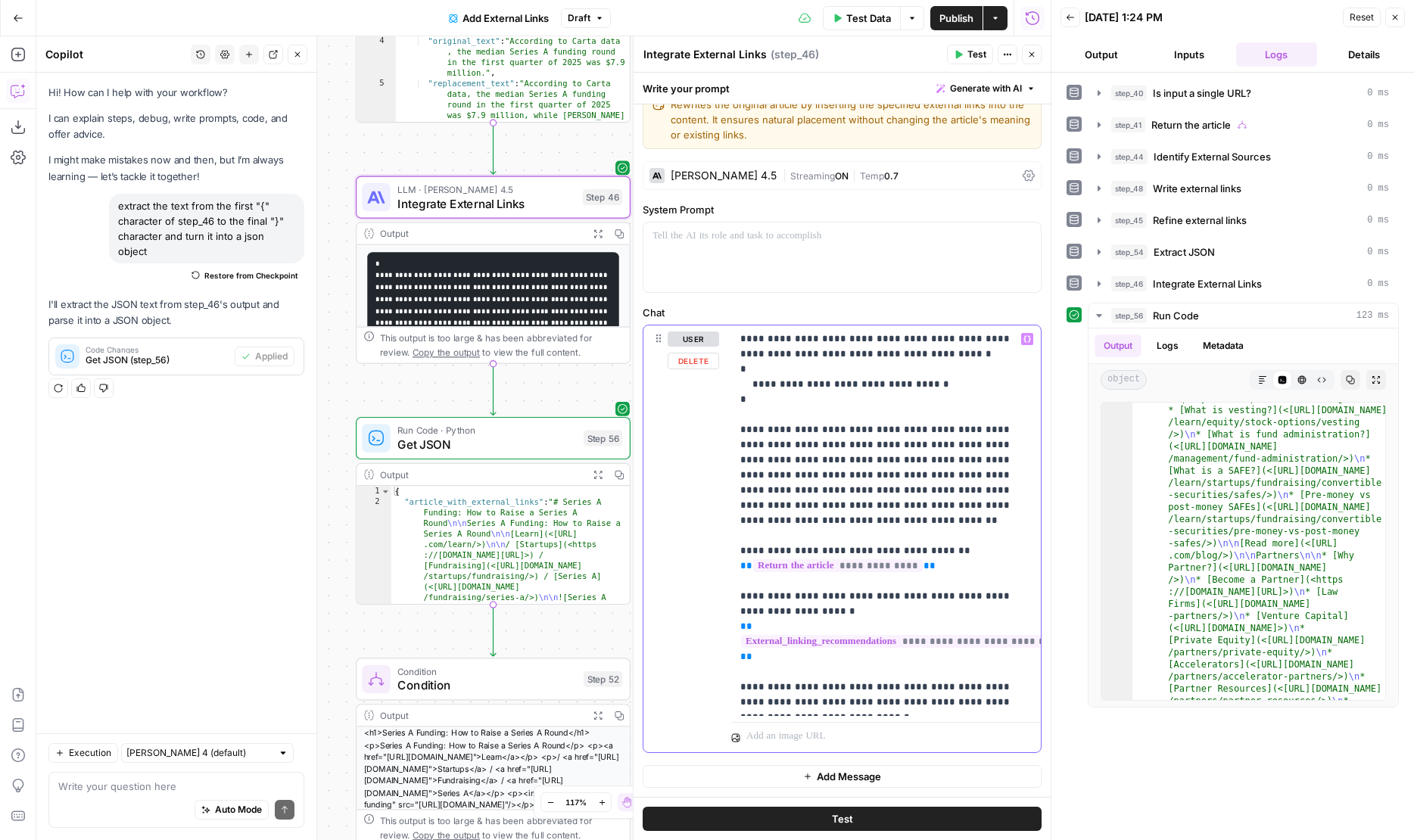
click at [829, 710] on div "**********" at bounding box center [886, 520] width 310 height 391
click at [465, 455] on div "Run Code · Python Get JSON Step 56 Copy step Delete step Add Note Test" at bounding box center [493, 438] width 275 height 42
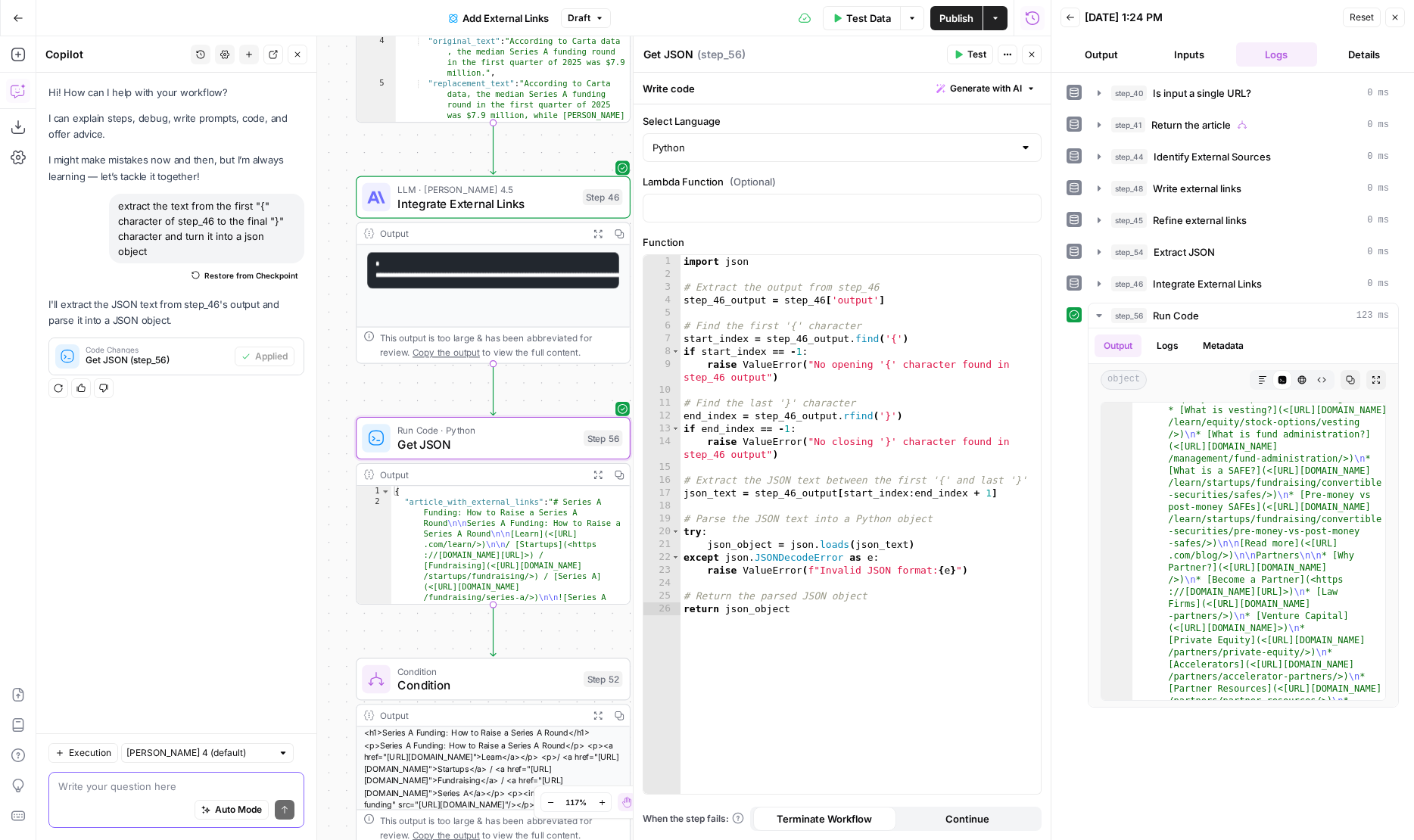
click at [116, 785] on textarea at bounding box center [176, 786] width 236 height 15
type textarea "handle the case if step_46.output is actually an object itself"
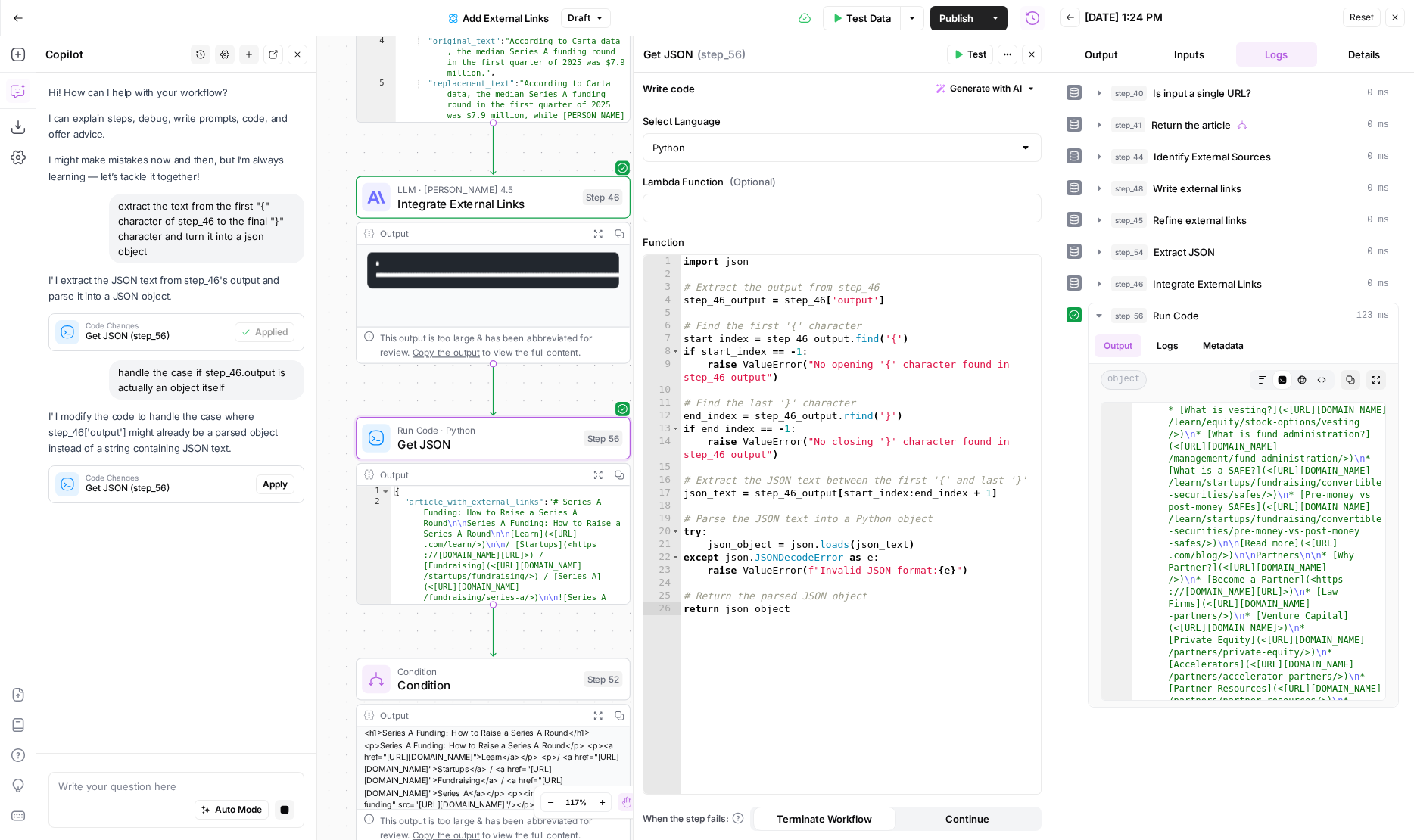
scroll to position [0, 0]
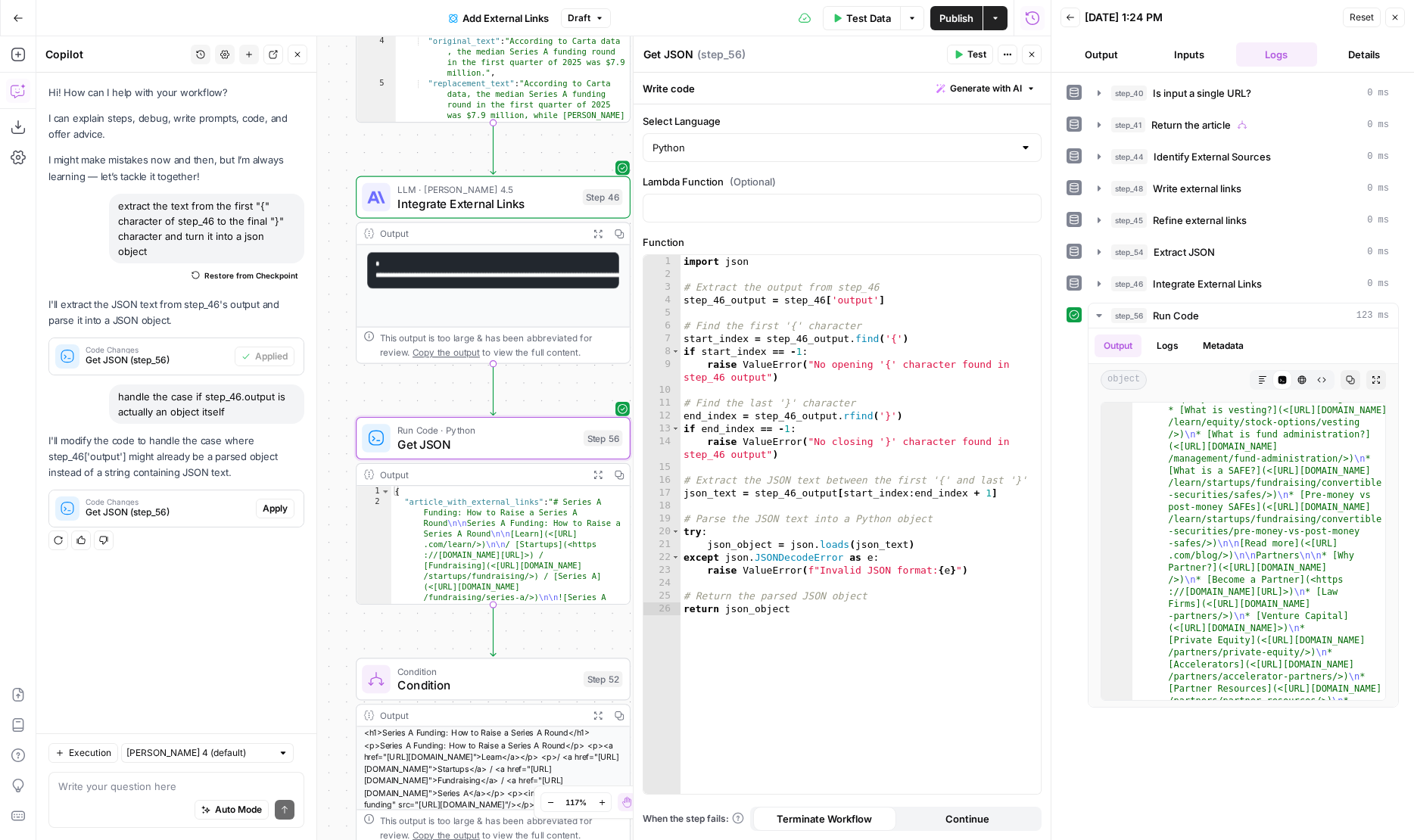
click at [275, 502] on span "Apply" at bounding box center [275, 508] width 25 height 14
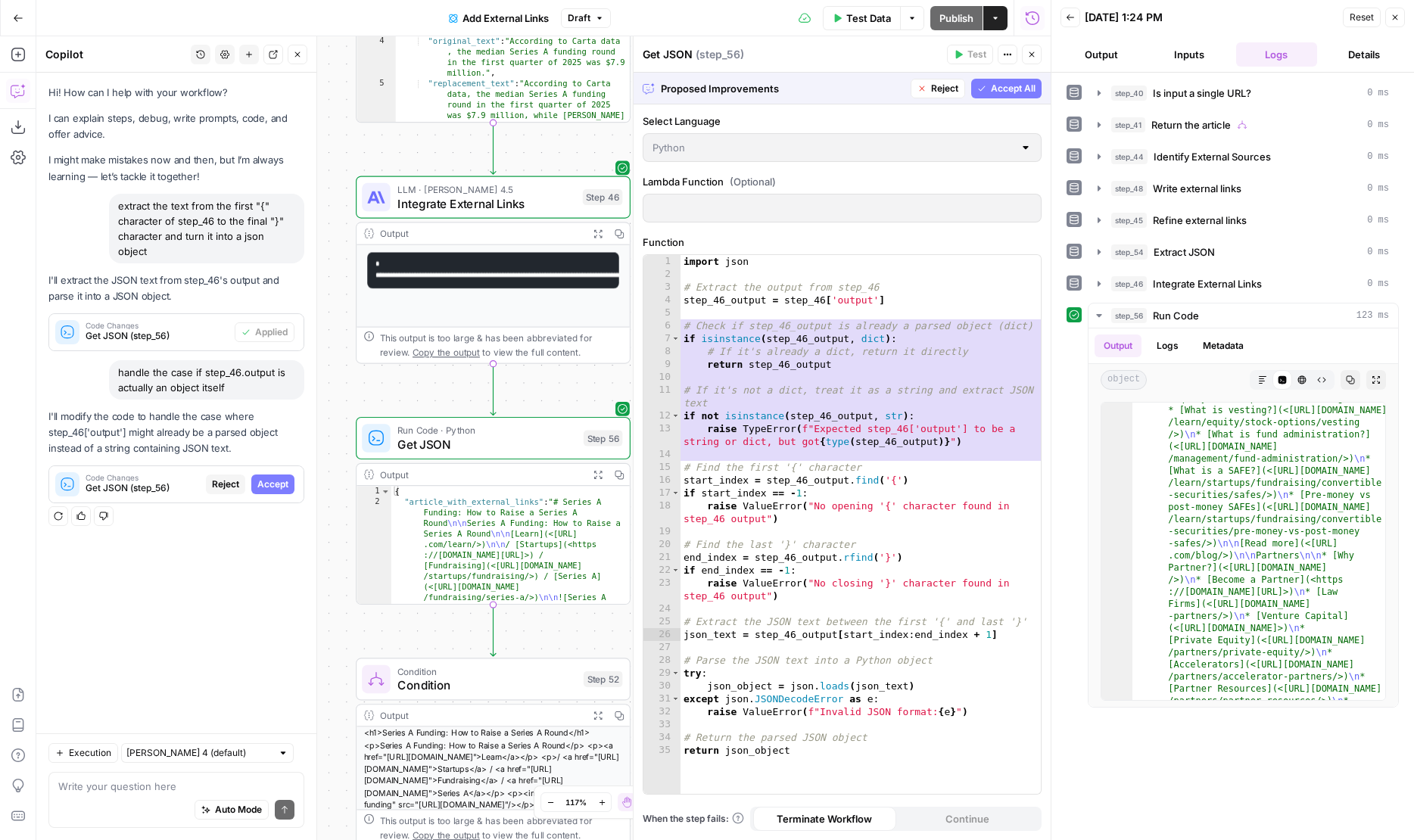
click at [1015, 88] on span "Accept All" at bounding box center [1012, 88] width 44 height 14
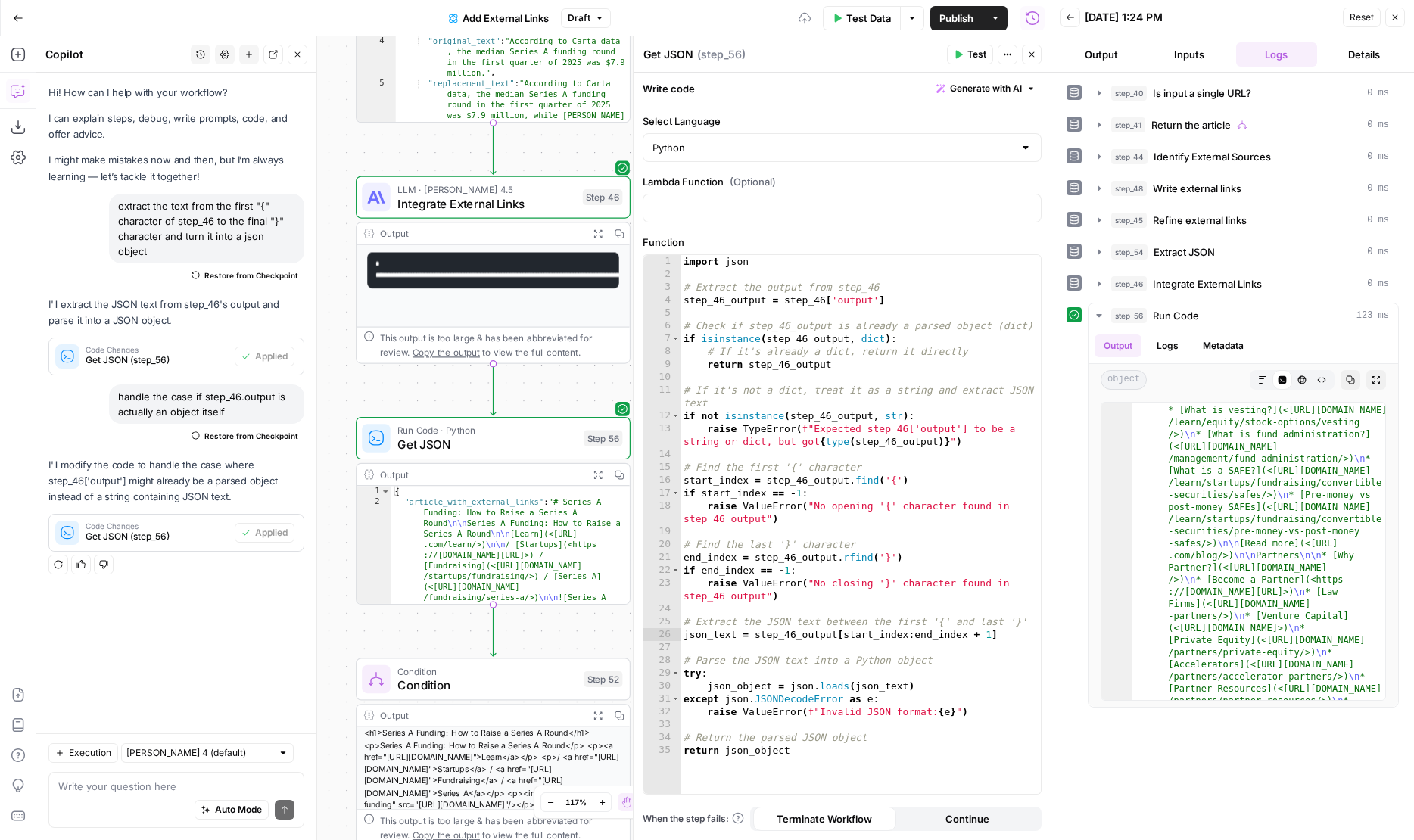
click at [977, 48] on span "Test" at bounding box center [976, 54] width 19 height 14
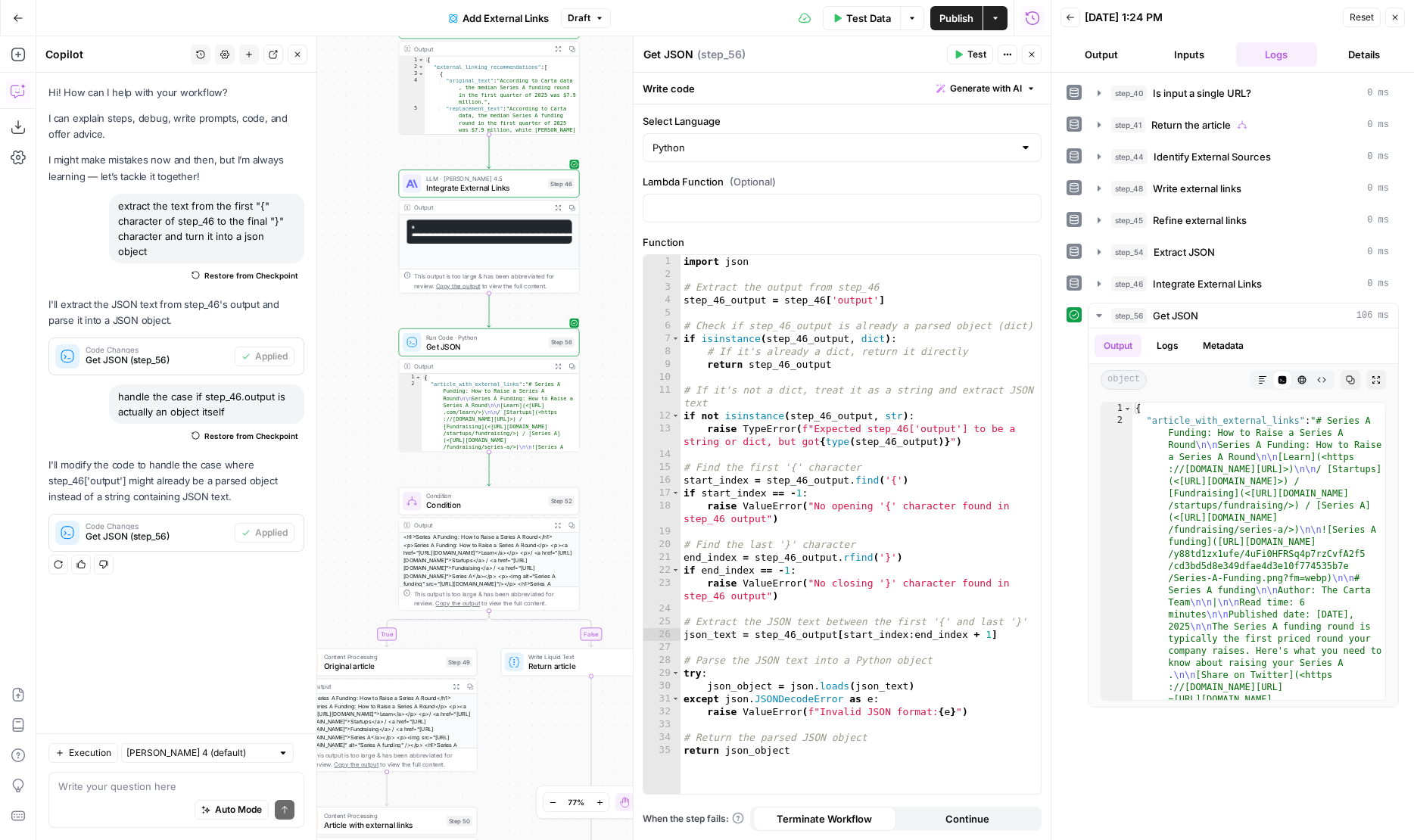
drag, startPoint x: 368, startPoint y: 632, endPoint x: 438, endPoint y: 344, distance: 296.4
click at [438, 344] on div "**********" at bounding box center [543, 438] width 1014 height 803
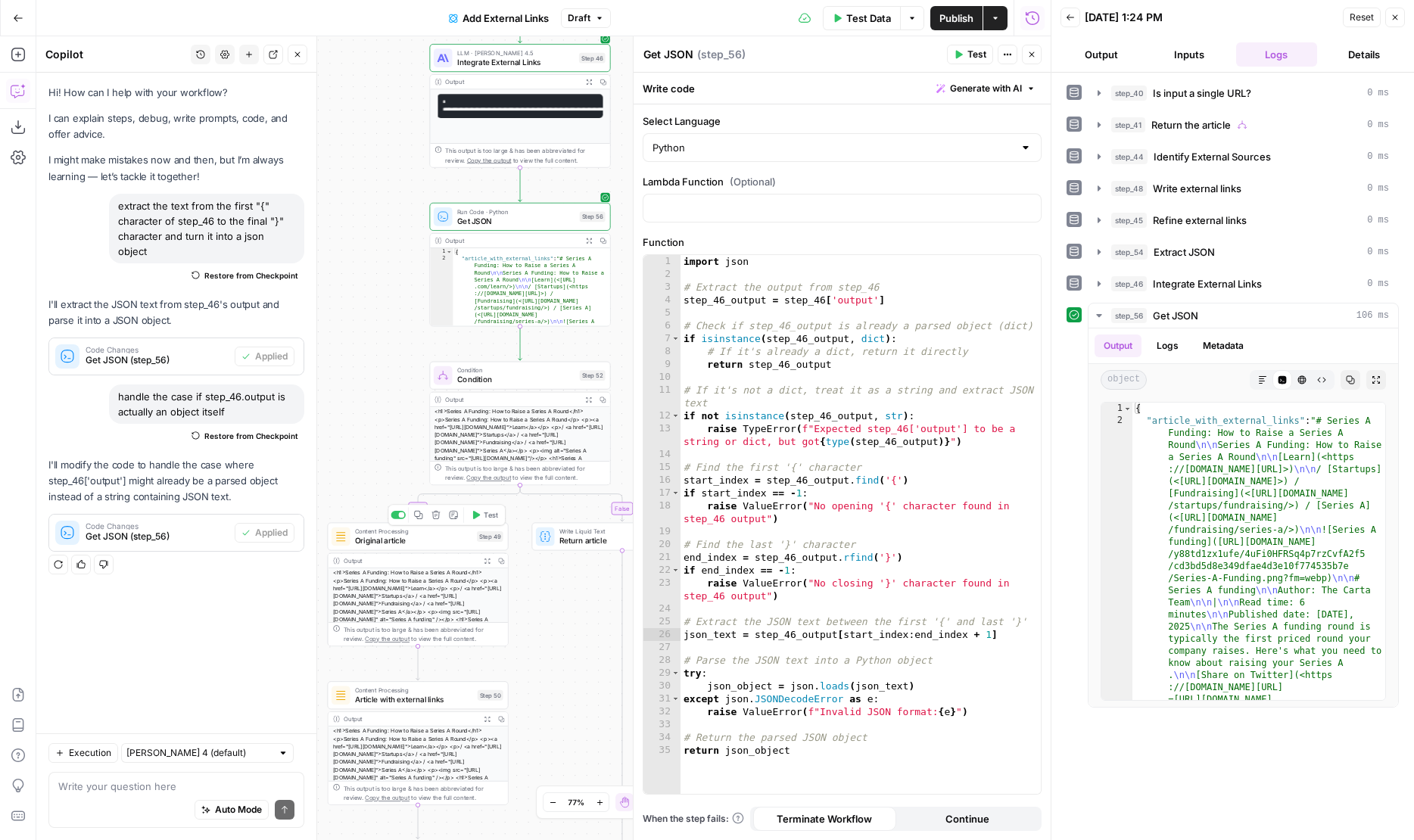
click at [378, 545] on span "Original article" at bounding box center [413, 541] width 117 height 11
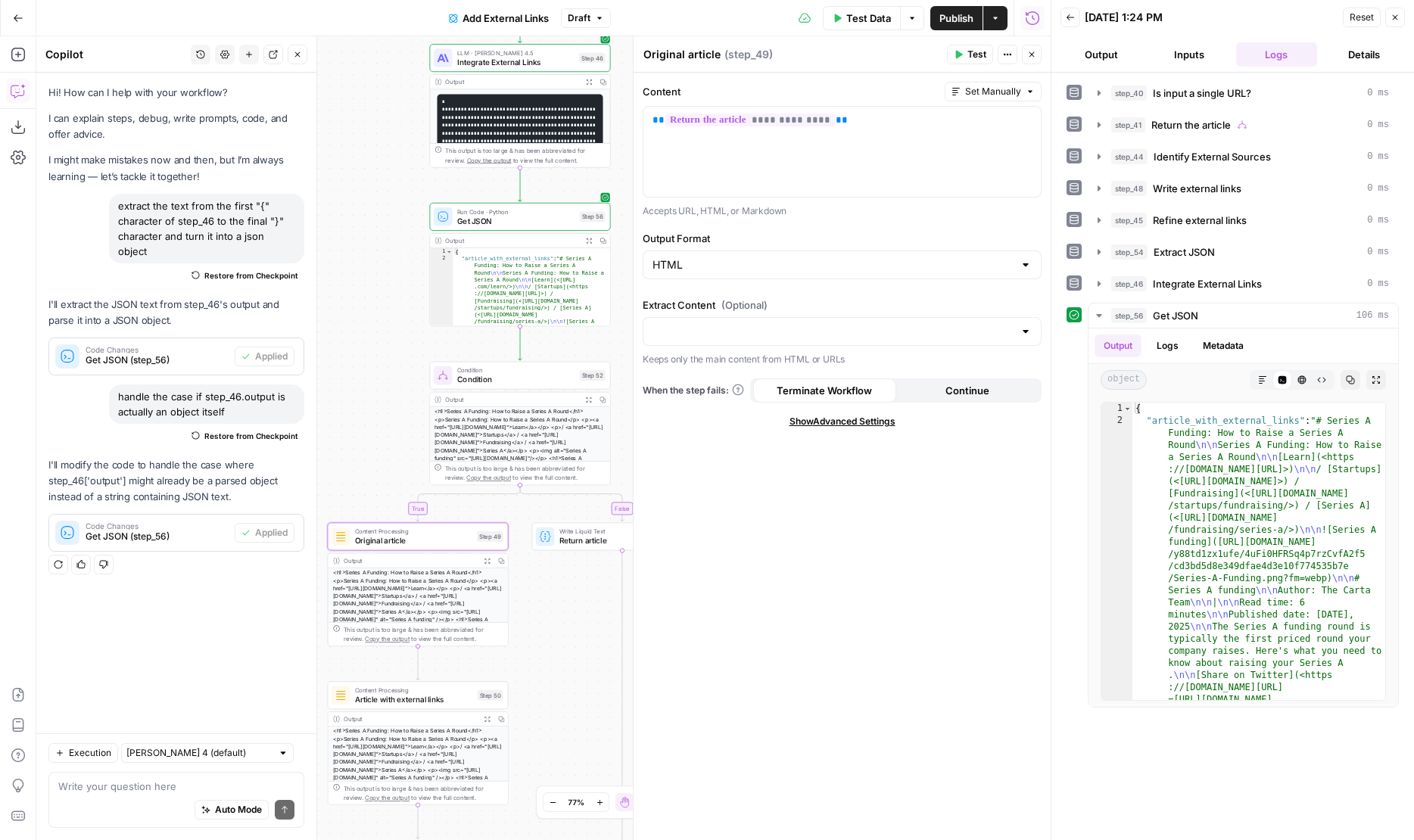
click at [371, 696] on span "Article with external links" at bounding box center [414, 699] width 118 height 11
click at [829, 122] on span "**********" at bounding box center [806, 120] width 291 height 13
click at [976, 58] on span "Test" at bounding box center [976, 54] width 19 height 14
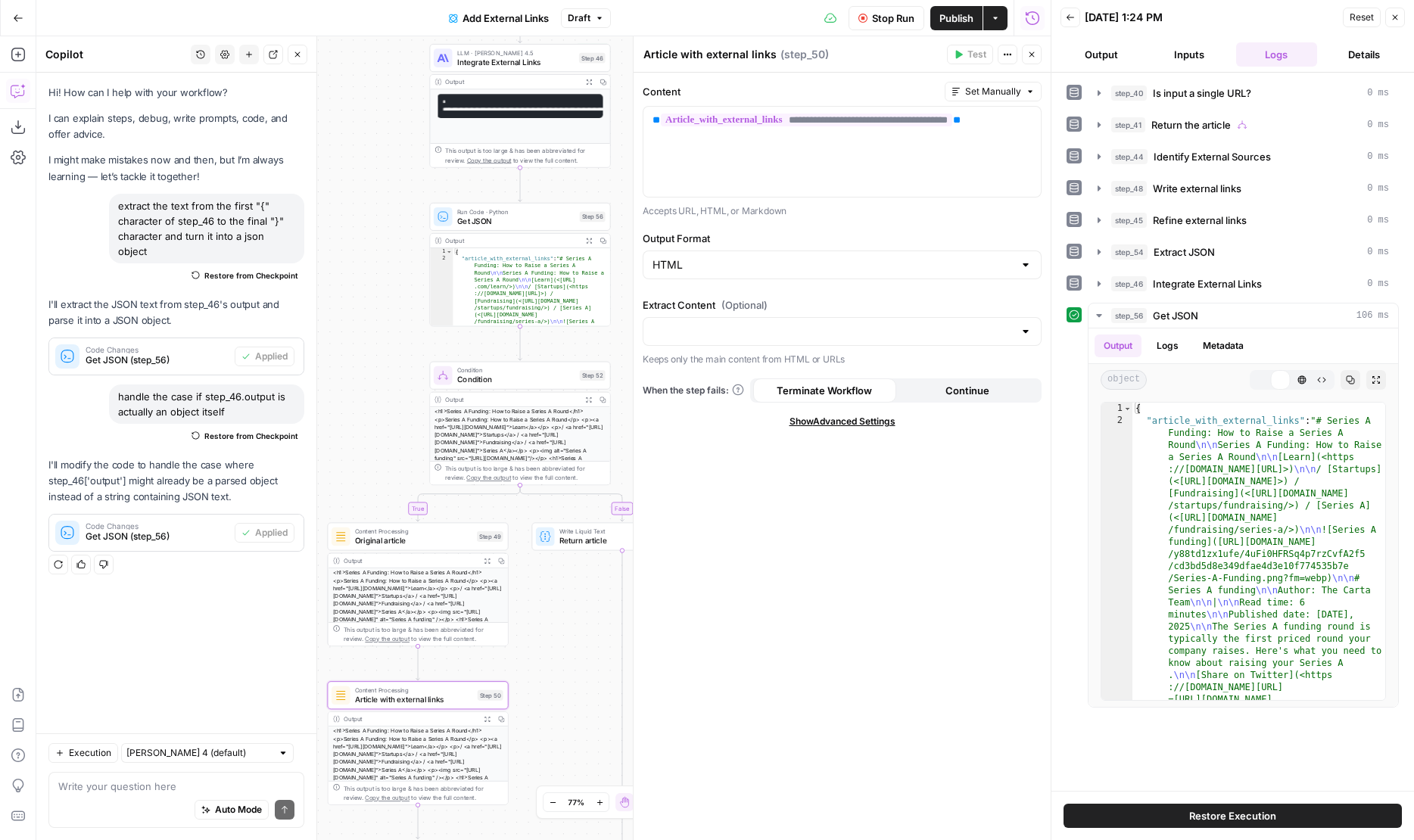
click at [1034, 59] on button "Close" at bounding box center [1031, 53] width 19 height 19
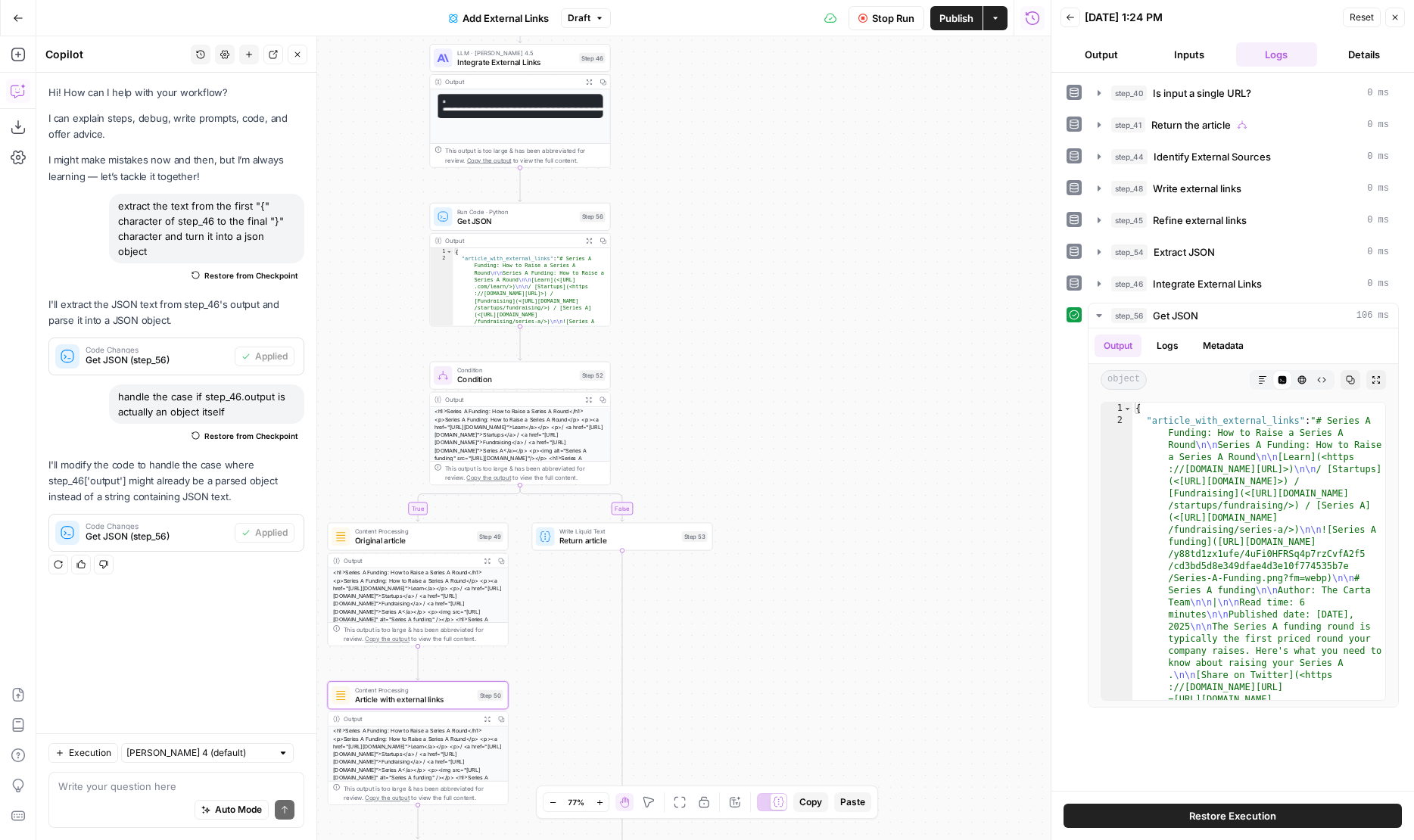
drag, startPoint x: 782, startPoint y: 422, endPoint x: 868, endPoint y: 234, distance: 206.7
click at [868, 234] on div "**********" at bounding box center [543, 438] width 1014 height 803
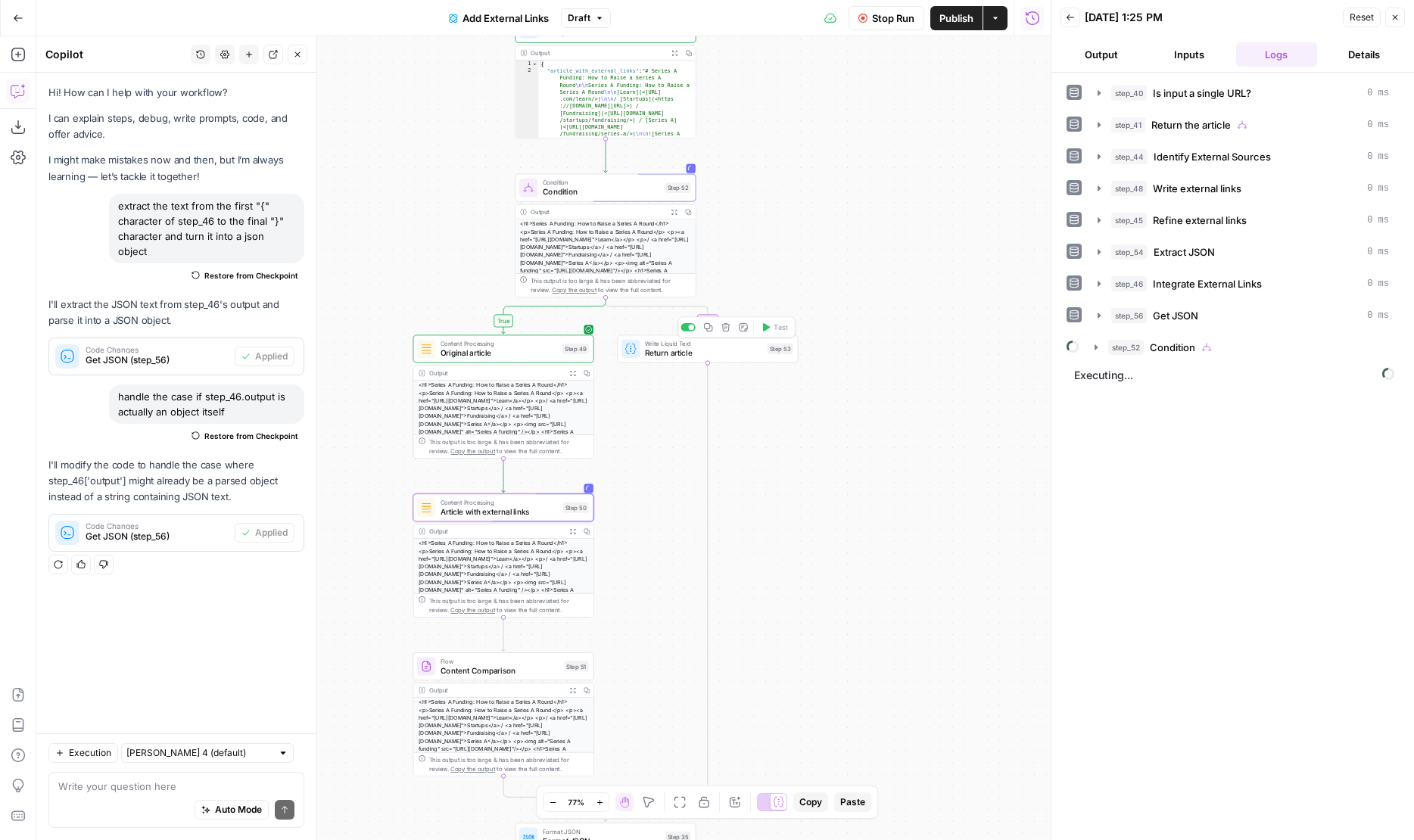
click at [669, 356] on span "Return article" at bounding box center [704, 353] width 118 height 11
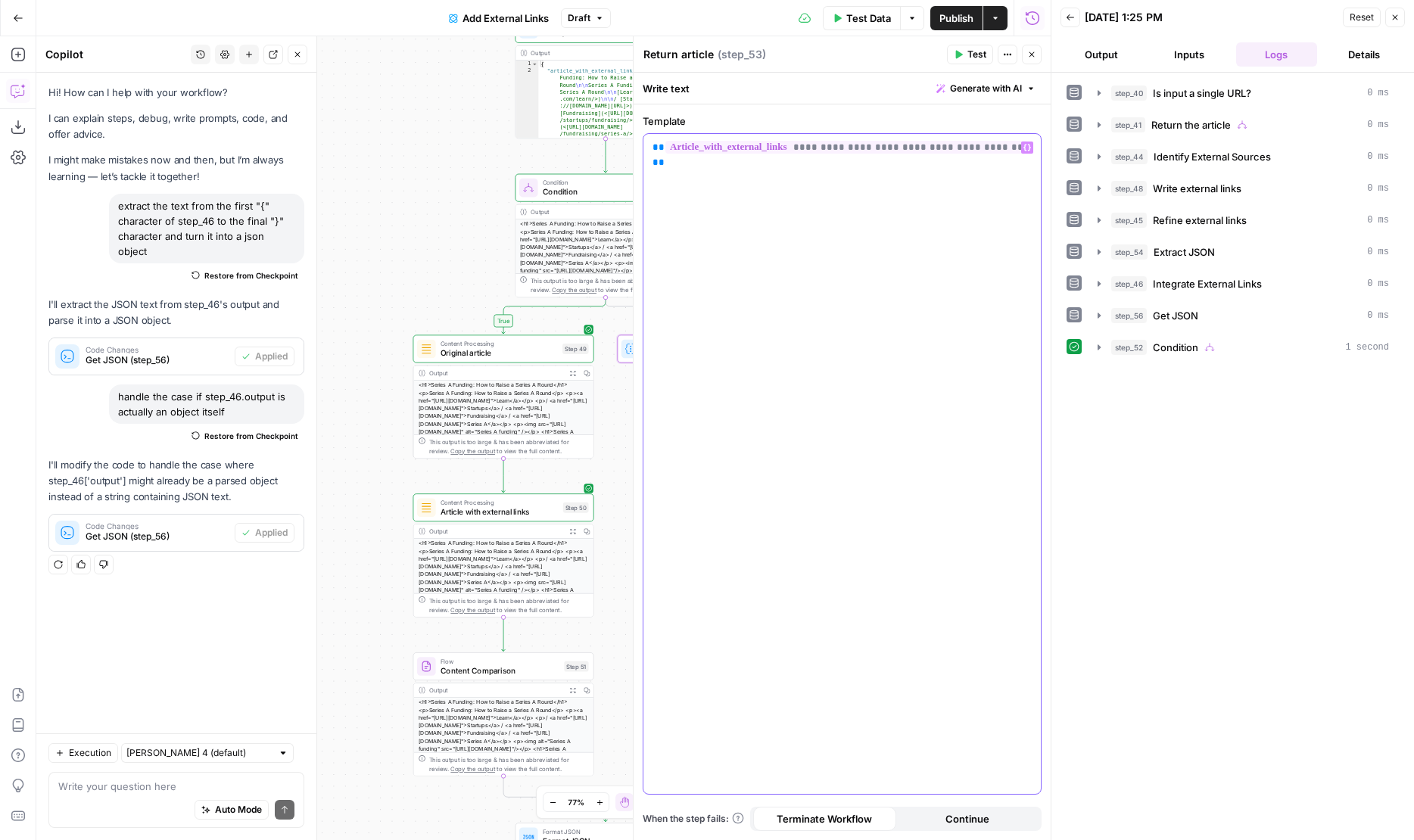
click at [829, 146] on span "**********" at bounding box center [847, 147] width 363 height 13
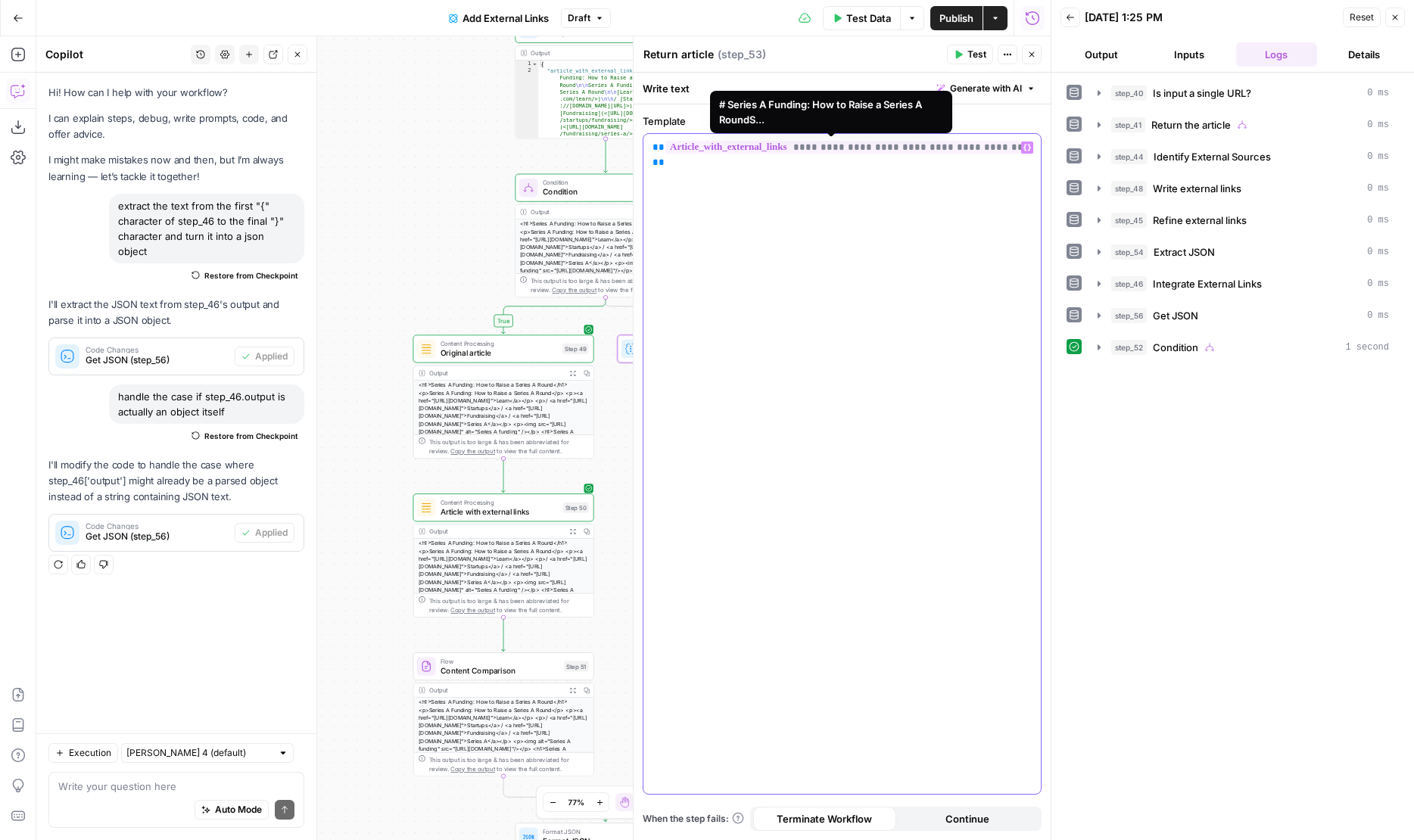
click at [880, 227] on div "**********" at bounding box center [841, 463] width 397 height 659
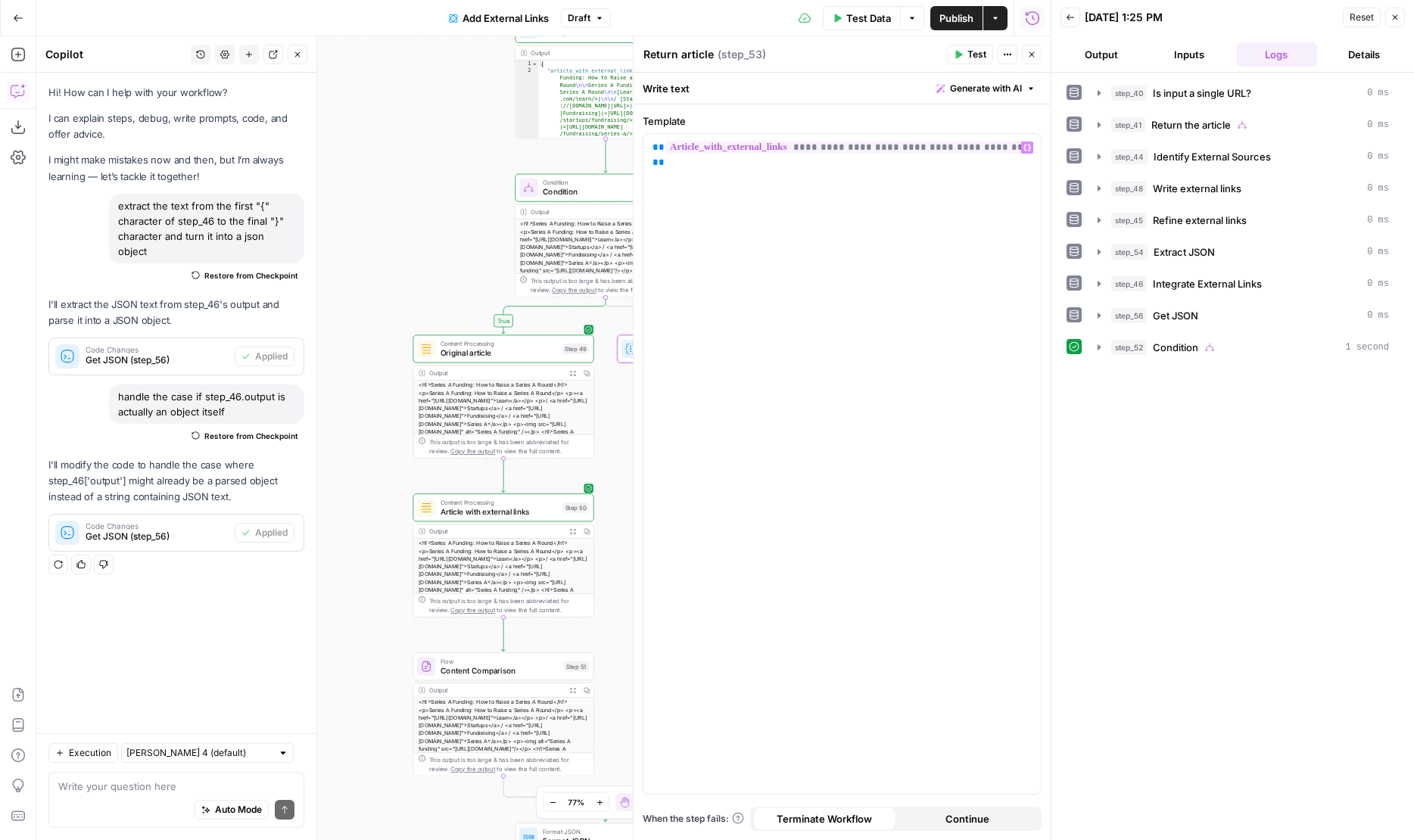
click at [976, 53] on span "Test" at bounding box center [976, 54] width 19 height 14
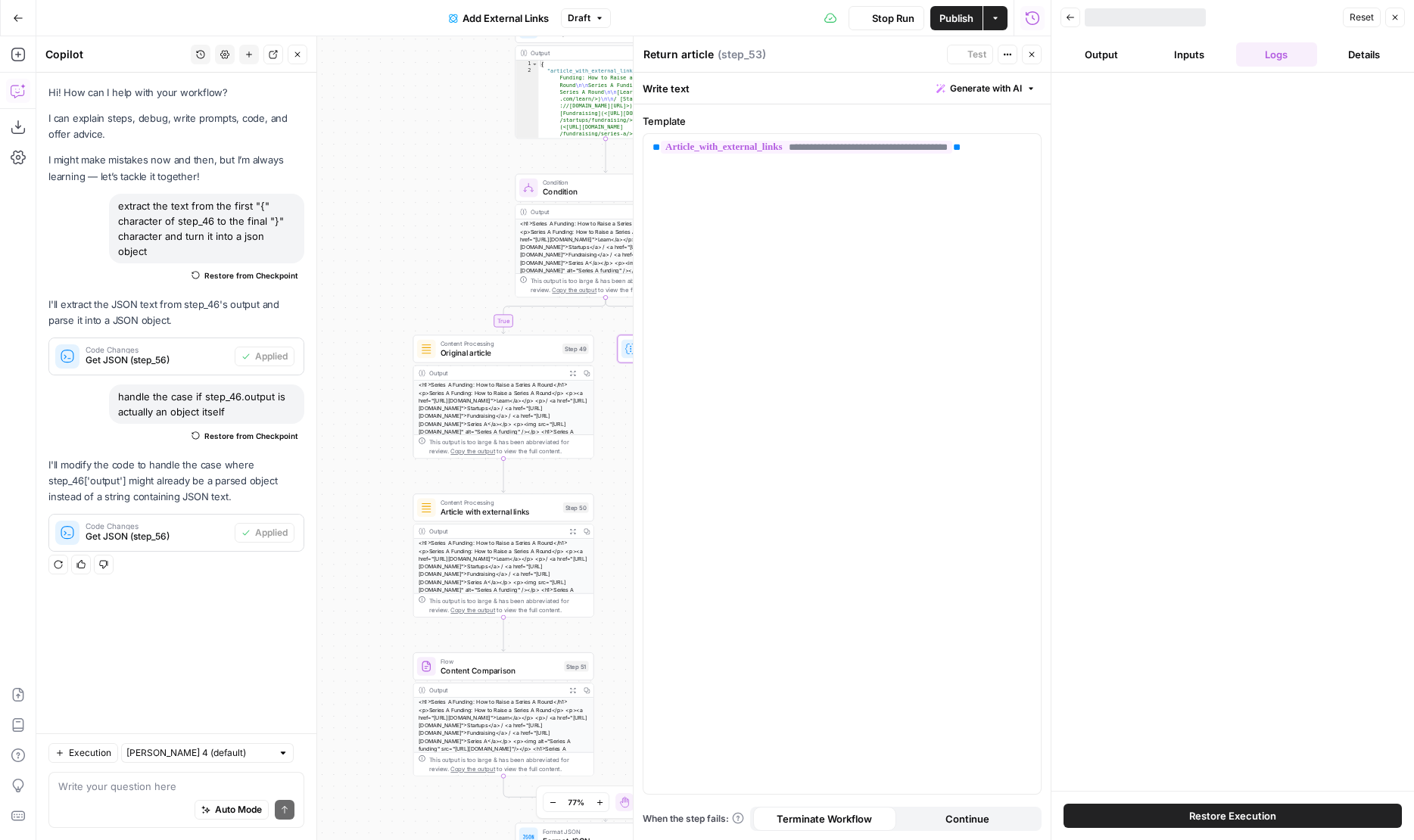
click at [1033, 55] on icon "button" at bounding box center [1032, 55] width 6 height 6
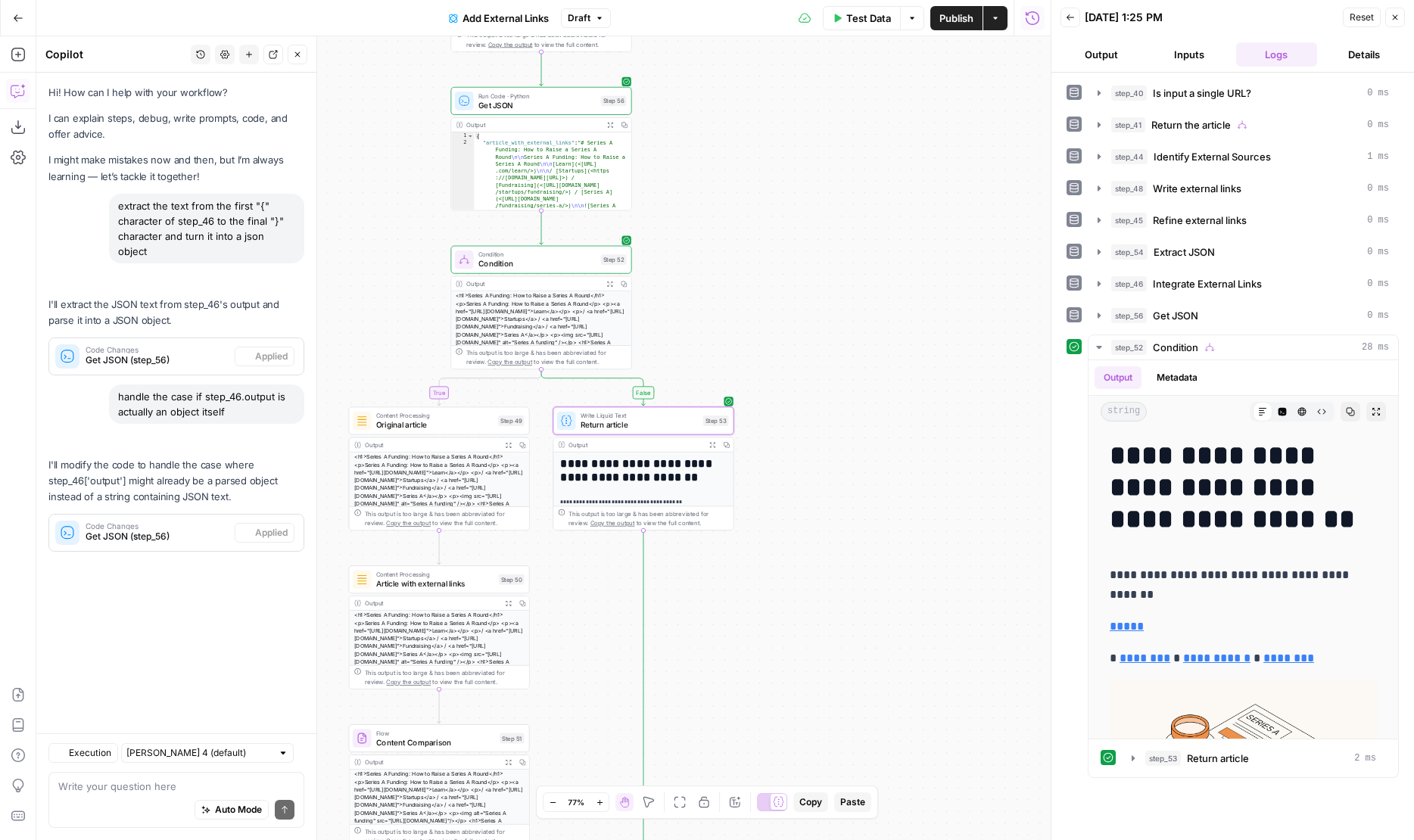
drag, startPoint x: 872, startPoint y: 485, endPoint x: 806, endPoint y: 595, distance: 128.3
click at [806, 594] on div "**********" at bounding box center [543, 438] width 1014 height 803
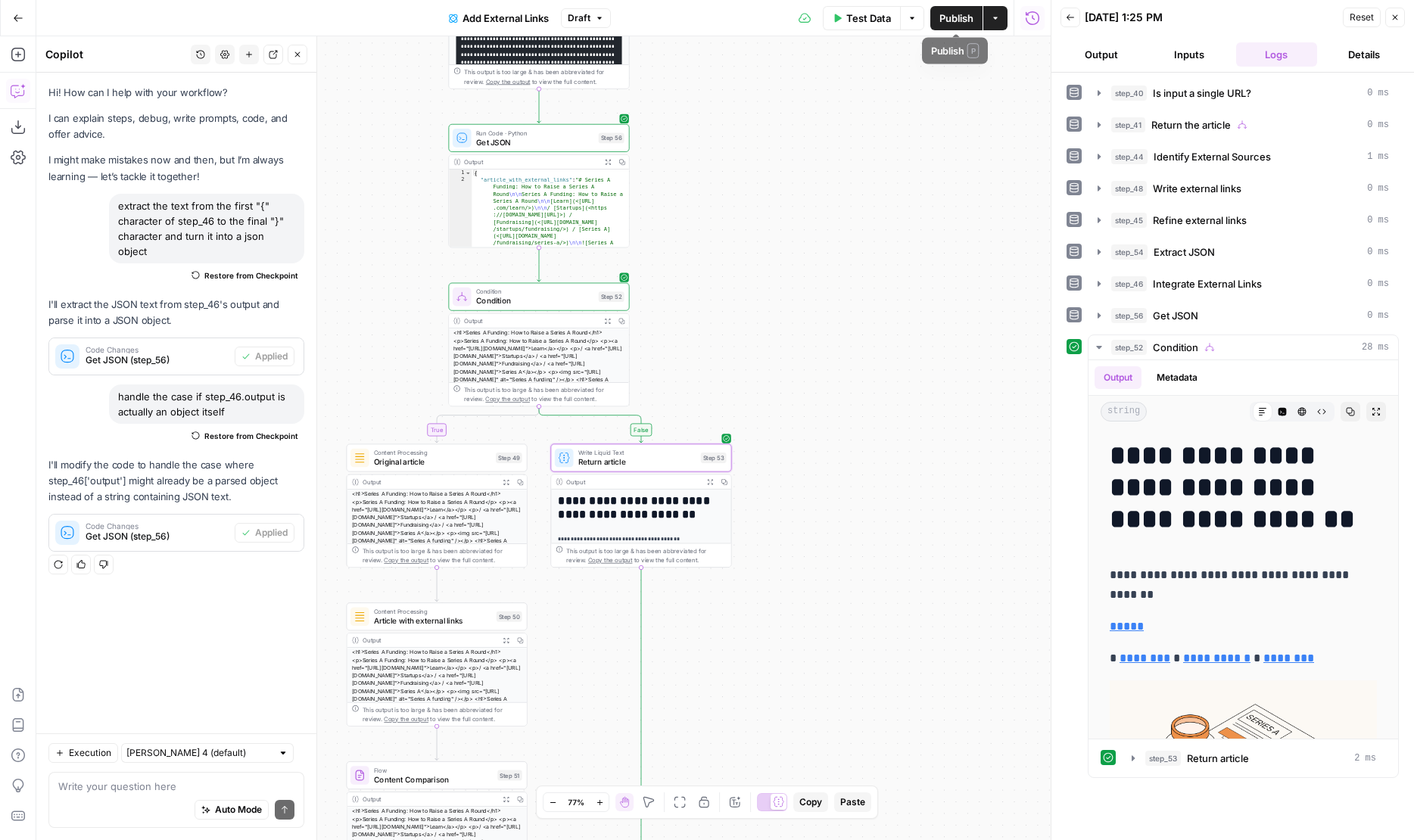
click at [941, 27] on button "Publish" at bounding box center [956, 18] width 53 height 24
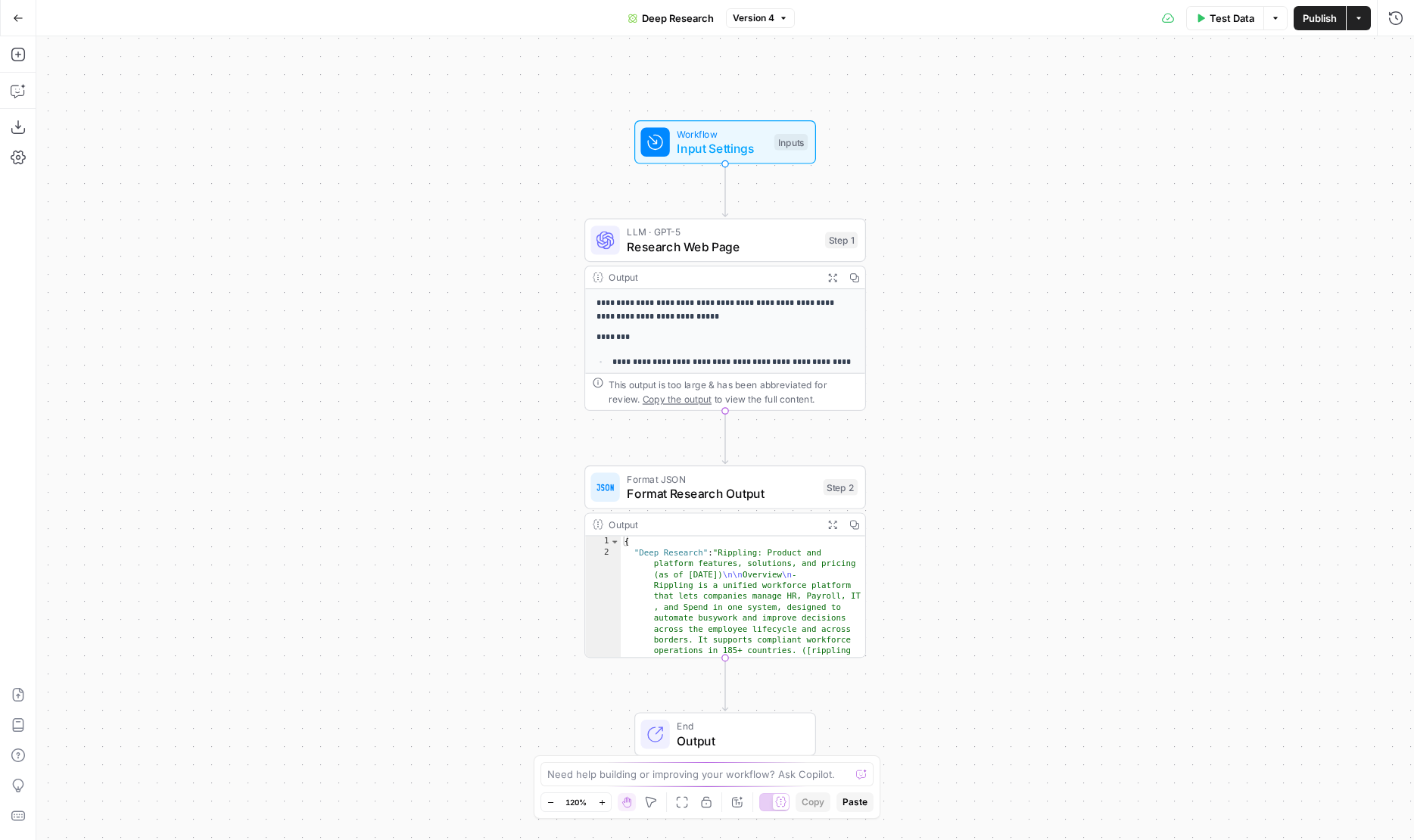
click at [663, 245] on span "Research Web Page" at bounding box center [721, 247] width 191 height 18
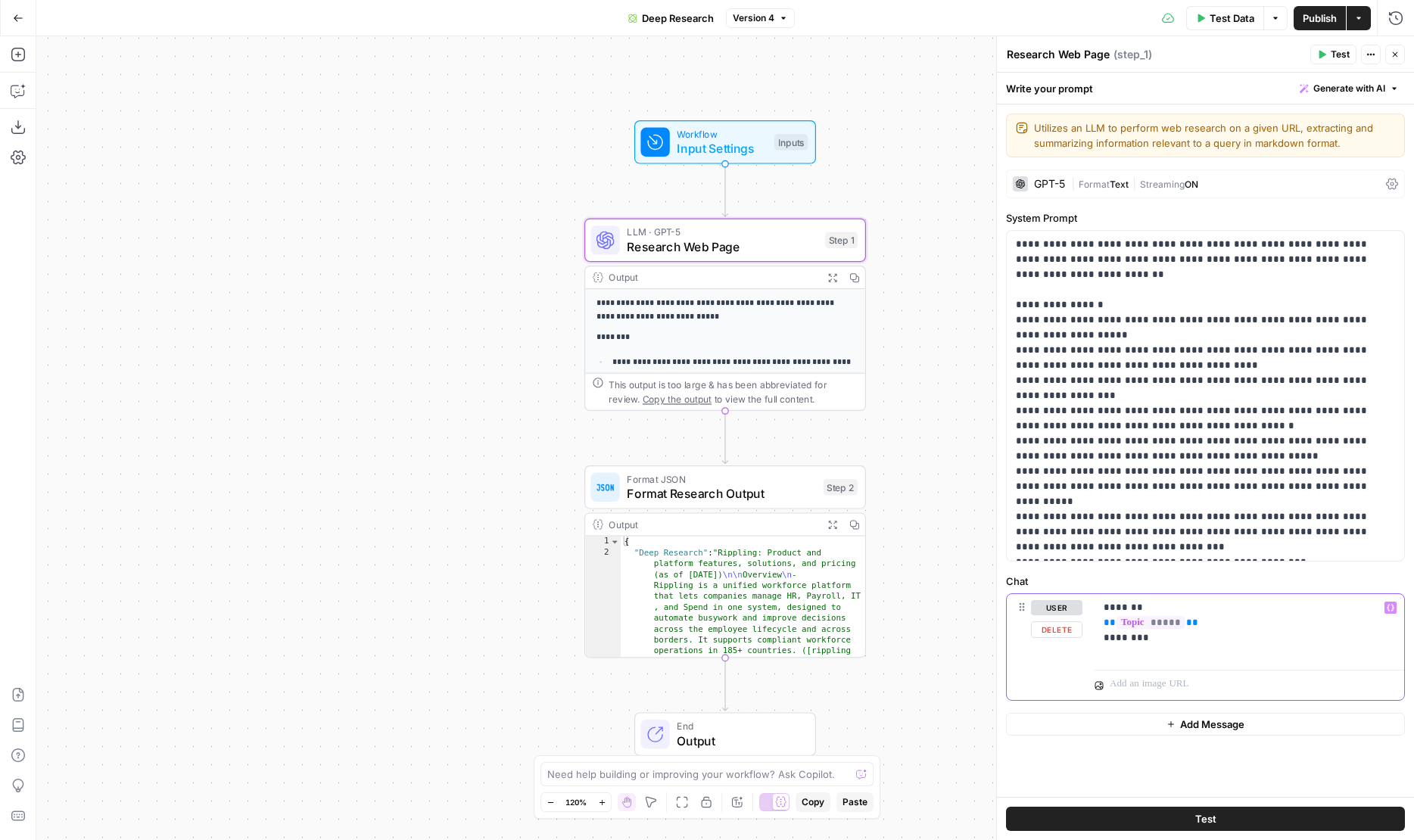
click at [1200, 644] on p "******* ** ***** ** ********" at bounding box center [1249, 622] width 291 height 45
click at [1200, 655] on div "******* ** ***** ** ********" at bounding box center [1249, 629] width 310 height 70
click at [1177, 686] on p "**********" at bounding box center [1249, 645] width 291 height 91
click at [1308, 18] on span "Publish" at bounding box center [1319, 18] width 34 height 15
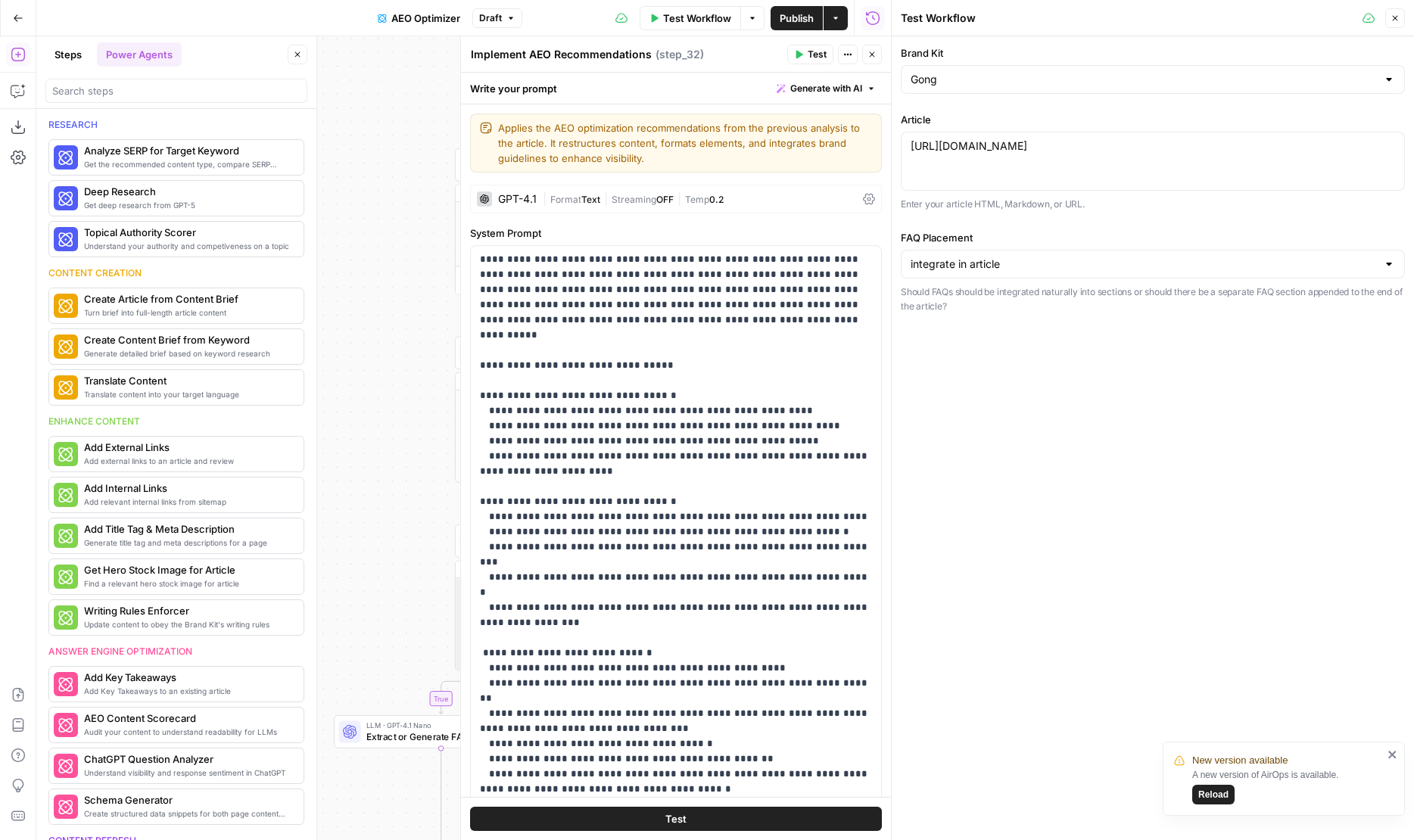
scroll to position [515, 0]
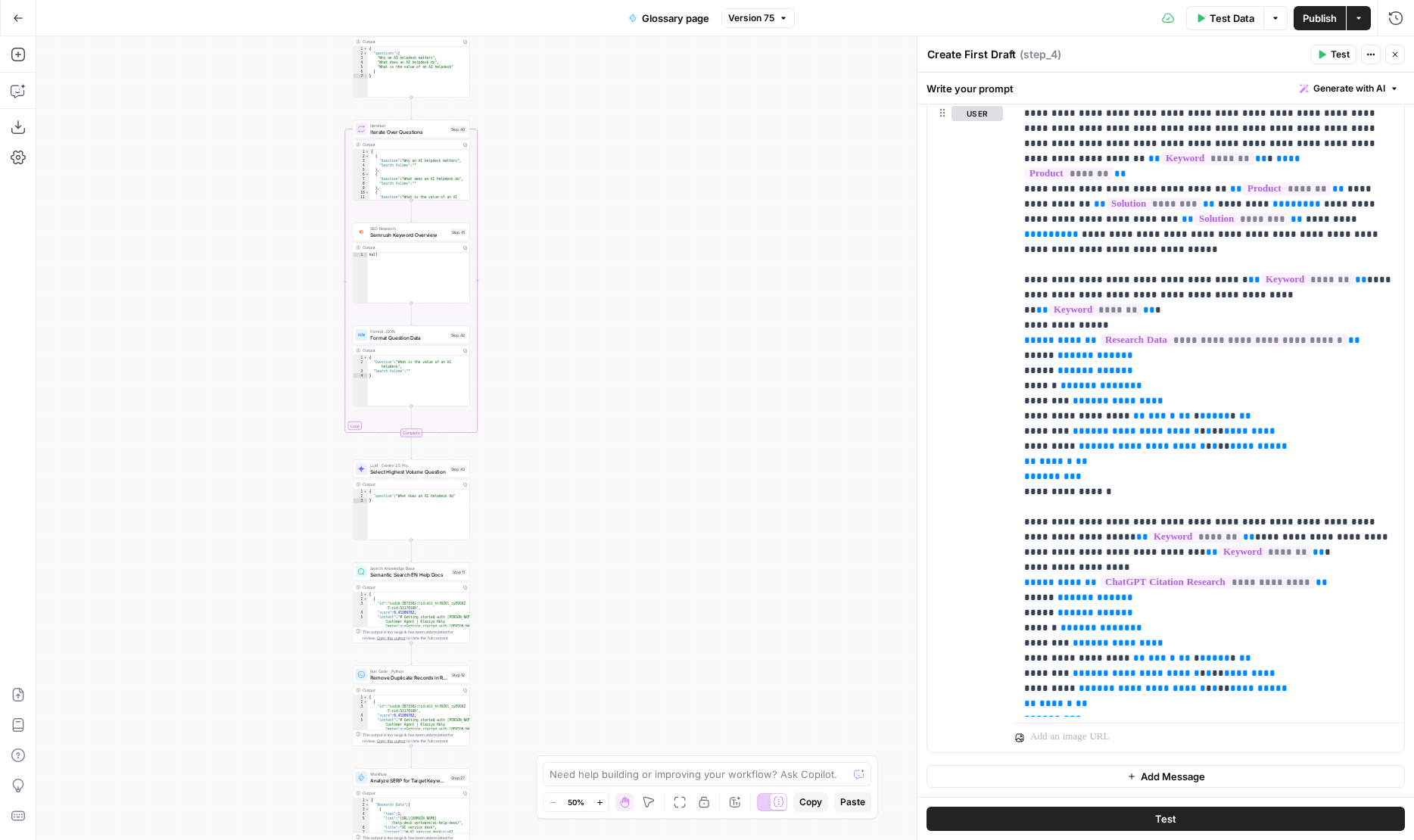
scroll to position [1484, 0]
click at [538, 374] on div "true false Workflow Input Settings Inputs LLM · GPT-4.1 Generate Keyword Questi…" at bounding box center [724, 438] width 1377 height 803
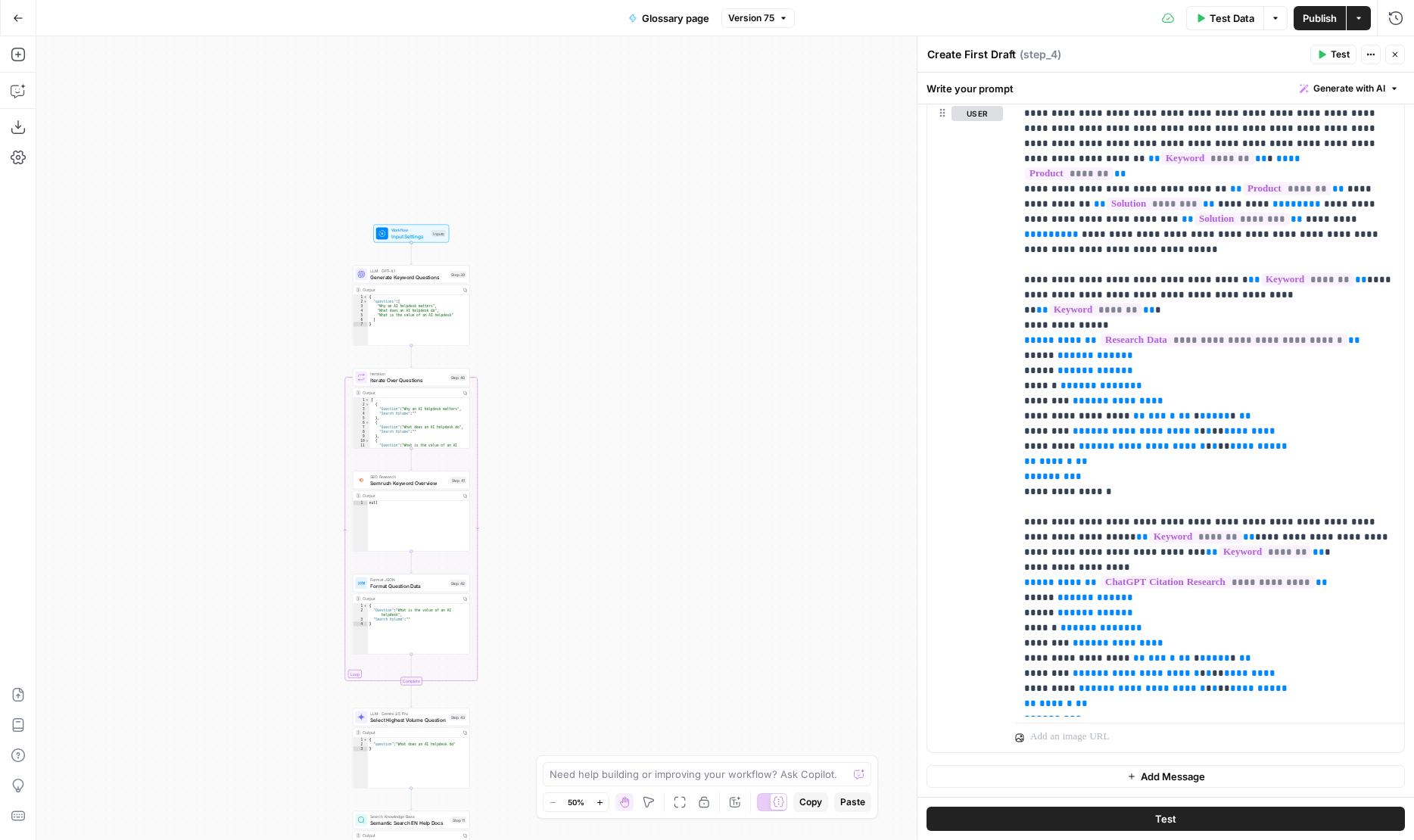
drag, startPoint x: 537, startPoint y: 374, endPoint x: 537, endPoint y: 166, distance: 208.0
click at [537, 166] on div "true false Workflow Input Settings Inputs LLM · GPT-4.1 Generate Keyword Questi…" at bounding box center [724, 438] width 1377 height 803
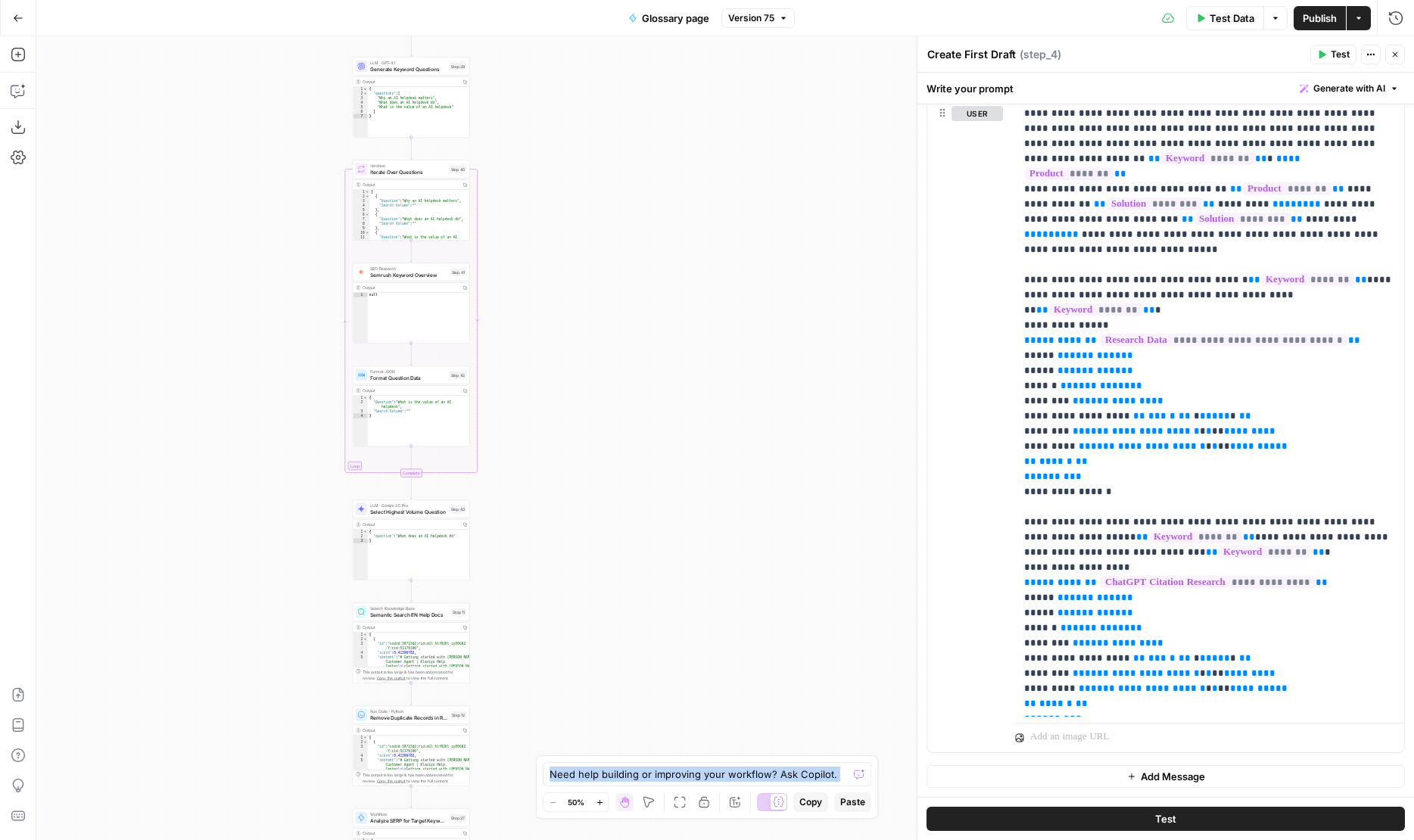
click at [581, 410] on body "Klaviyo New Home Browse Insights Opportunities Your Data Flightpath Recent Grid…" at bounding box center [707, 420] width 1414 height 840
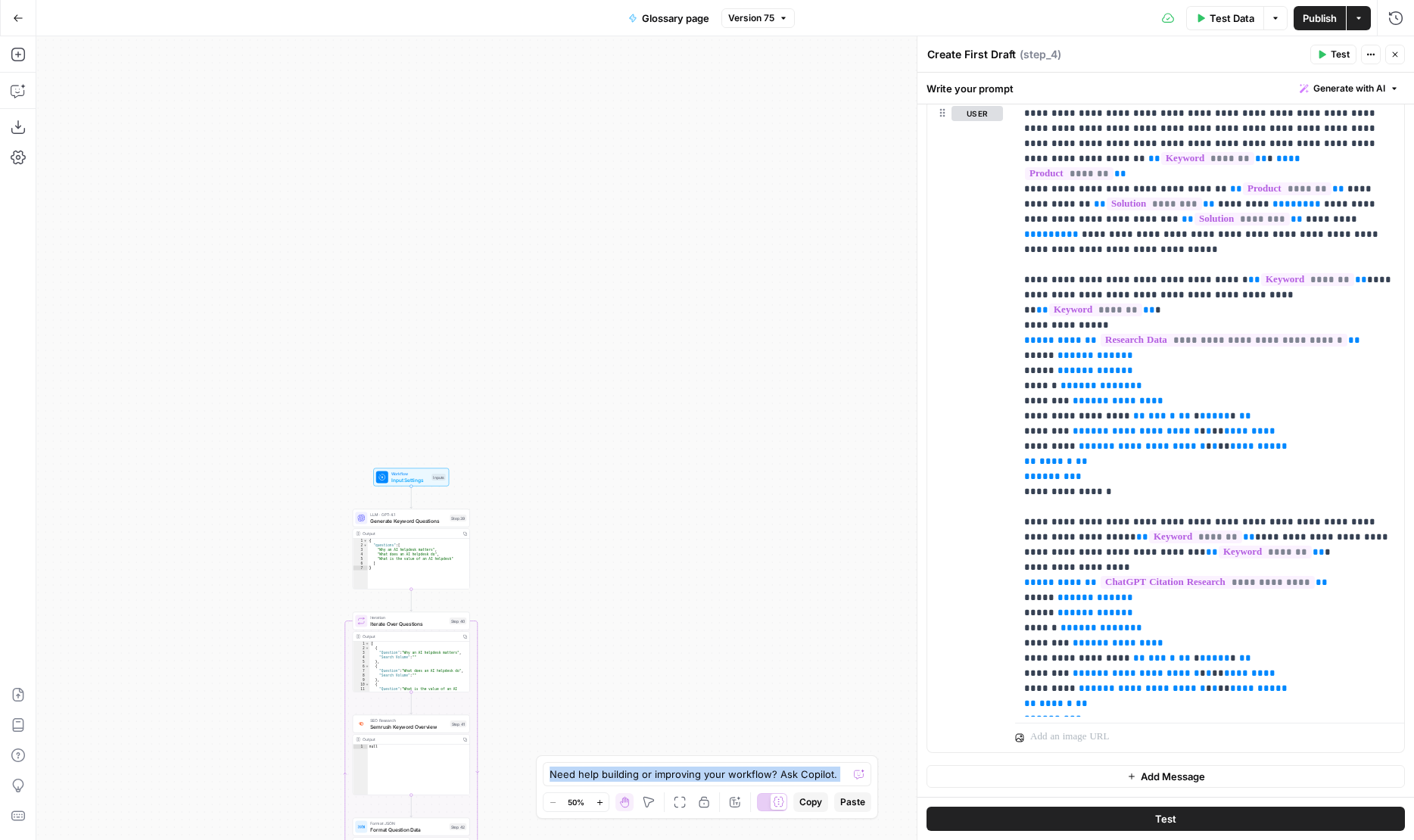
drag, startPoint x: 554, startPoint y: 205, endPoint x: 554, endPoint y: 657, distance: 452.0
click at [554, 657] on div "true false Workflow Input Settings Inputs LLM · GPT-4.1 Generate Keyword Questi…" at bounding box center [724, 438] width 1377 height 803
drag, startPoint x: 545, startPoint y: 571, endPoint x: 547, endPoint y: 483, distance: 88.0
click at [545, 484] on div "true false Workflow Input Settings Inputs LLM · GPT-4.1 Generate Keyword Questi…" at bounding box center [724, 438] width 1377 height 803
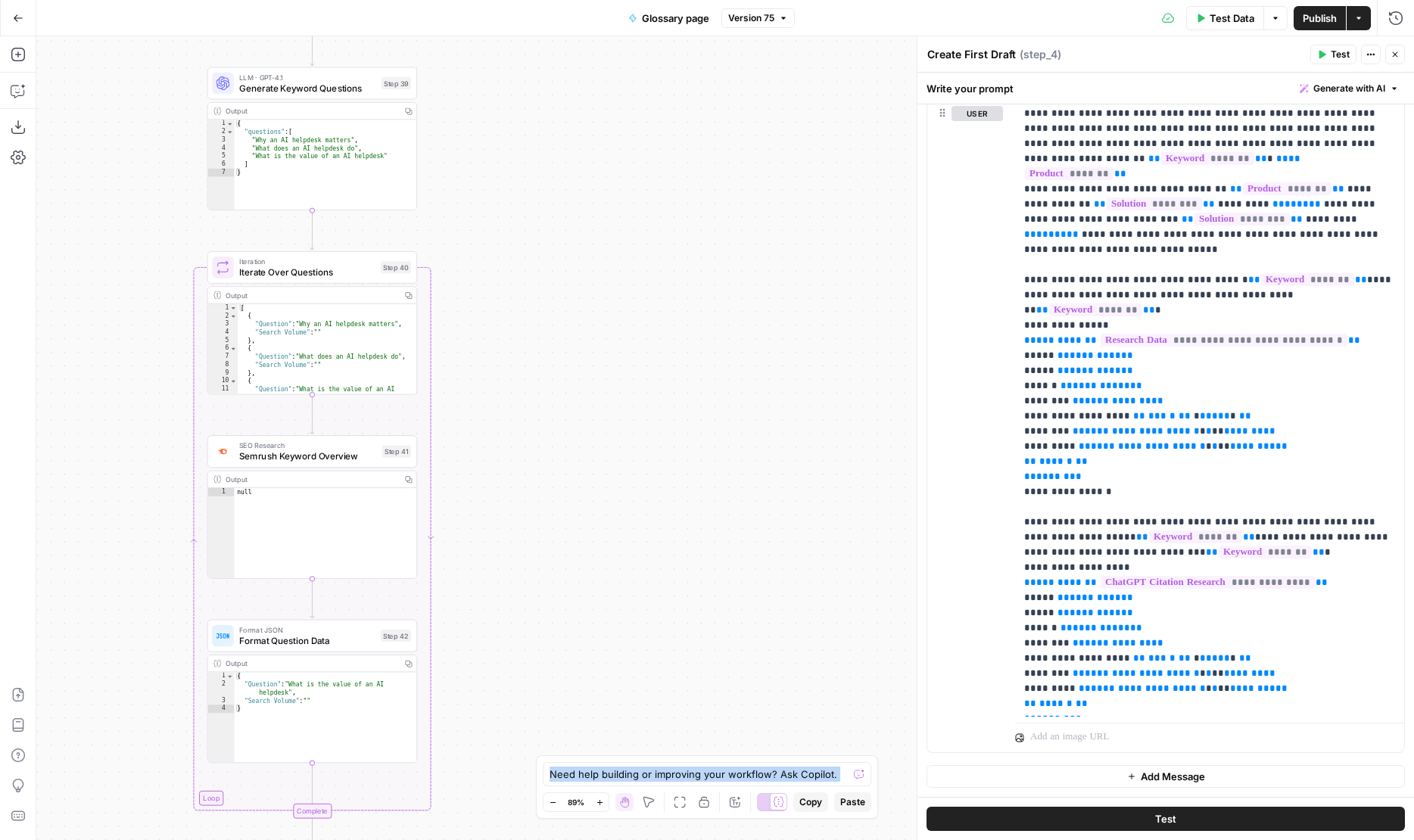
drag, startPoint x: 549, startPoint y: 457, endPoint x: 551, endPoint y: 120, distance: 337.0
click at [551, 123] on div "true false Workflow Input Settings Inputs LLM · GPT-4.1 Generate Keyword Questi…" at bounding box center [724, 438] width 1377 height 803
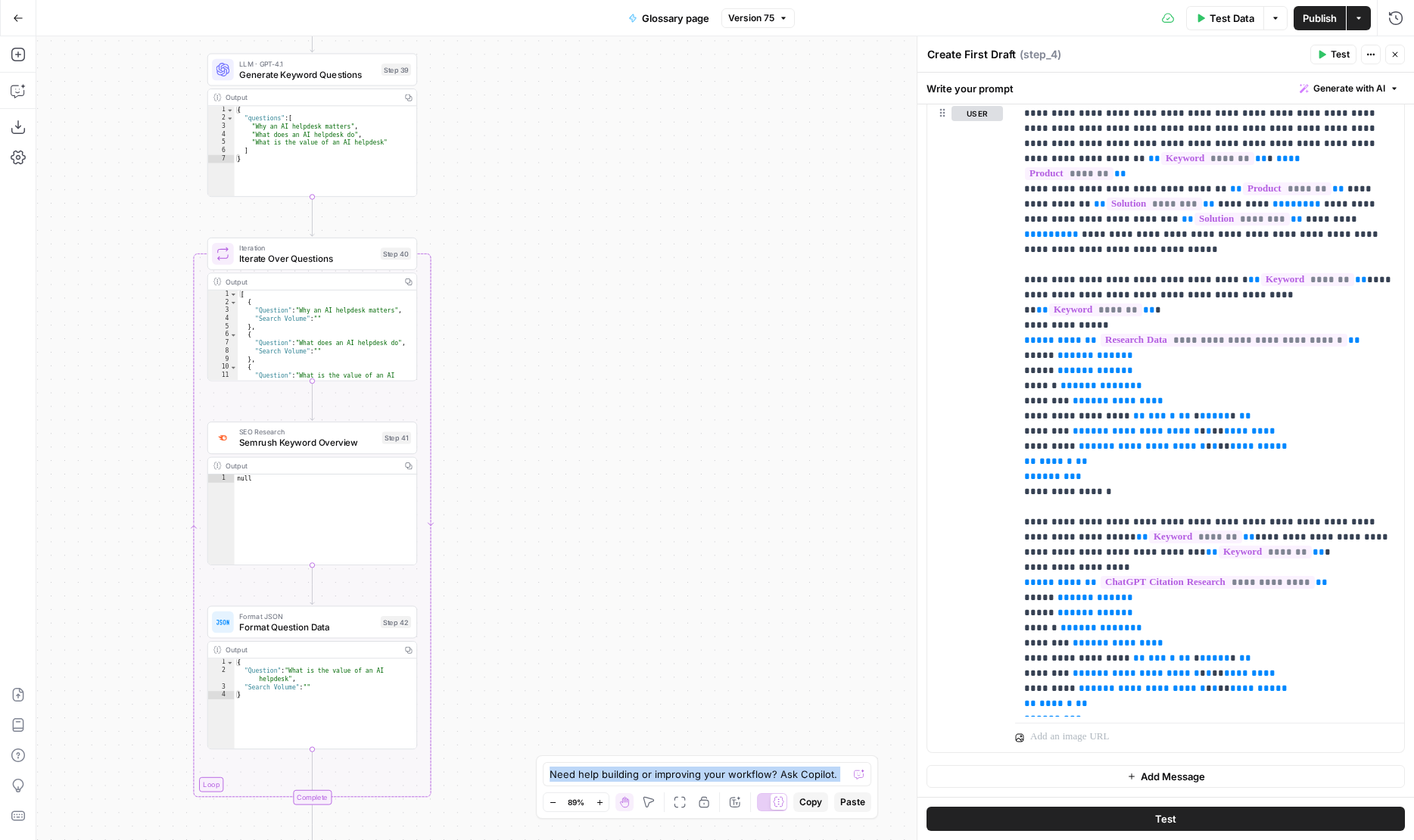
drag, startPoint x: 548, startPoint y: 543, endPoint x: 543, endPoint y: 199, distance: 344.0
click at [543, 199] on div "true false Workflow Input Settings Inputs LLM · GPT-4.1 Generate Keyword Questi…" at bounding box center [724, 438] width 1377 height 803
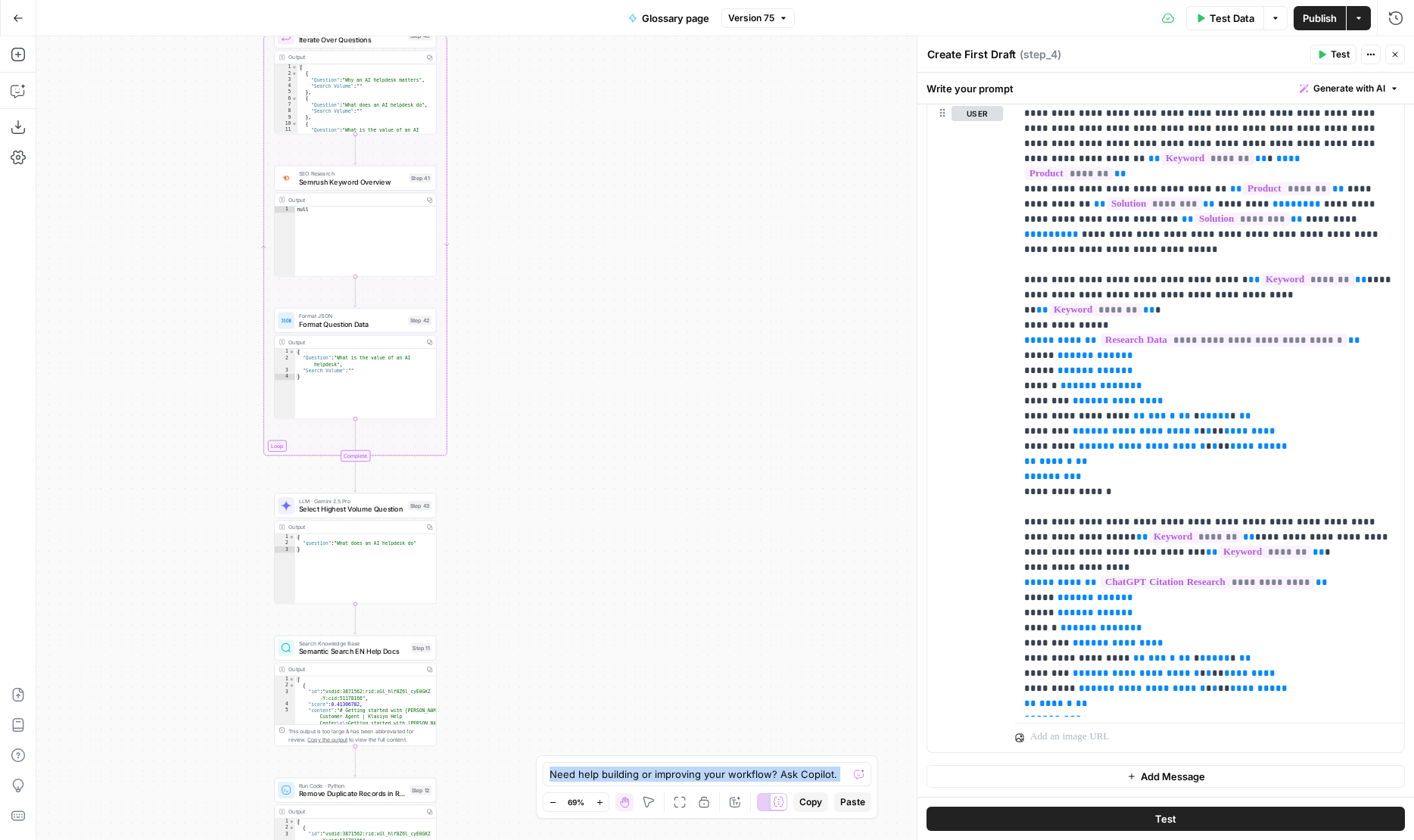
drag, startPoint x: 549, startPoint y: 629, endPoint x: 549, endPoint y: 429, distance: 200.0
click at [549, 429] on div "true false Workflow Input Settings Inputs LLM · GPT-4.1 Generate Keyword Questi…" at bounding box center [724, 438] width 1377 height 803
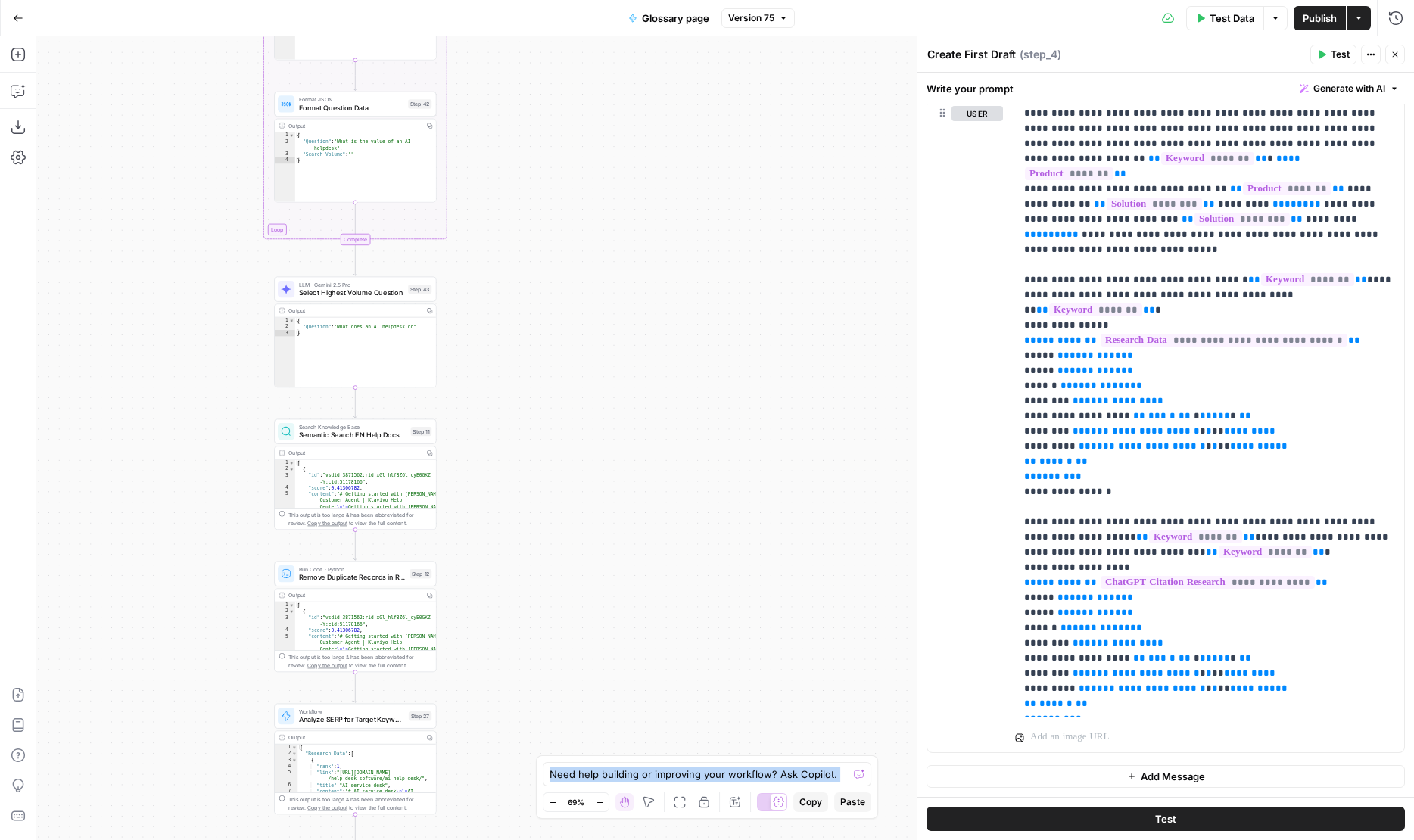
drag, startPoint x: 556, startPoint y: 589, endPoint x: 556, endPoint y: 223, distance: 366.0
click at [556, 223] on div "true false Workflow Input Settings Inputs LLM · GPT-4.1 Generate Keyword Questi…" at bounding box center [724, 438] width 1377 height 803
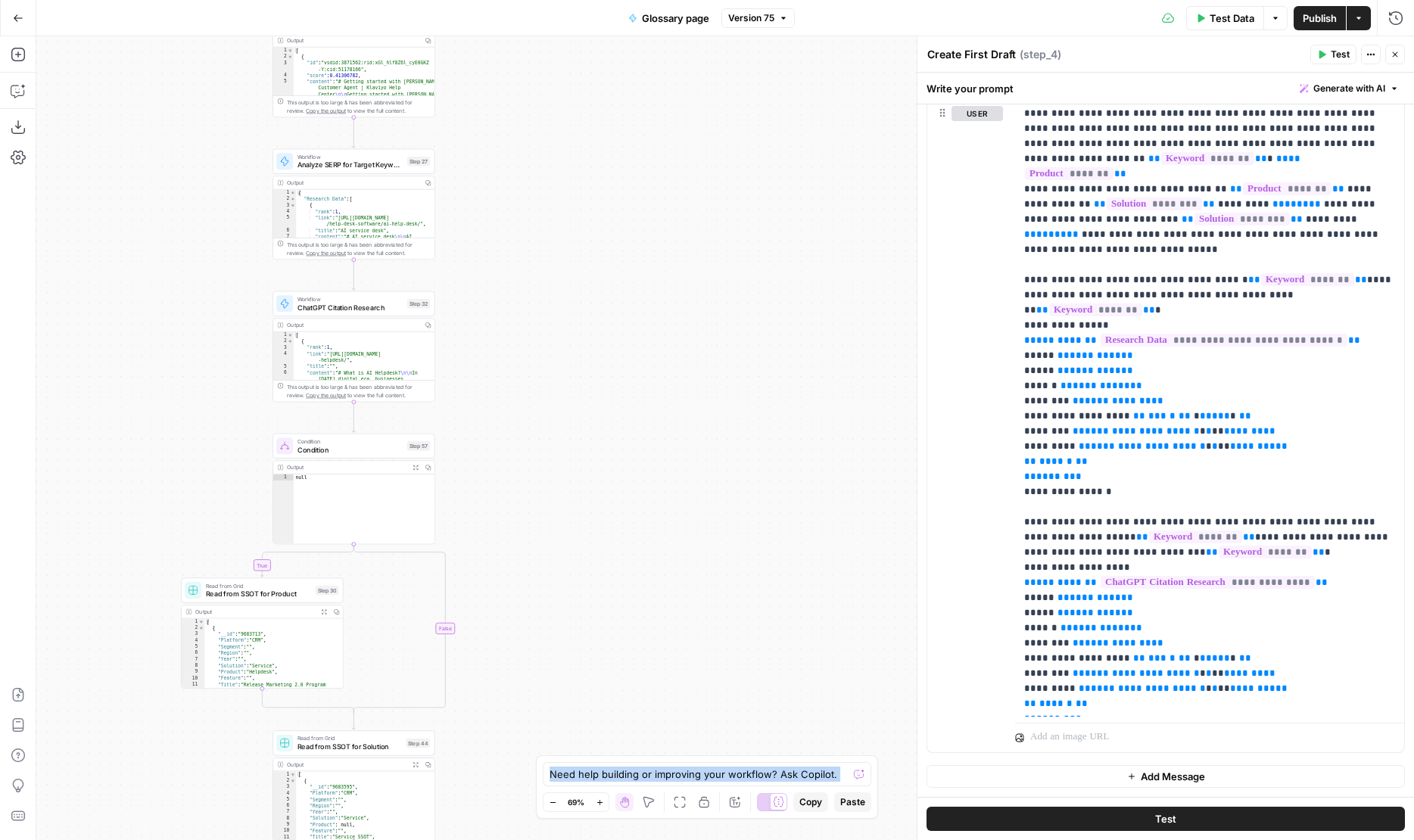
drag, startPoint x: 530, startPoint y: 562, endPoint x: 527, endPoint y: 414, distance: 148.0
click at [528, 414] on div "true false Workflow Input Settings Inputs LLM · GPT-4.1 Generate Keyword Questi…" at bounding box center [724, 438] width 1377 height 803
click at [379, 168] on span "Analyze SERP for Target Keyword" at bounding box center [348, 164] width 106 height 11
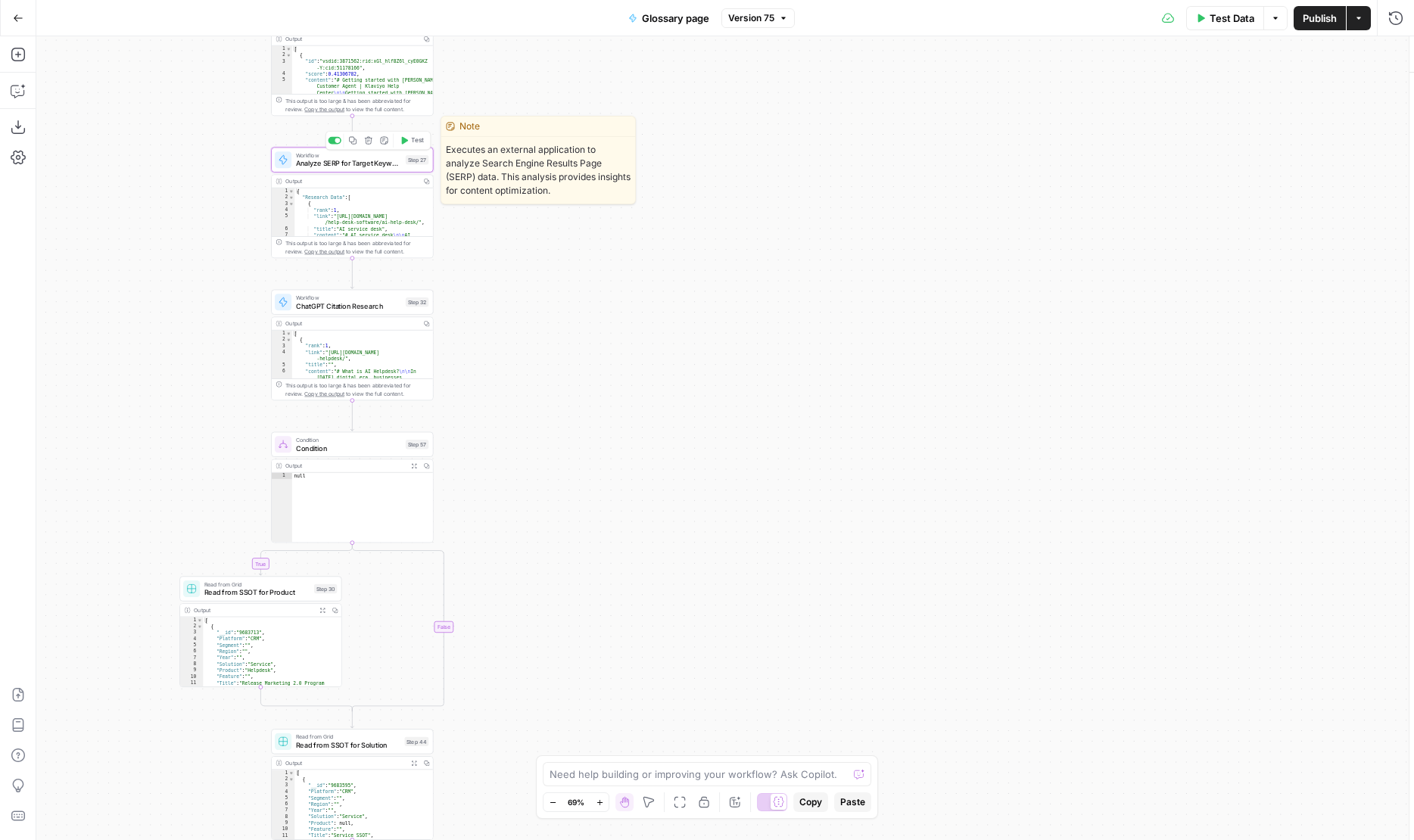
type input "Analyze SERP"
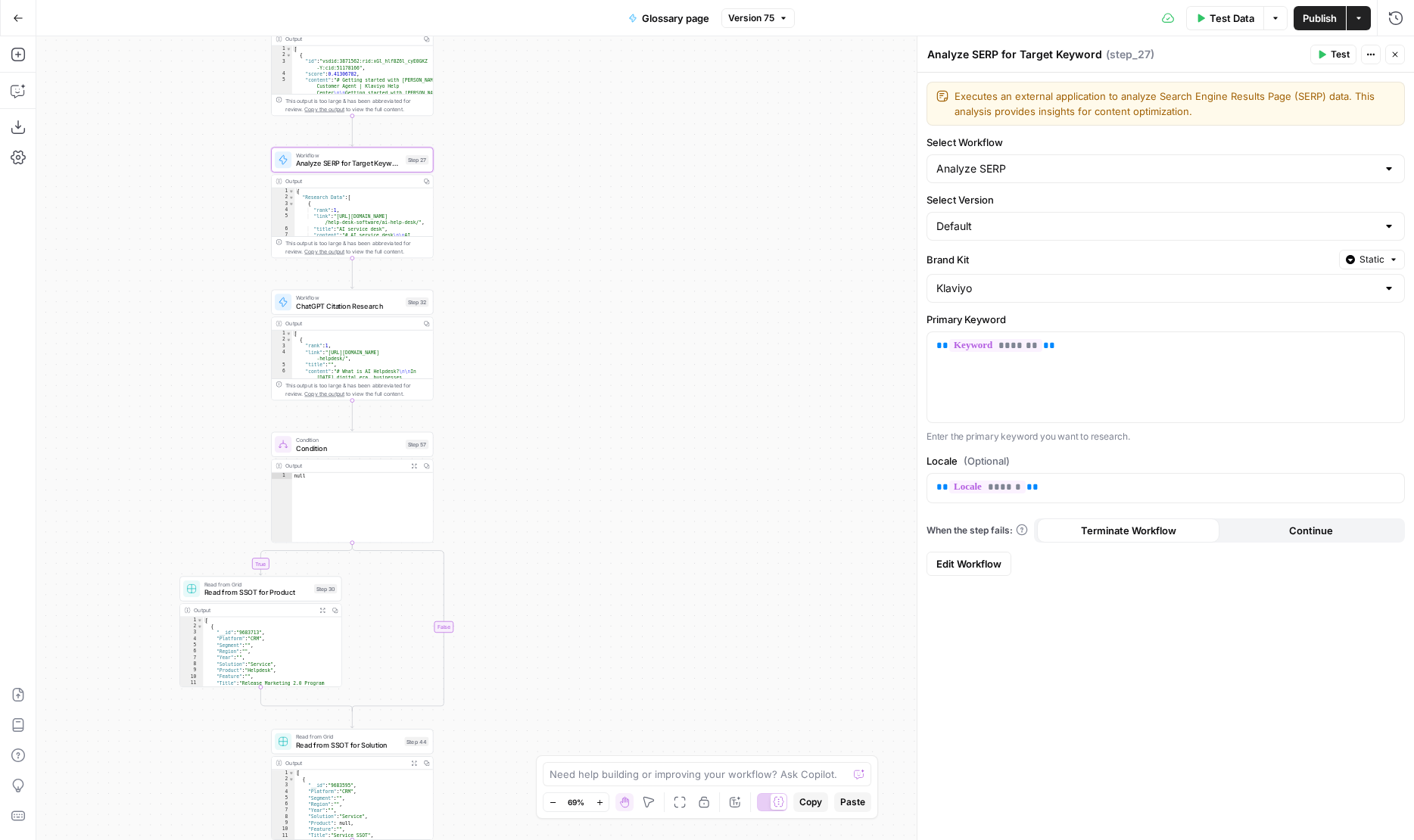
click at [1393, 57] on icon "button" at bounding box center [1395, 54] width 9 height 9
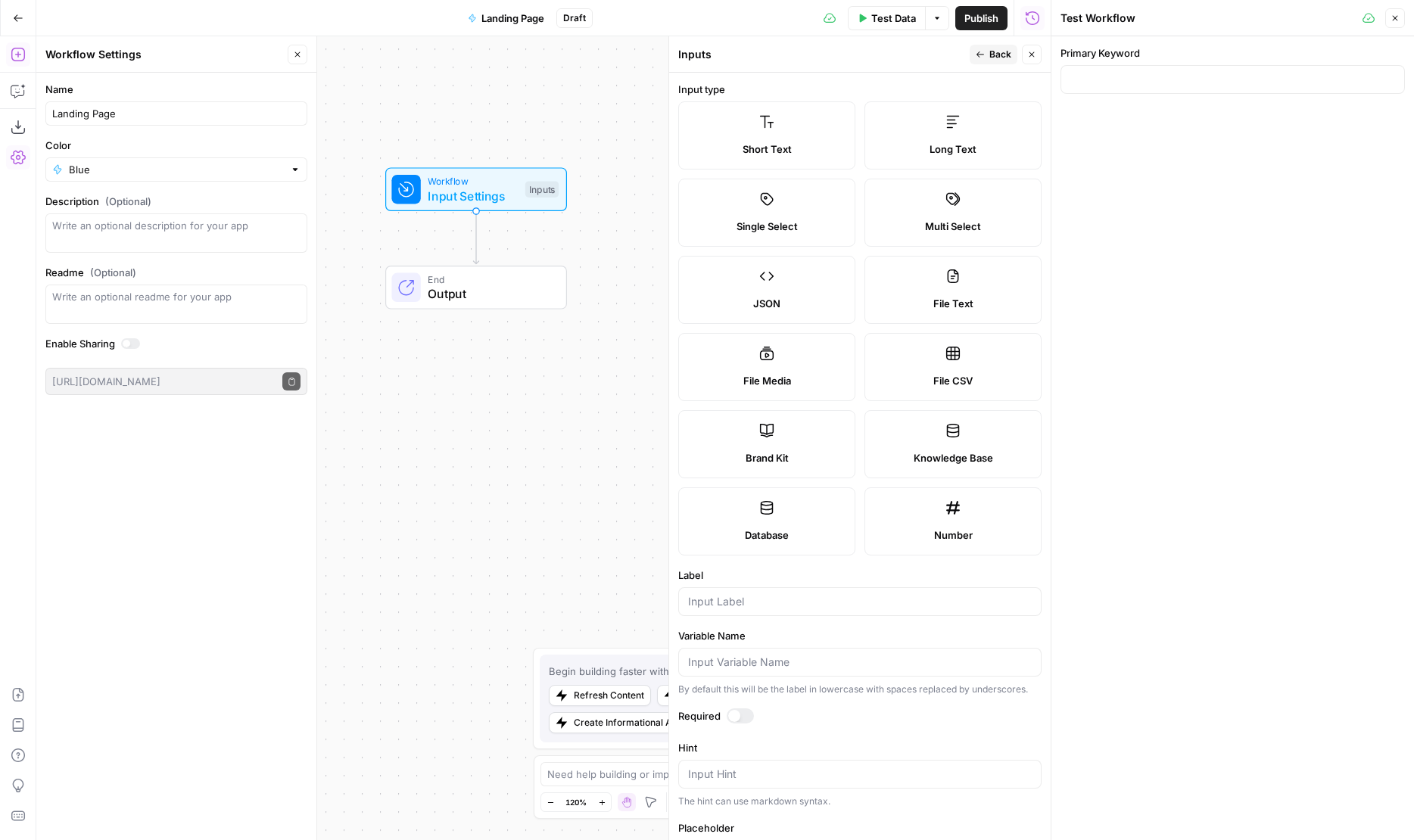
scroll to position [47, 0]
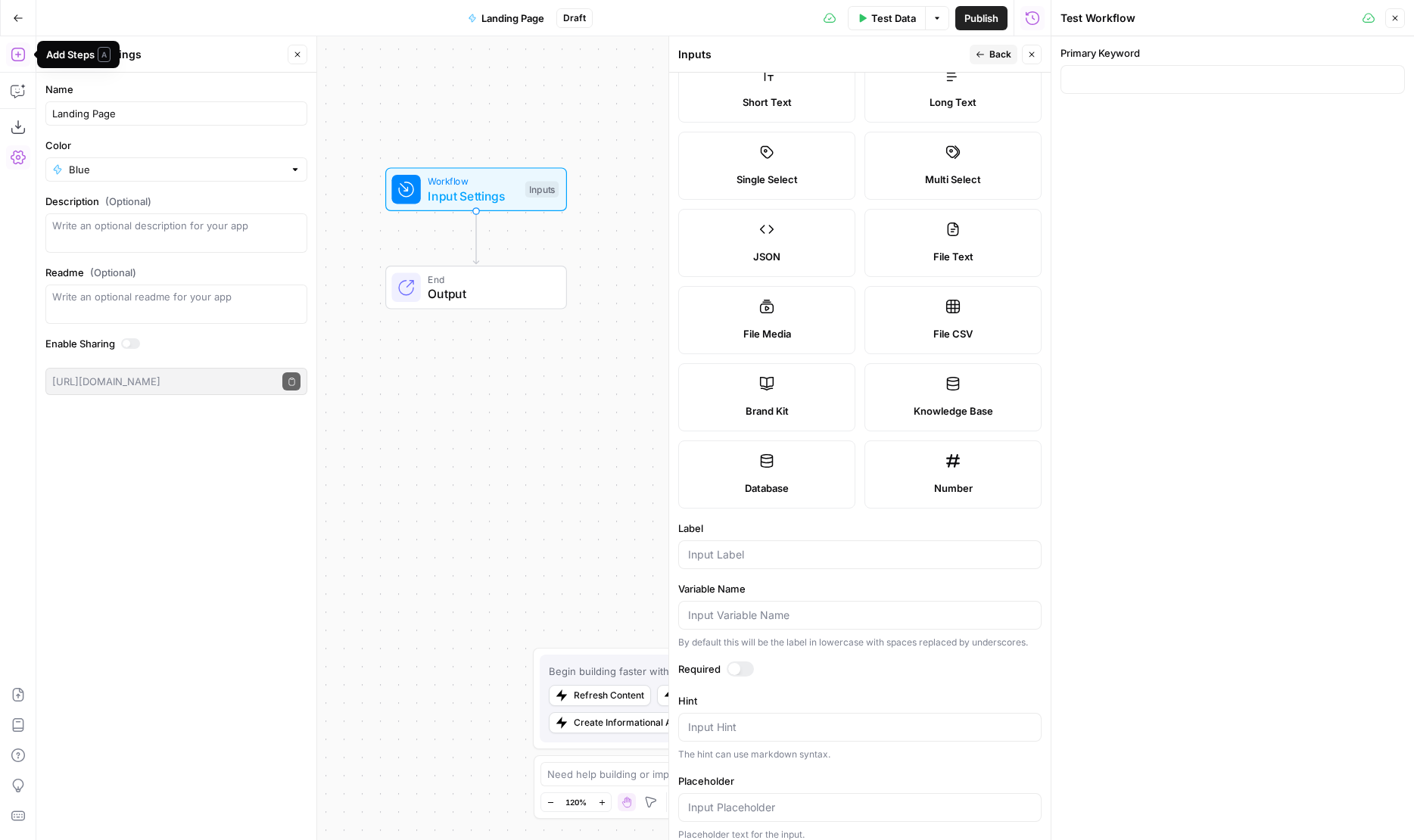
click at [20, 57] on icon "button" at bounding box center [18, 54] width 15 height 15
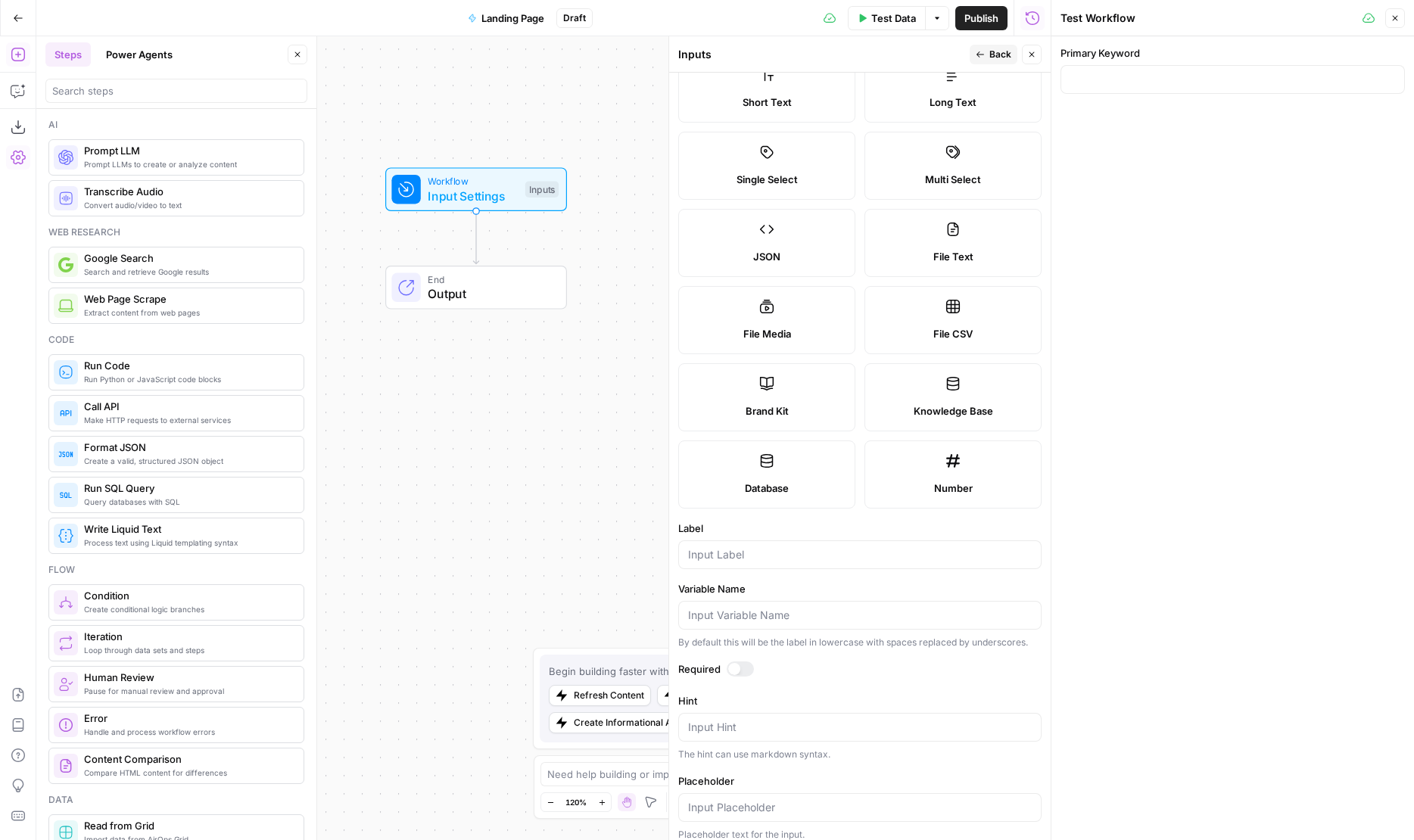
click at [132, 49] on button "Power Agents" at bounding box center [139, 54] width 85 height 24
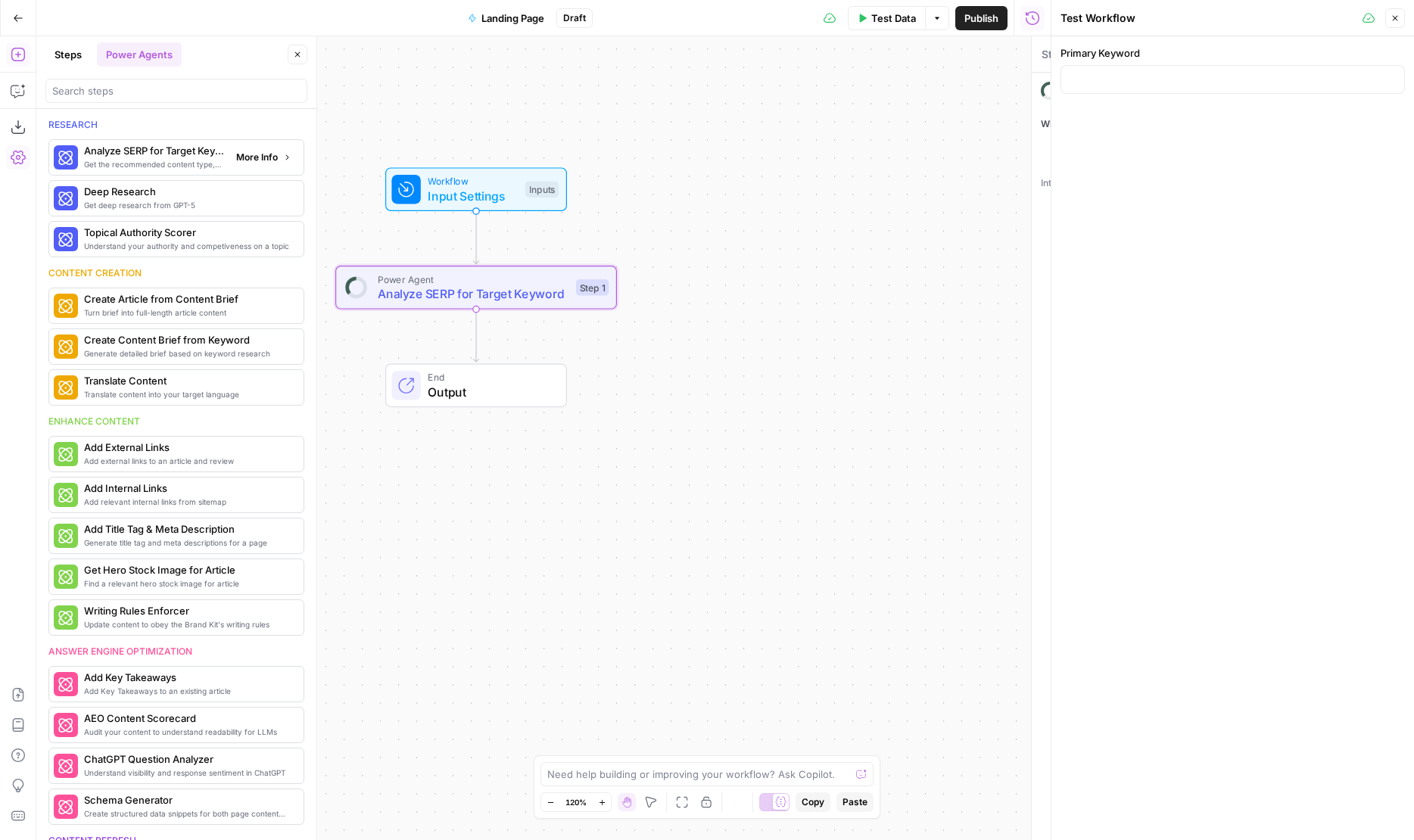
type textarea "Analyze SERP for Target Keyword"
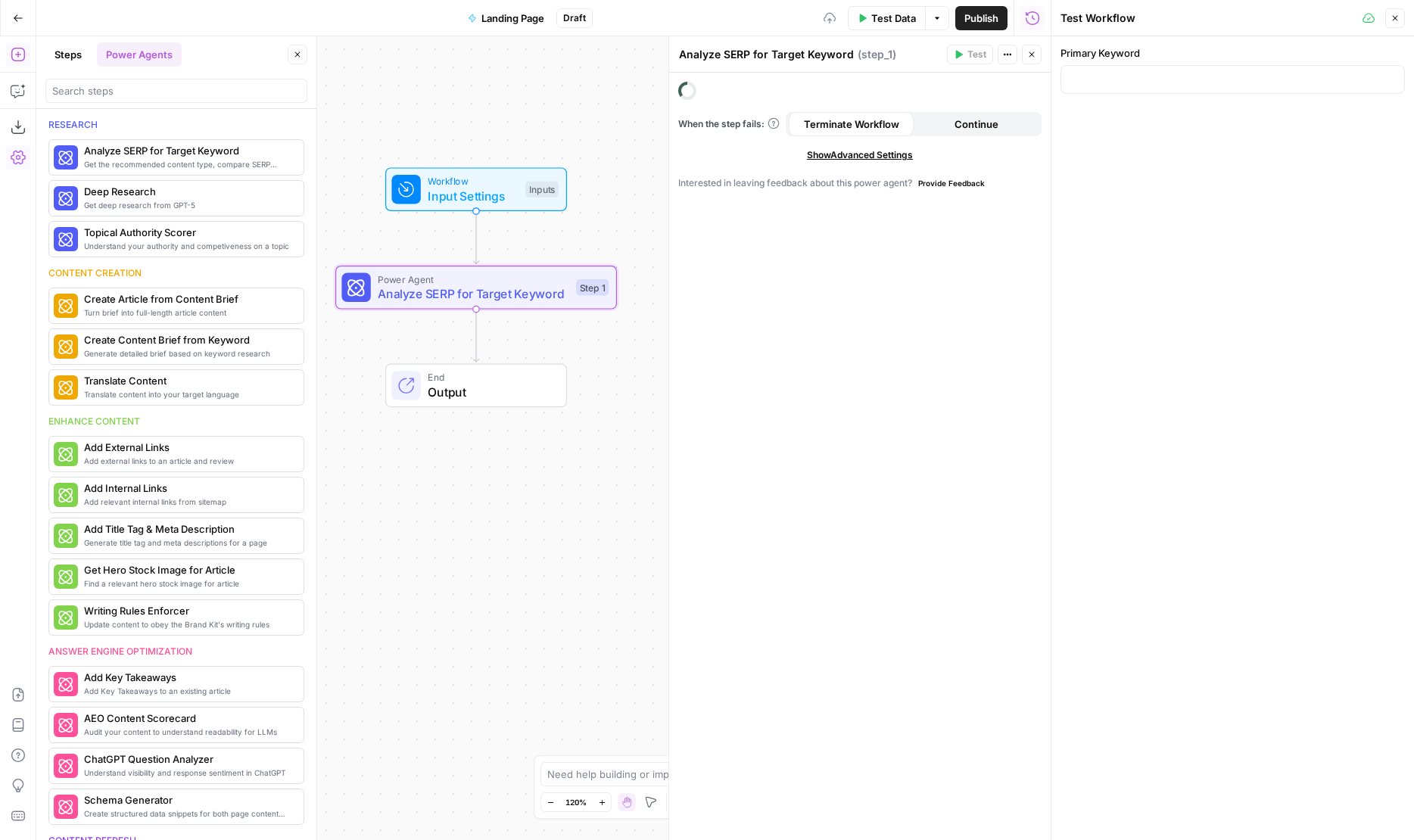
click at [387, 286] on span "Analyze SERP for Target Keyword" at bounding box center [473, 294] width 191 height 18
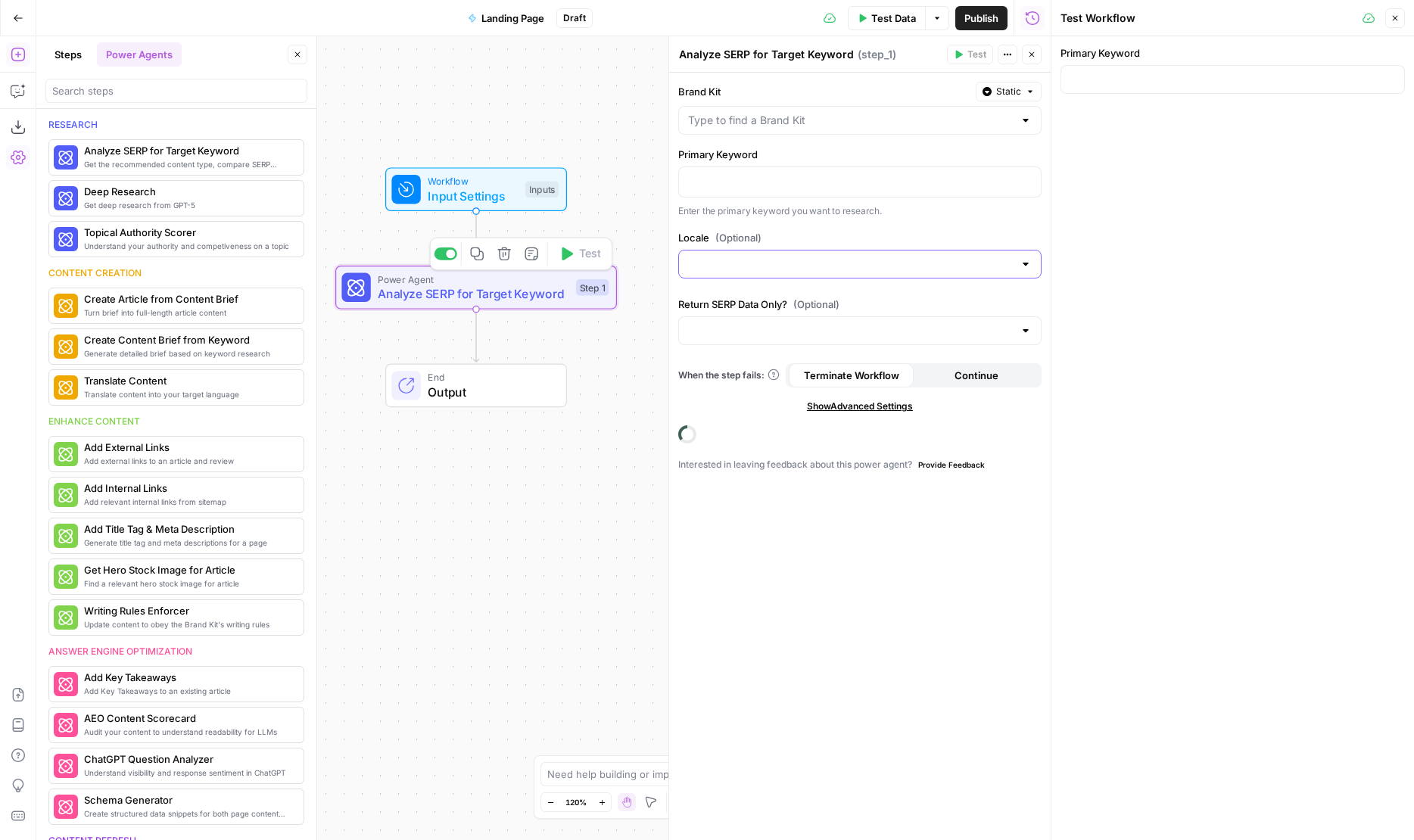
click at [877, 257] on input "Locale (Optional)" at bounding box center [850, 263] width 325 height 15
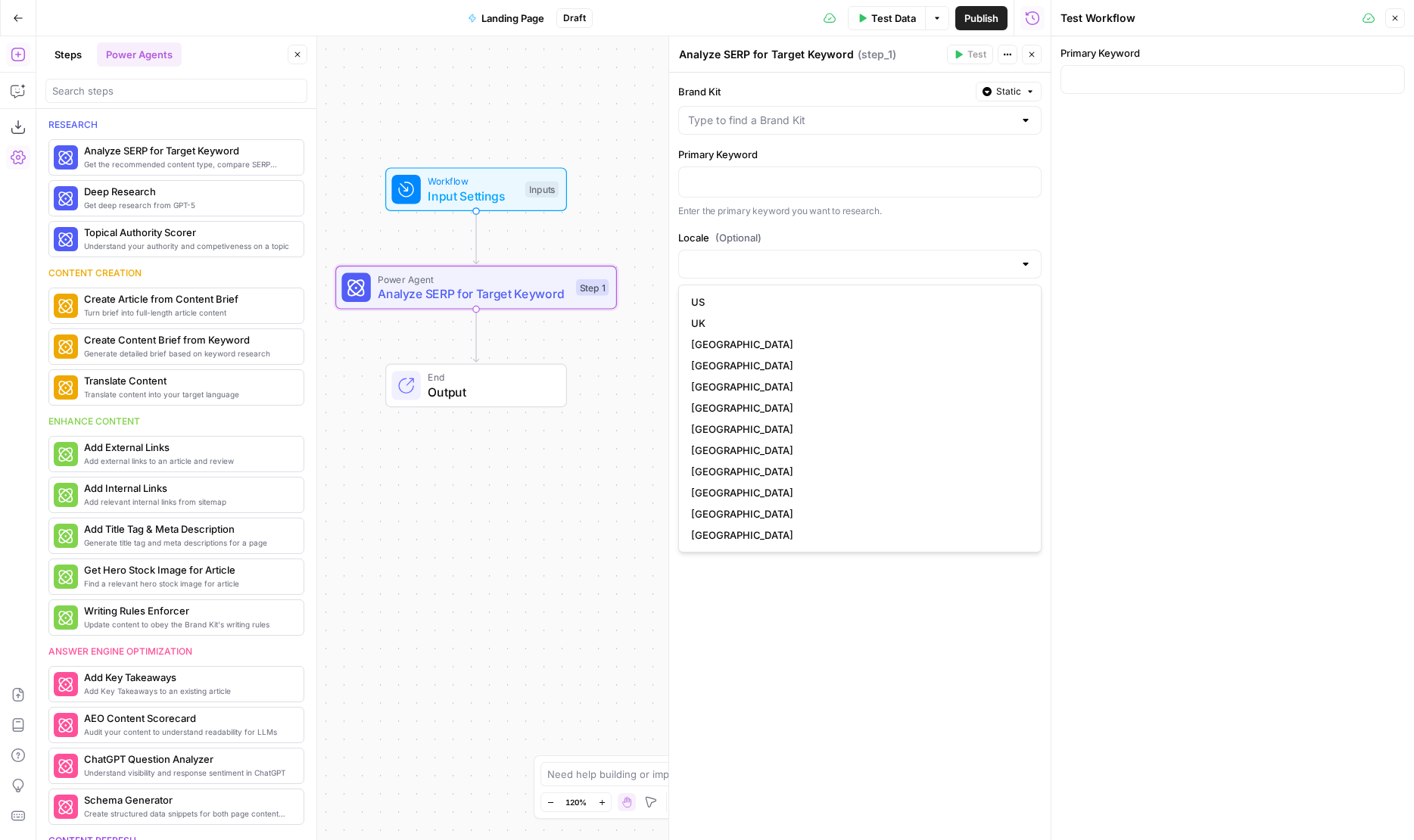
click at [876, 231] on label "Locale (Optional)" at bounding box center [859, 238] width 363 height 15
click at [876, 256] on input "Locale (Optional)" at bounding box center [850, 263] width 325 height 15
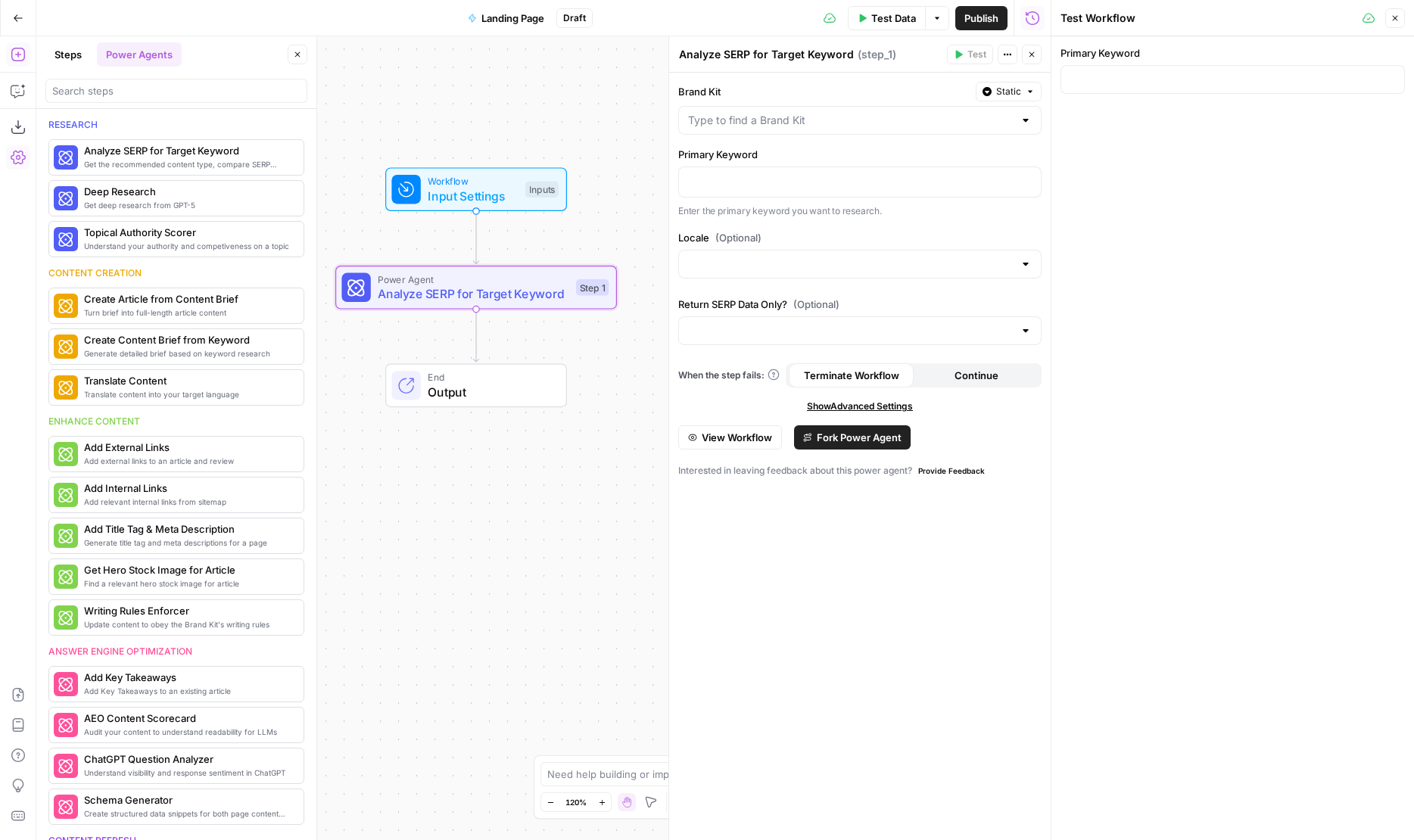
click at [952, 227] on div "Brand Kit Static Primary Keyword Enter the primary keyword you want to research…" at bounding box center [859, 456] width 381 height 767
click at [835, 326] on input "Return SERP Data Only? (Optional)" at bounding box center [850, 331] width 325 height 15
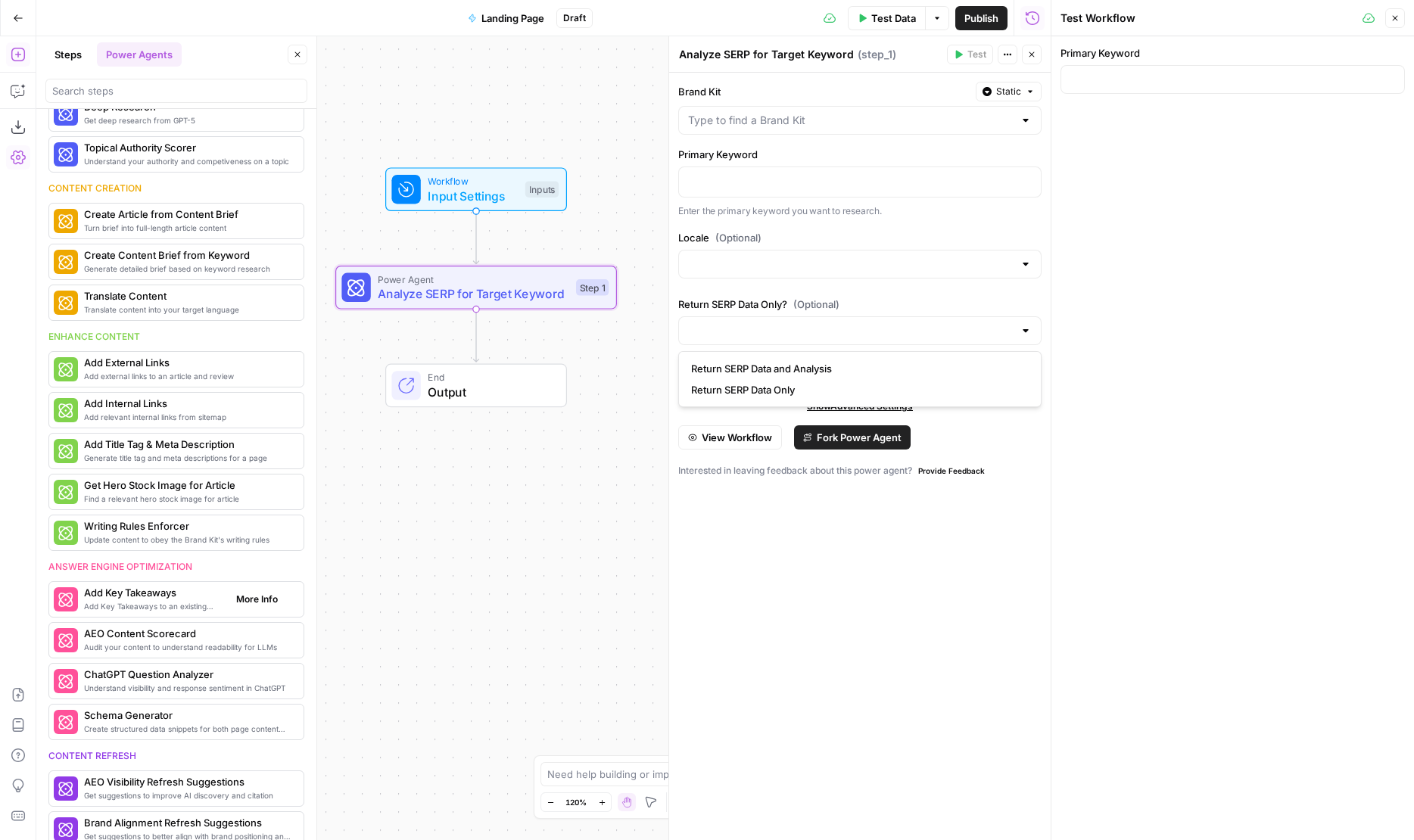
scroll to position [209, 0]
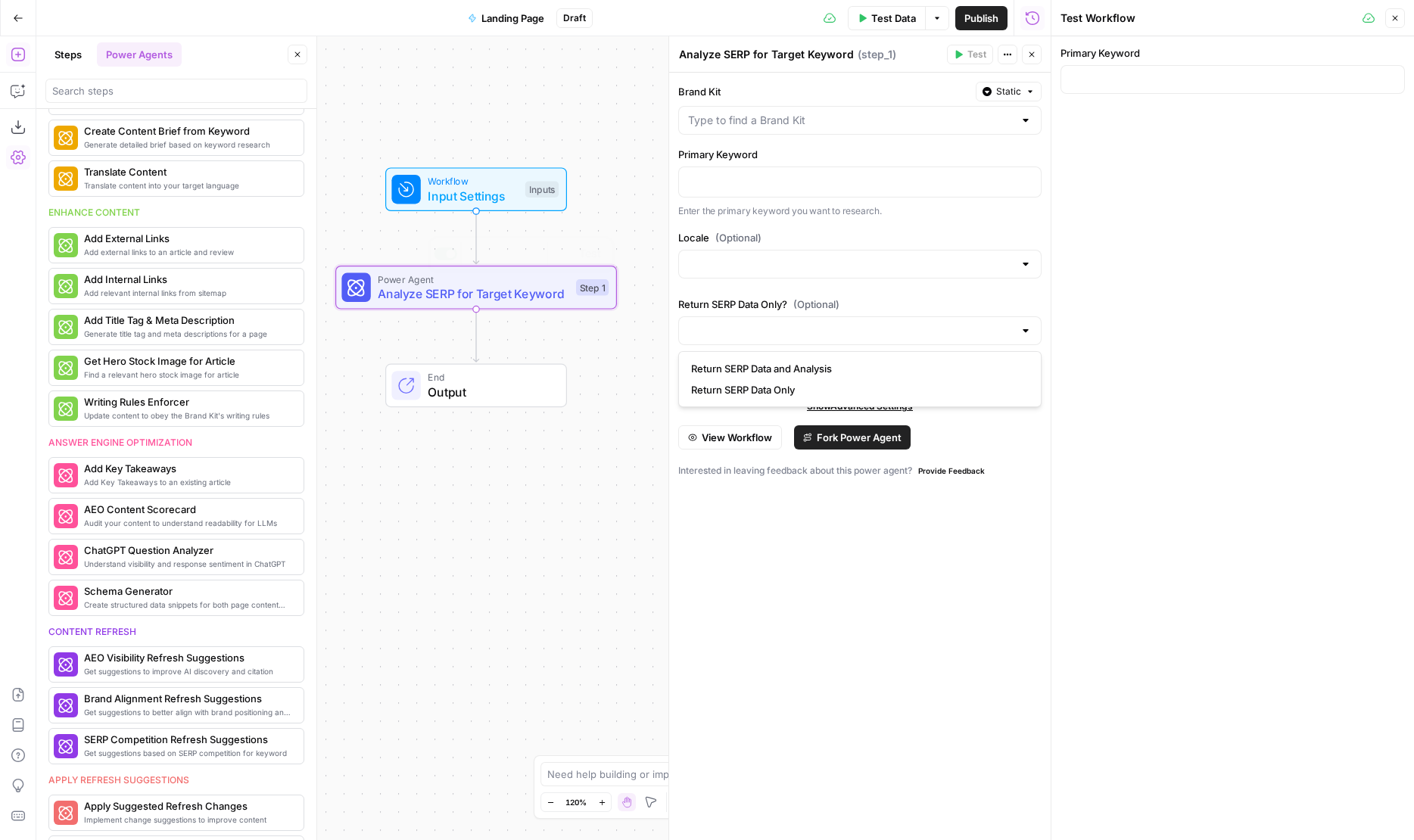
click at [767, 610] on div "Brand Kit Static Primary Keyword Enter the primary keyword you want to research…" at bounding box center [859, 456] width 381 height 767
click at [739, 286] on div "Brand Kit Static Primary Keyword Enter the primary keyword you want to research…" at bounding box center [859, 456] width 381 height 767
click at [730, 262] on input "Locale (Optional)" at bounding box center [850, 263] width 325 height 15
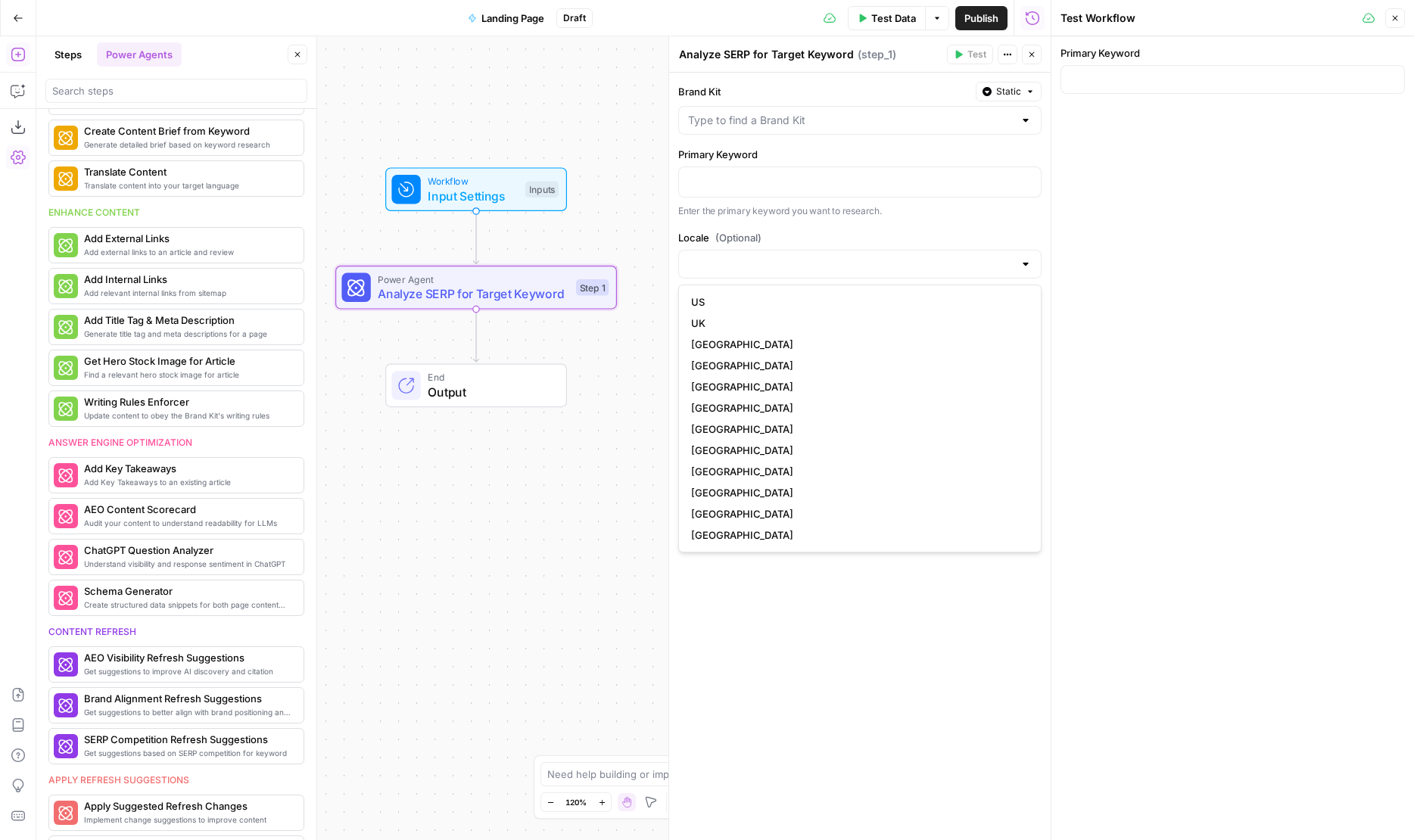
click at [727, 246] on div "Locale (Optional)" at bounding box center [859, 257] width 363 height 54
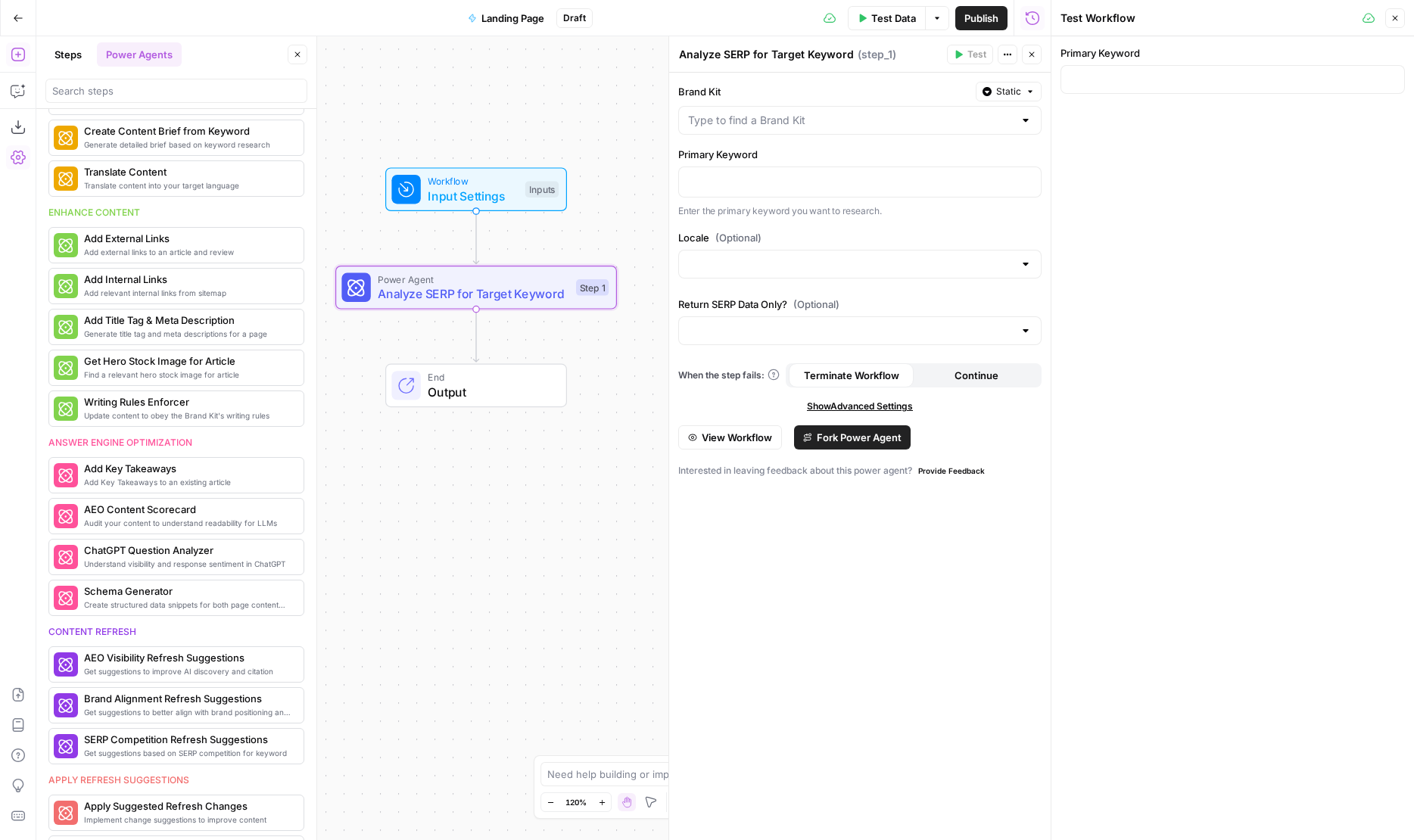
click at [727, 201] on div "Primary Keyword Enter the primary keyword you want to research." at bounding box center [859, 181] width 363 height 71
click at [720, 181] on p at bounding box center [859, 181] width 344 height 15
click at [444, 400] on span "Output" at bounding box center [489, 392] width 123 height 18
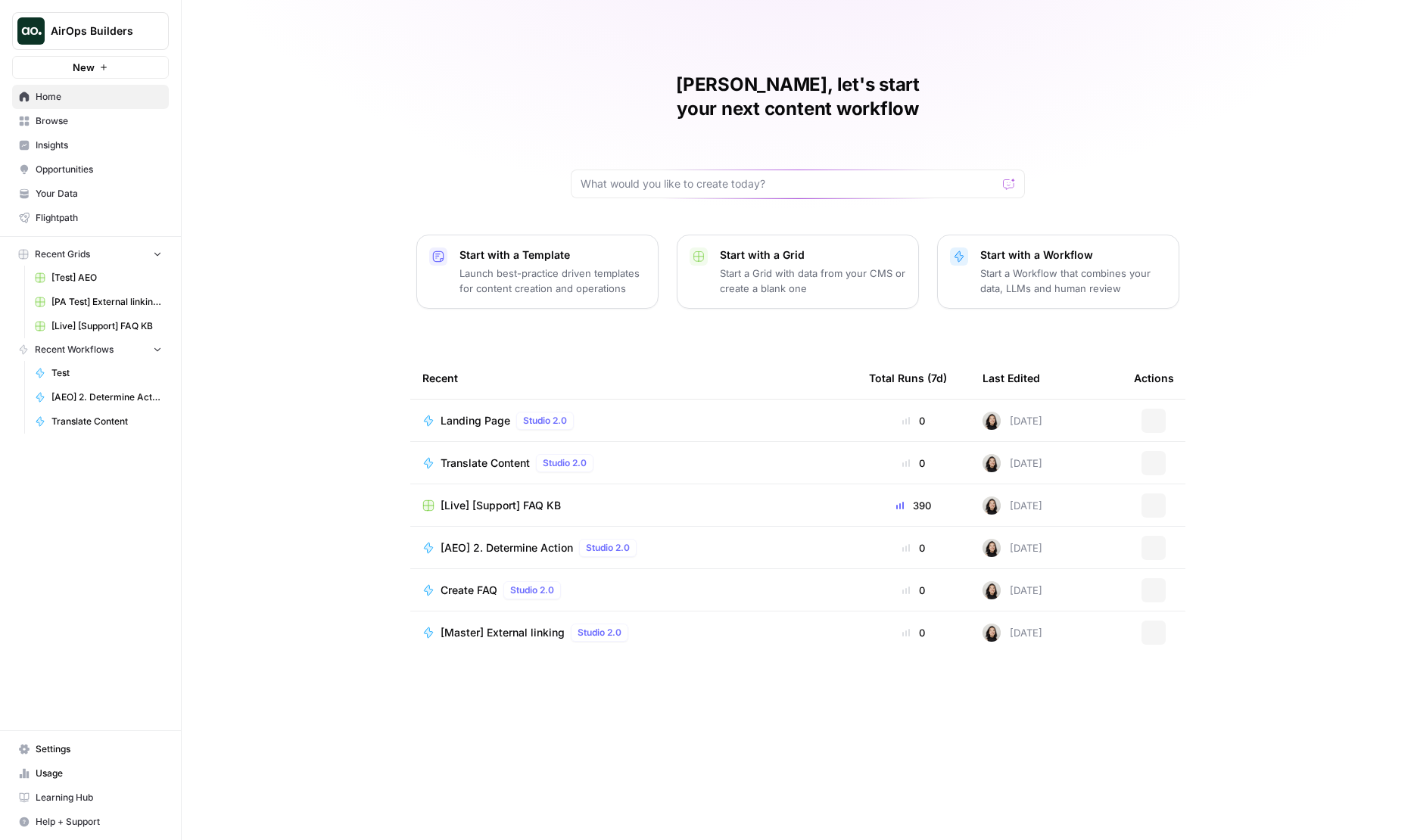
click at [163, 39] on button "AirOps Builders" at bounding box center [90, 30] width 157 height 38
click at [138, 70] on input "search" at bounding box center [146, 74] width 205 height 15
type input "[PERSON_NAME] [PERSON_NAME]"
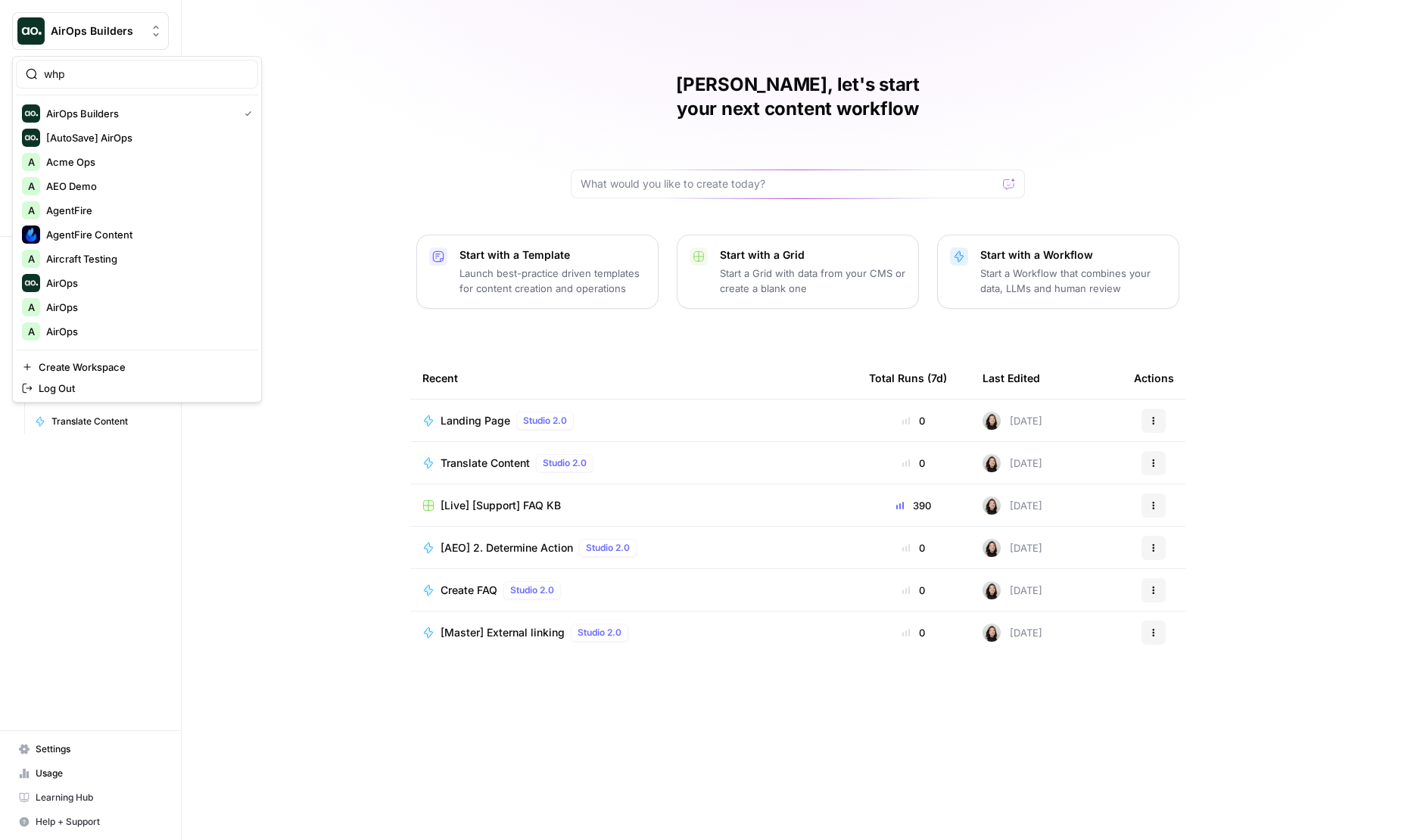
type input "whp"
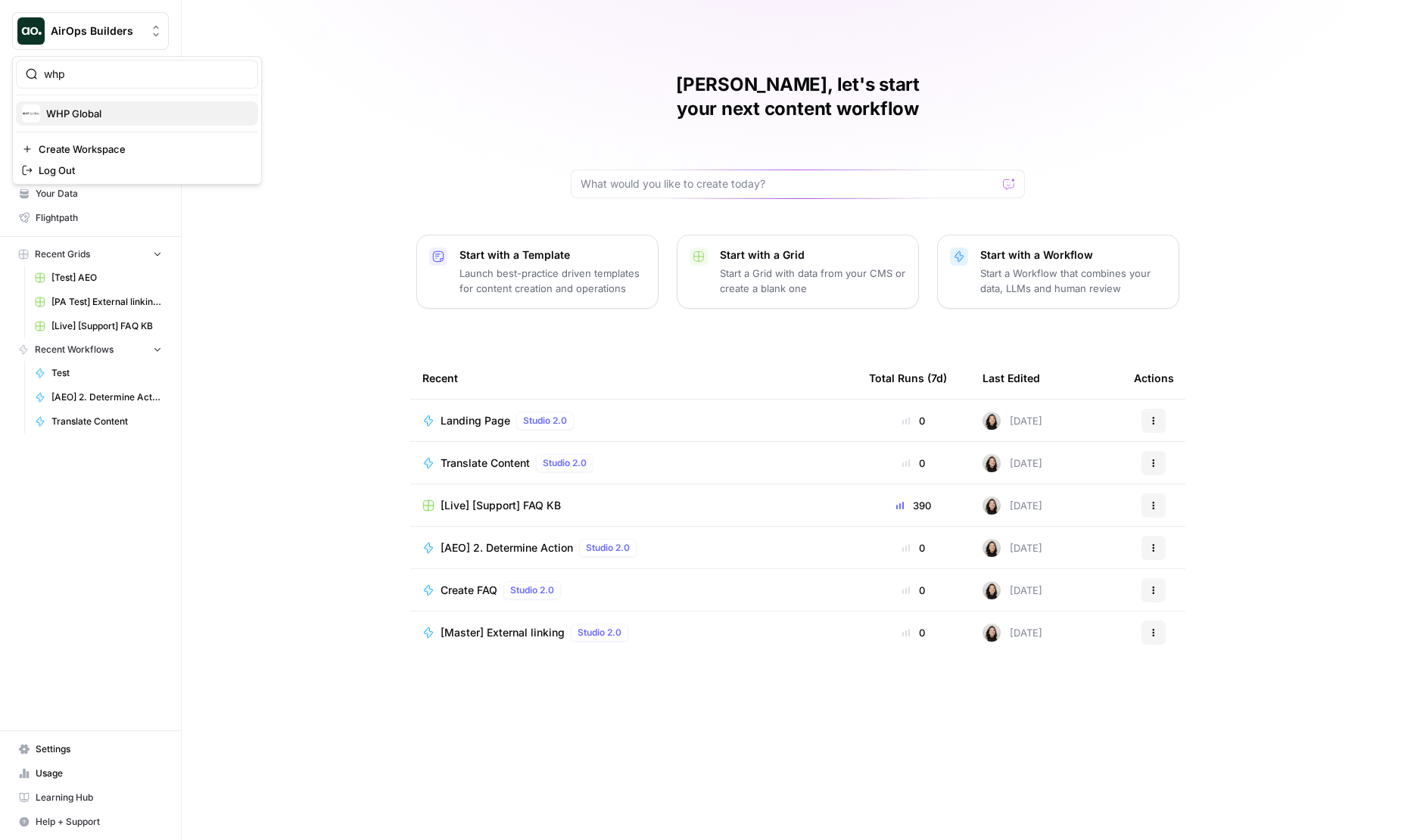
click at [79, 112] on span "WHP Global" at bounding box center [146, 113] width 200 height 15
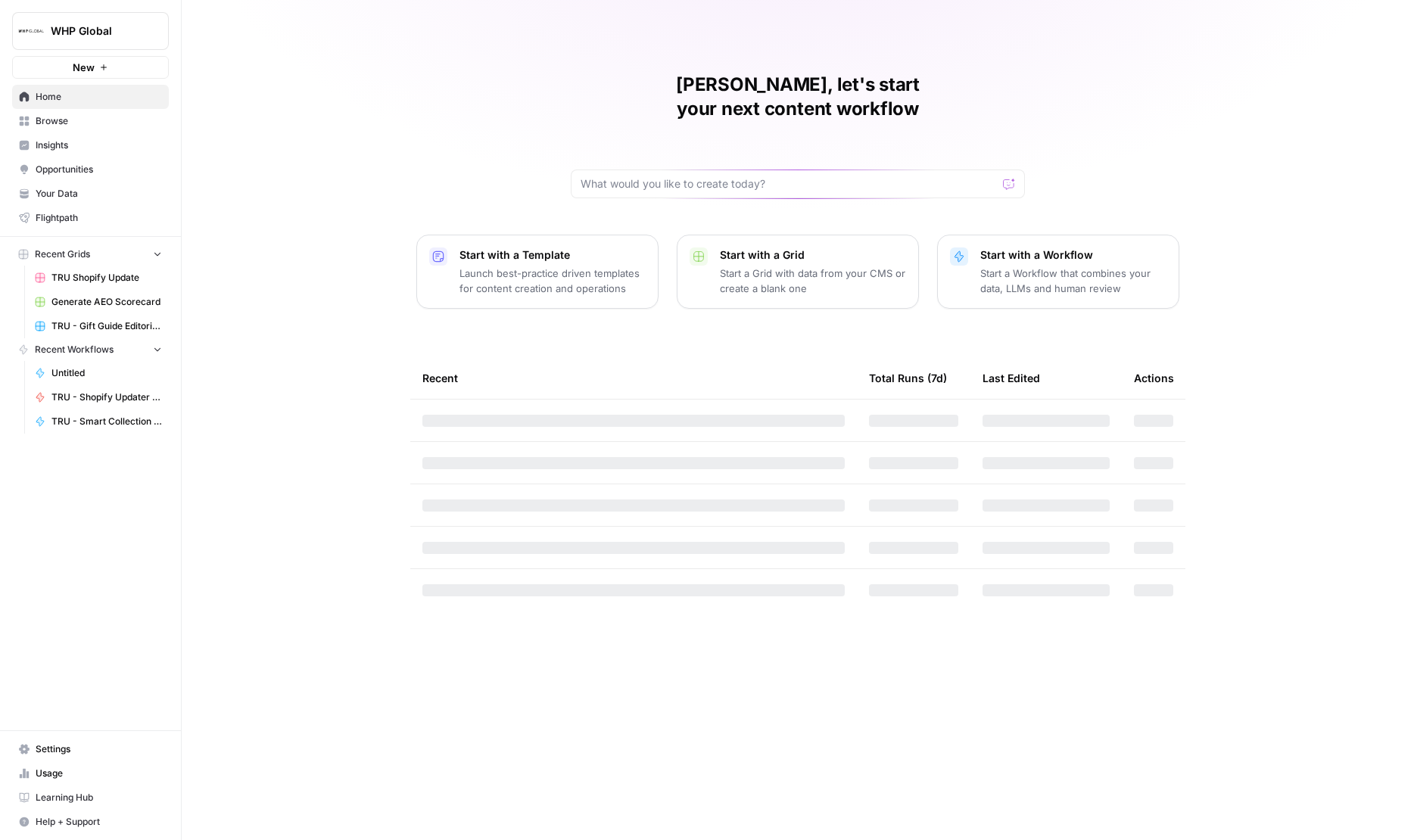
click at [124, 112] on link "Browse" at bounding box center [90, 121] width 157 height 24
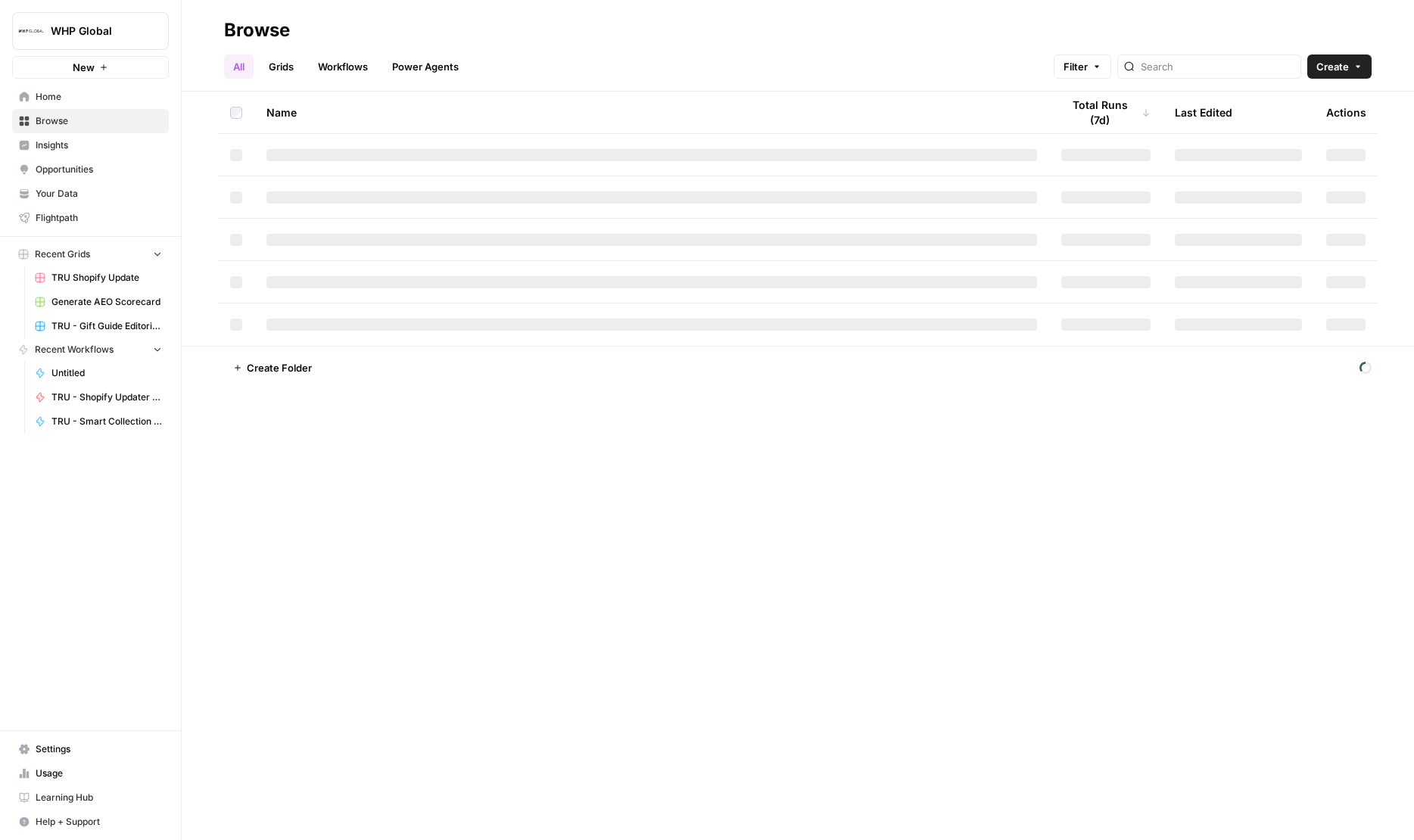
click at [281, 63] on link "Grids" at bounding box center [281, 66] width 43 height 24
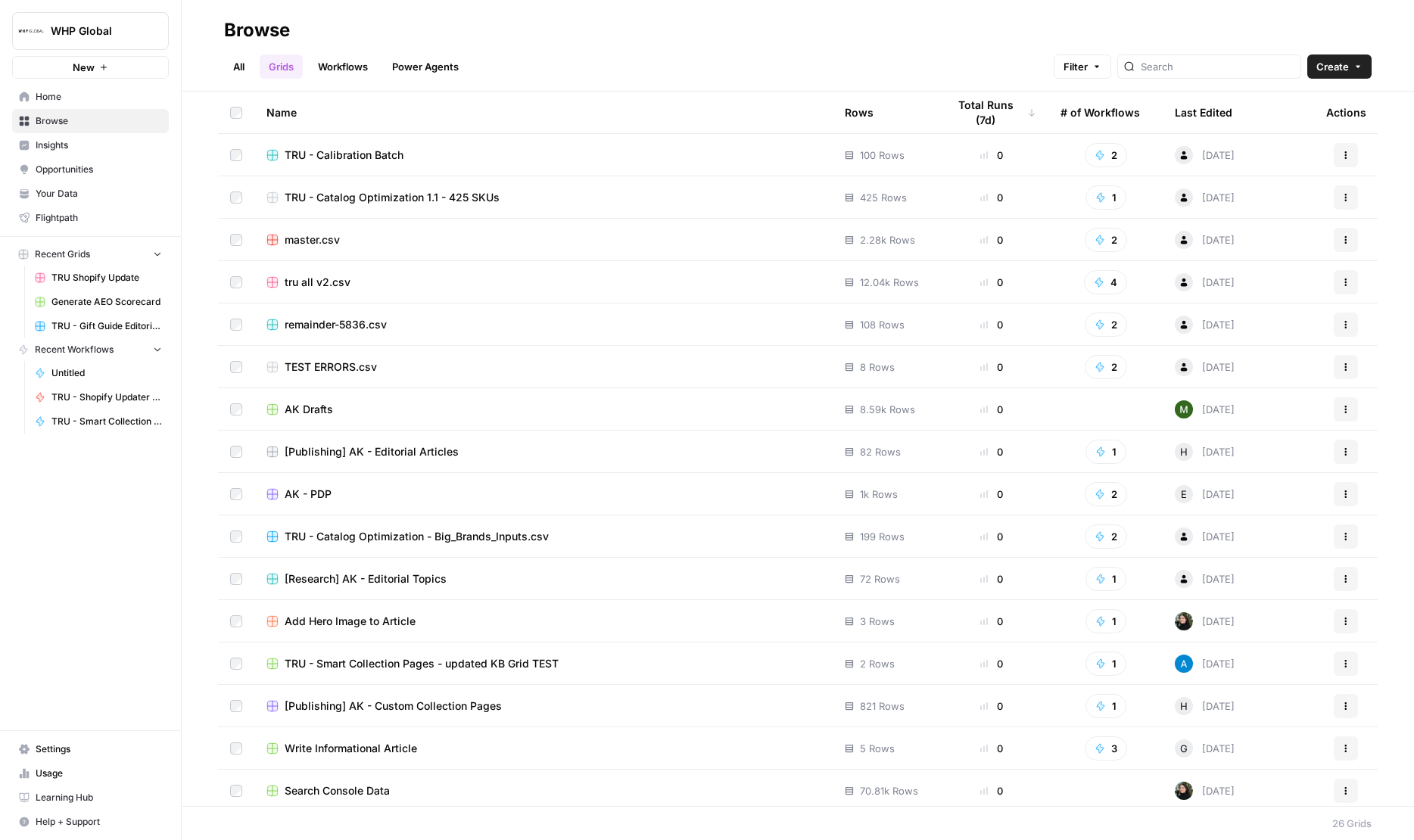
scroll to position [6, 0]
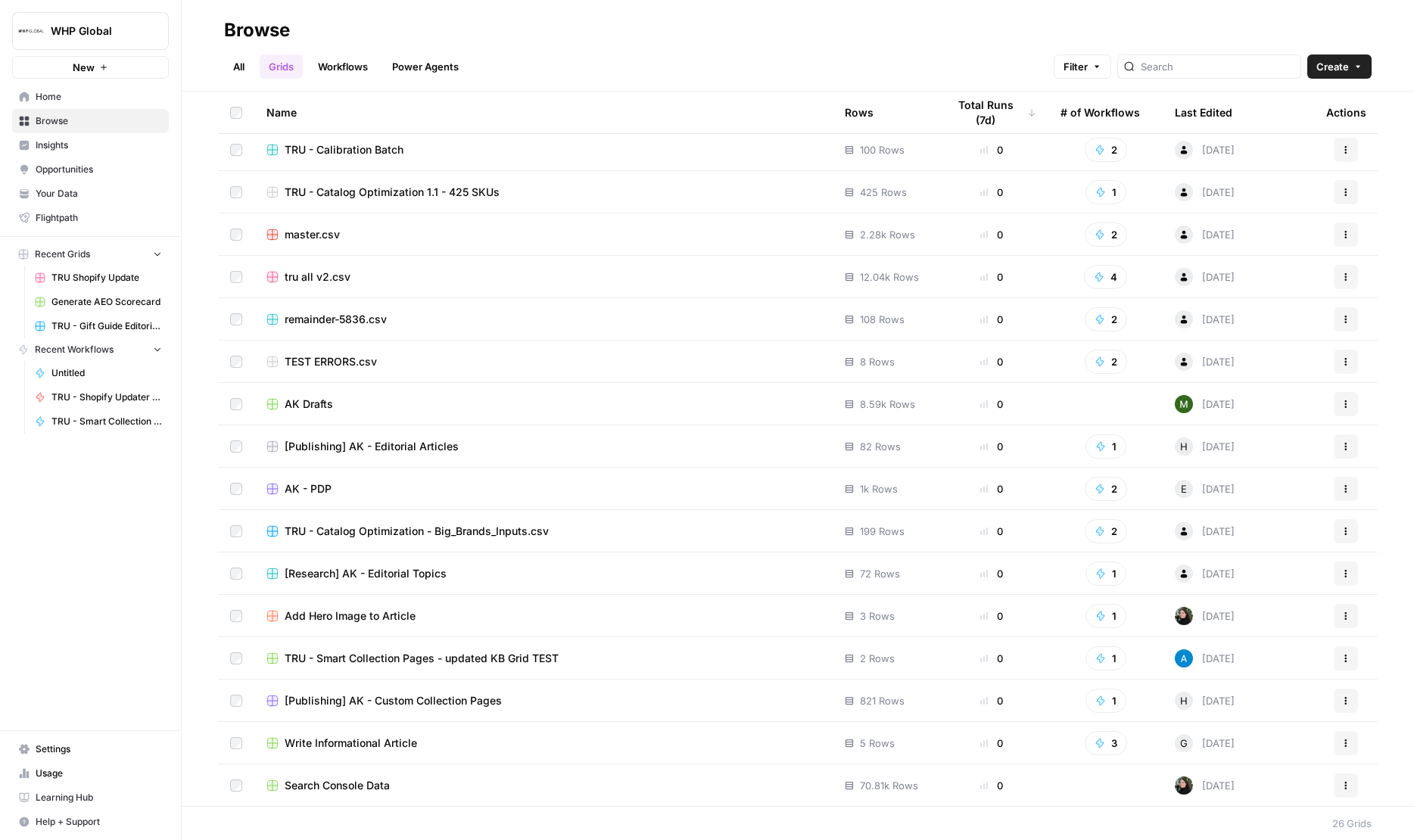
click at [308, 495] on span "AK - PDP" at bounding box center [308, 488] width 47 height 15
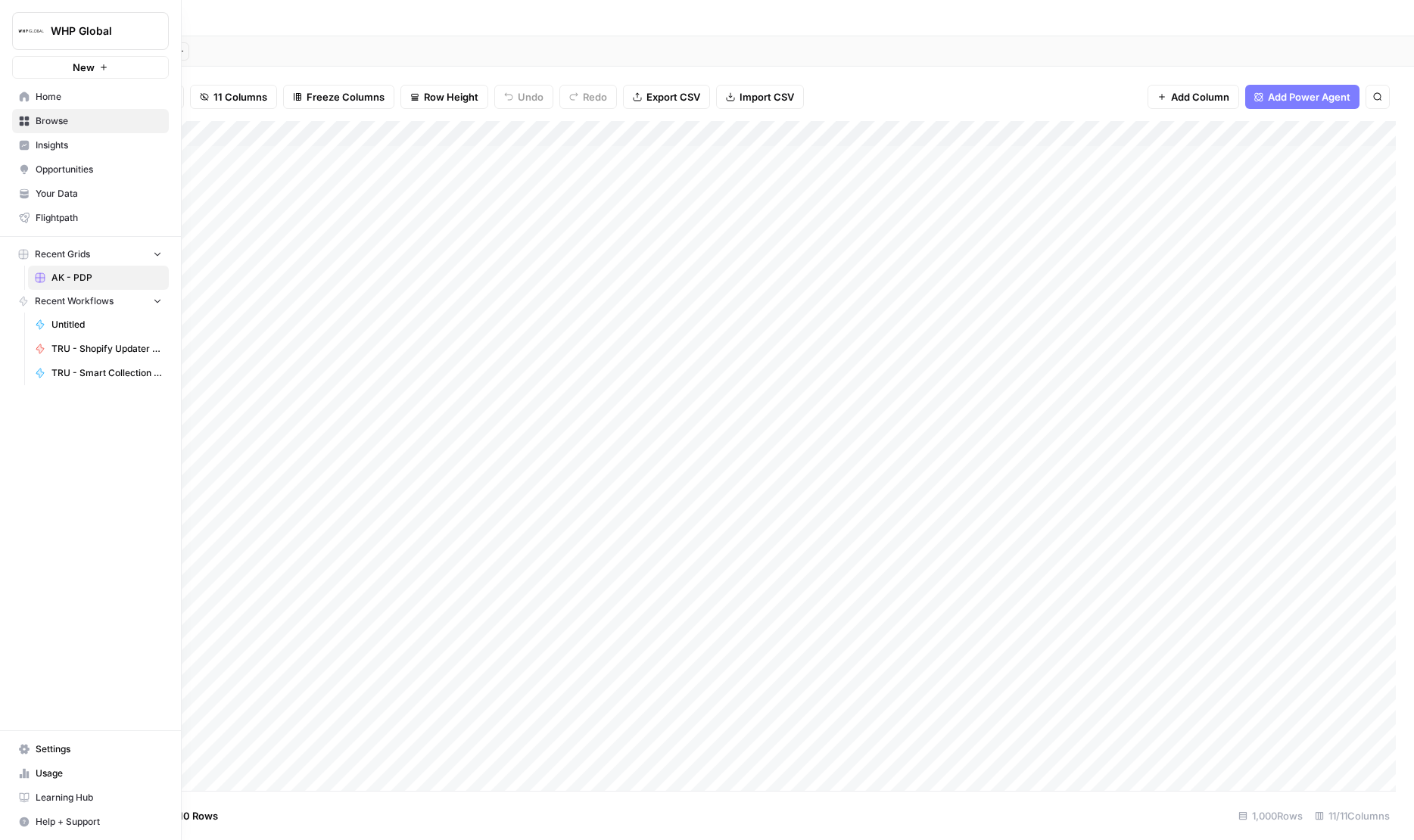
click at [53, 739] on link "Settings" at bounding box center [90, 749] width 157 height 24
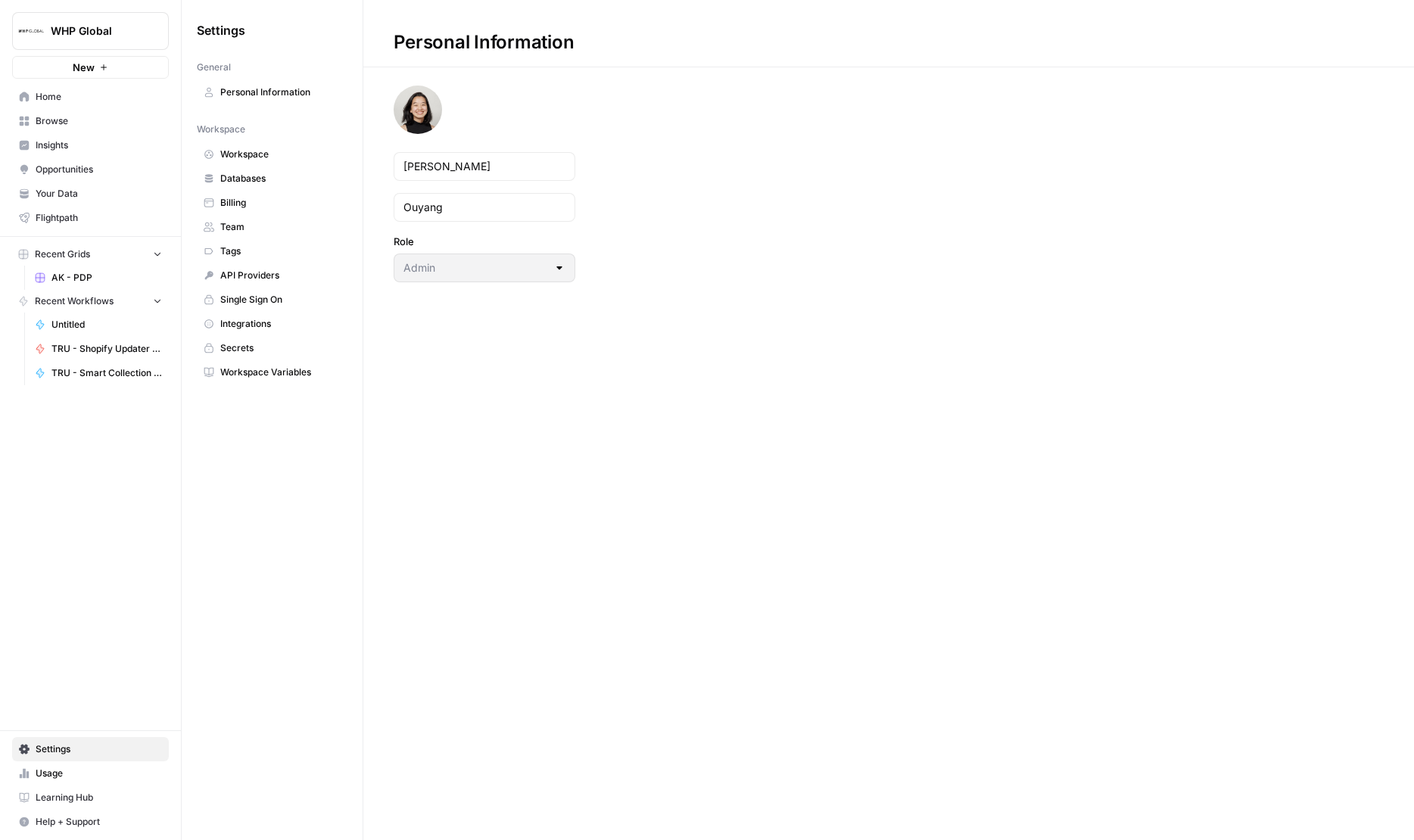
click at [224, 231] on span "Team" at bounding box center [280, 227] width 121 height 14
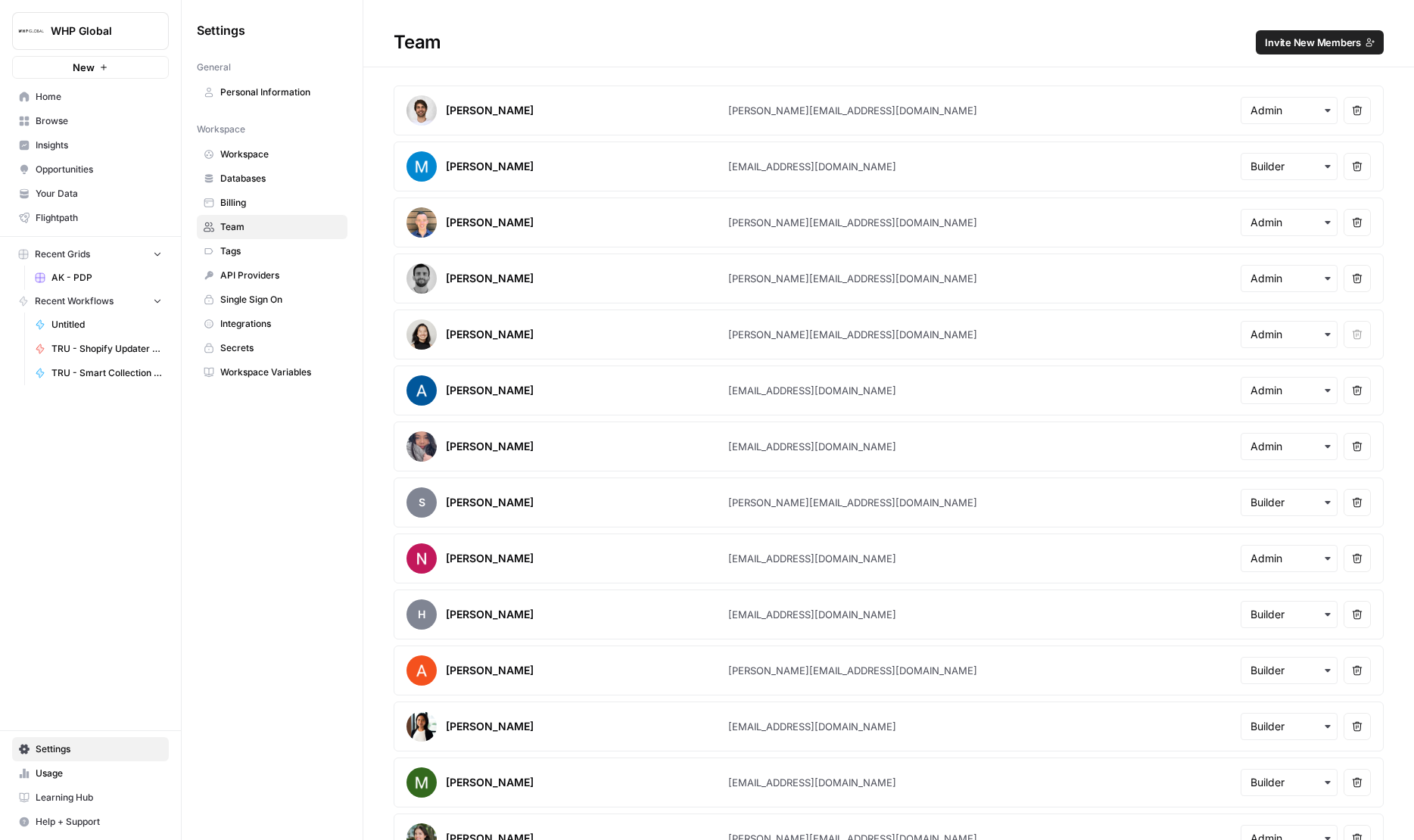
click at [1341, 44] on span "Invite New Members" at bounding box center [1313, 42] width 96 height 15
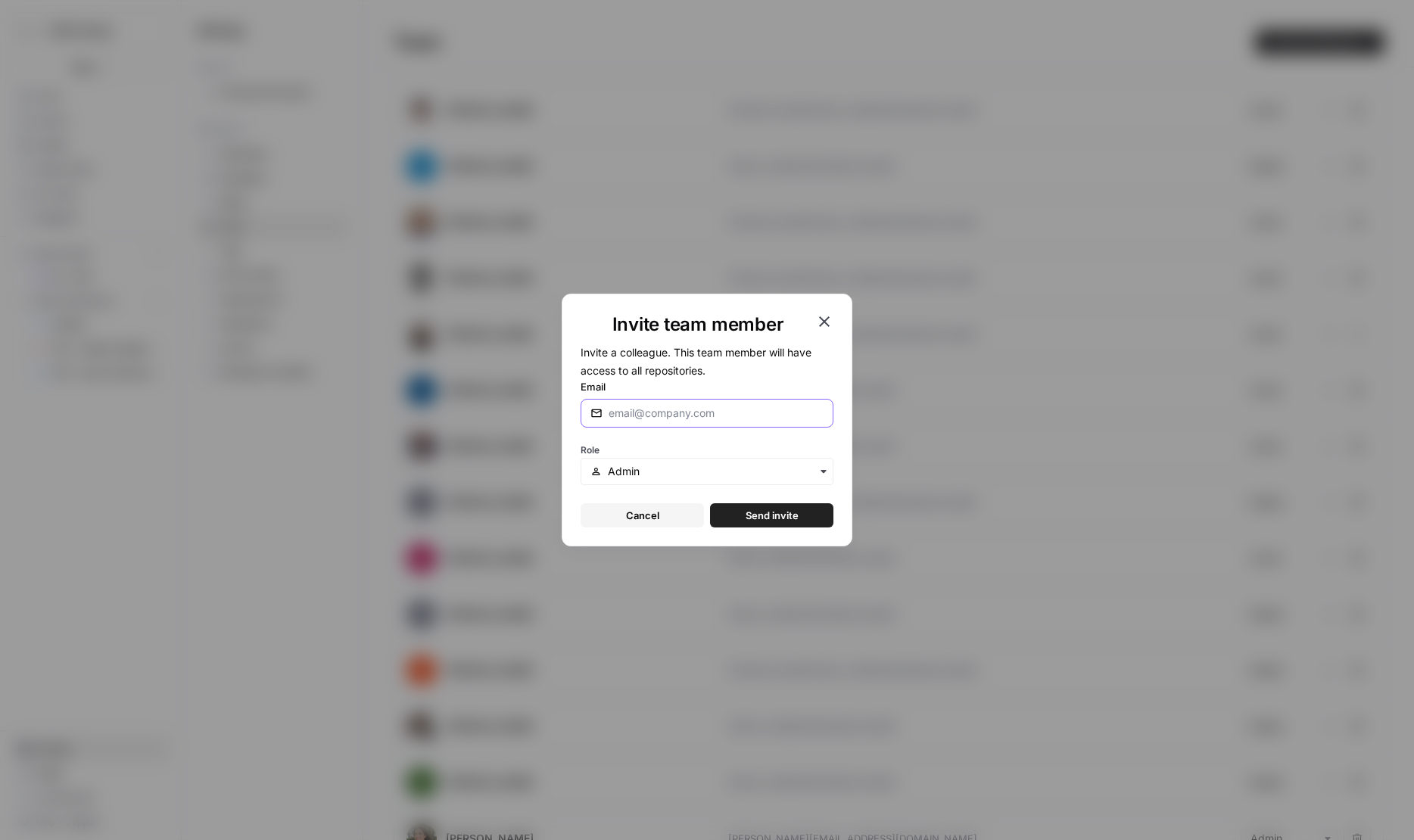
click at [638, 414] on input "Email" at bounding box center [716, 413] width 215 height 15
type input "[EMAIL_ADDRESS][DOMAIN_NAME]"
click at [739, 519] on button "Send invite" at bounding box center [772, 515] width 123 height 24
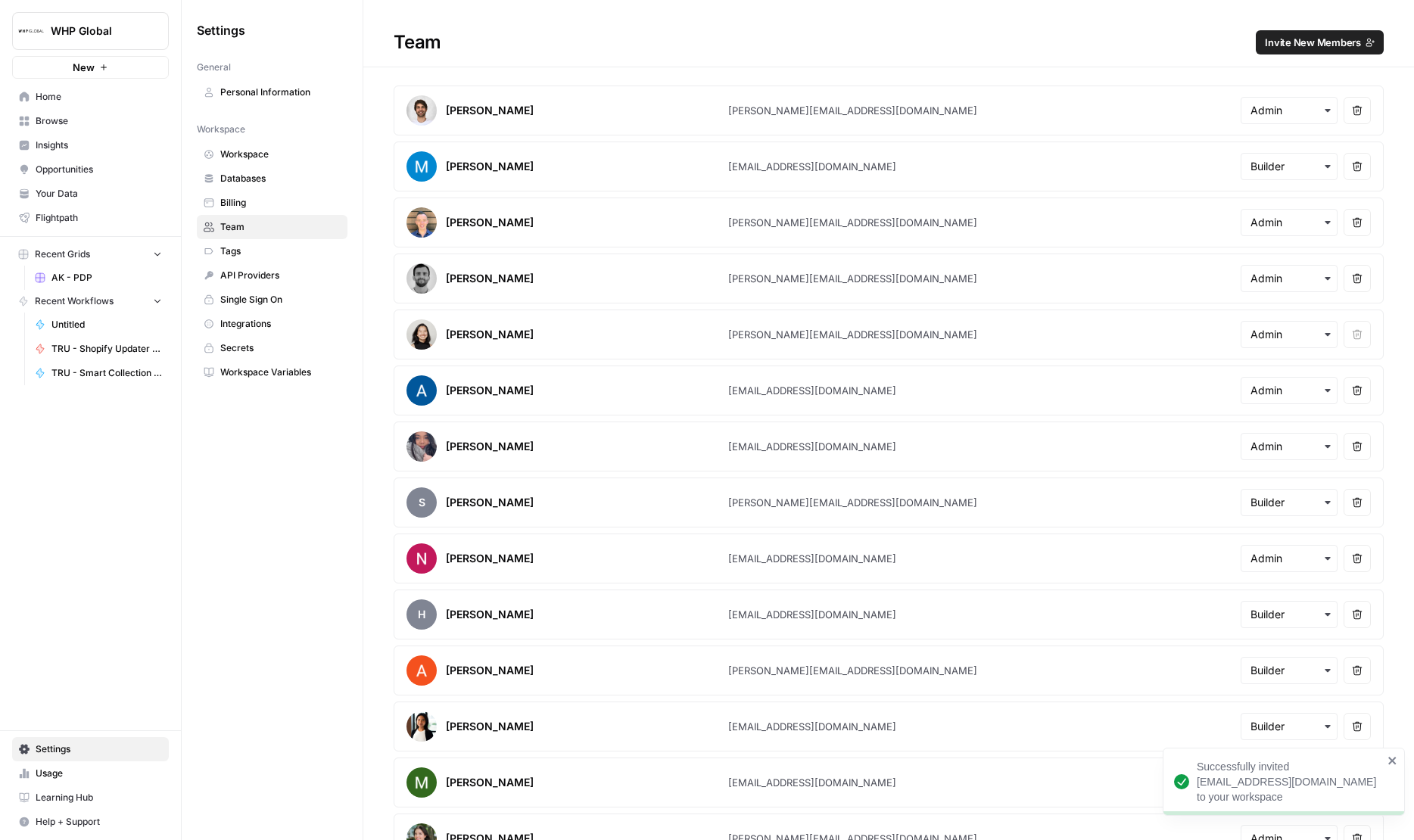
click at [257, 575] on div "Settings General Personal Information Workspace Workspace Databases Billing Tea…" at bounding box center [272, 420] width 181 height 840
